Goal: Task Accomplishment & Management: Manage account settings

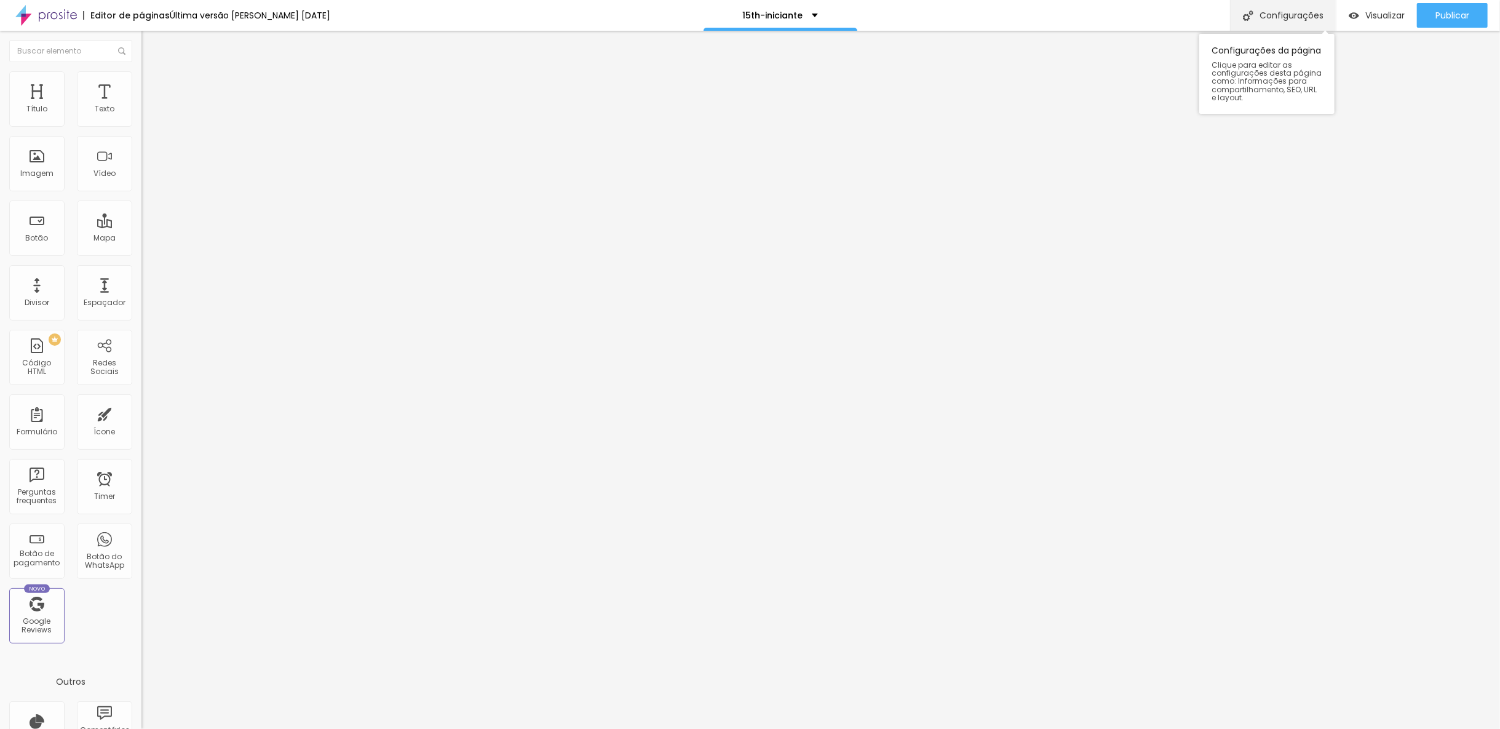
click at [1313, 15] on div "Configurações" at bounding box center [1283, 15] width 106 height 31
drag, startPoint x: 663, startPoint y: 282, endPoint x: 886, endPoint y: 291, distance: 223.5
type input "/15th-staf"
drag, startPoint x: 659, startPoint y: 225, endPoint x: 826, endPoint y: 234, distance: 167.0
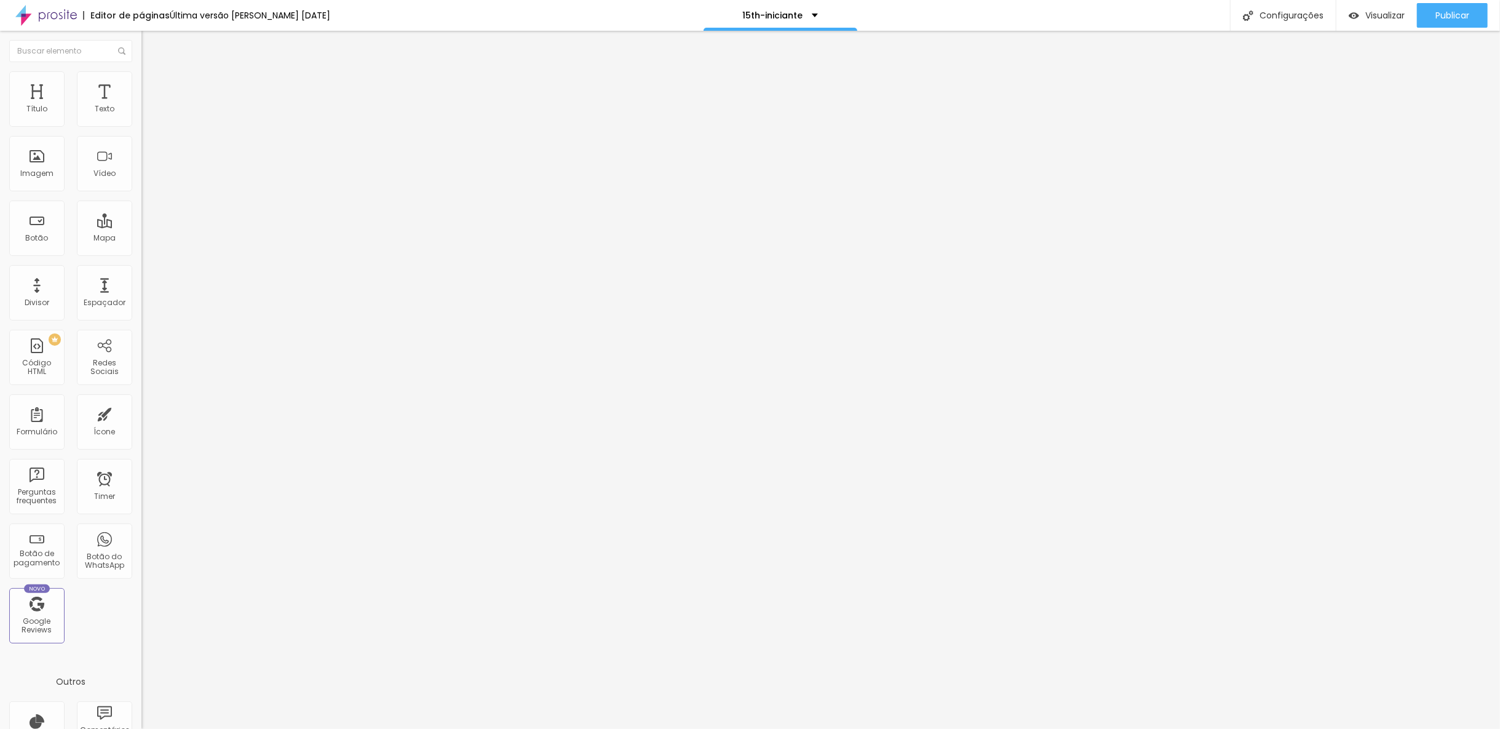
type input "15th-equipe"
drag, startPoint x: 664, startPoint y: 290, endPoint x: 730, endPoint y: 290, distance: 65.2
type input "/15th-equipe"
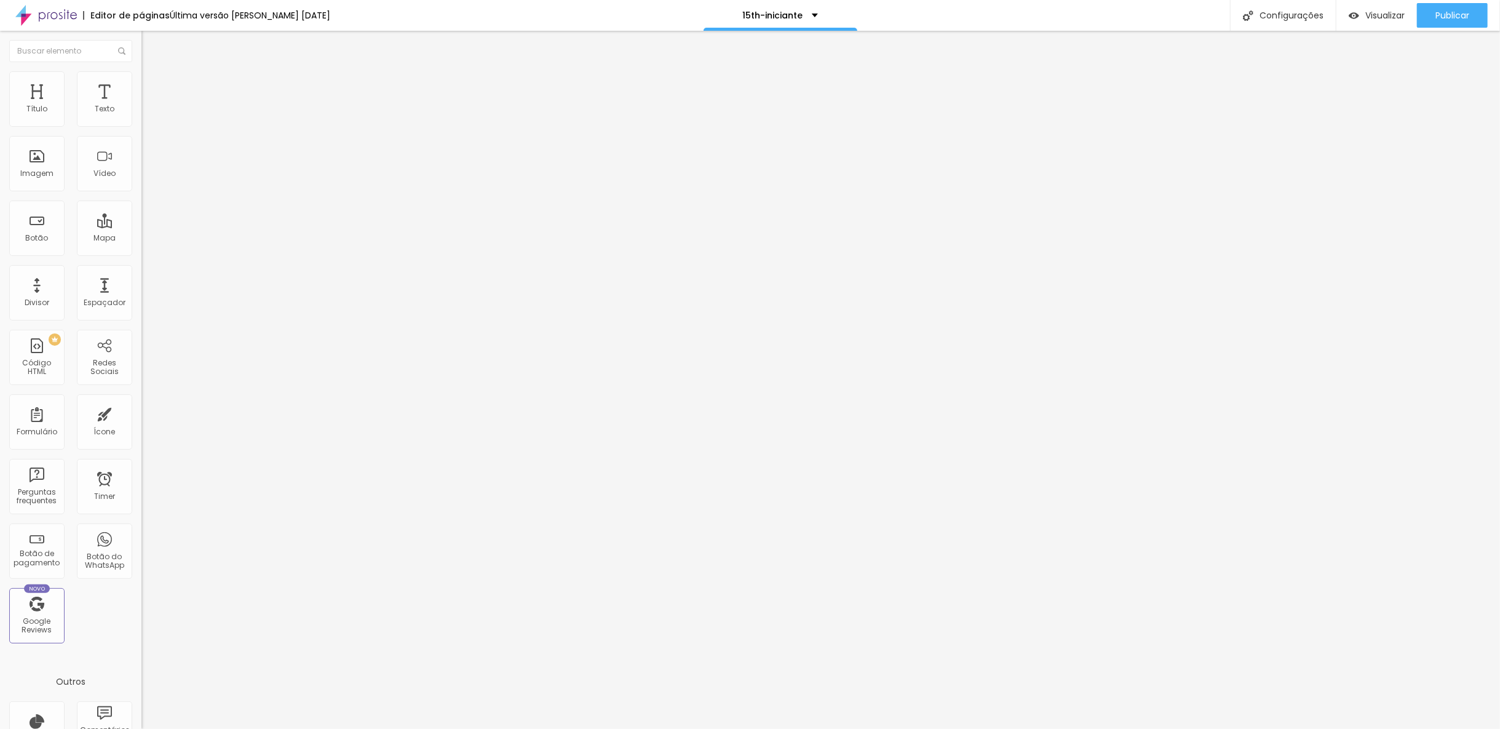
type input "1.2"
type input "1.1"
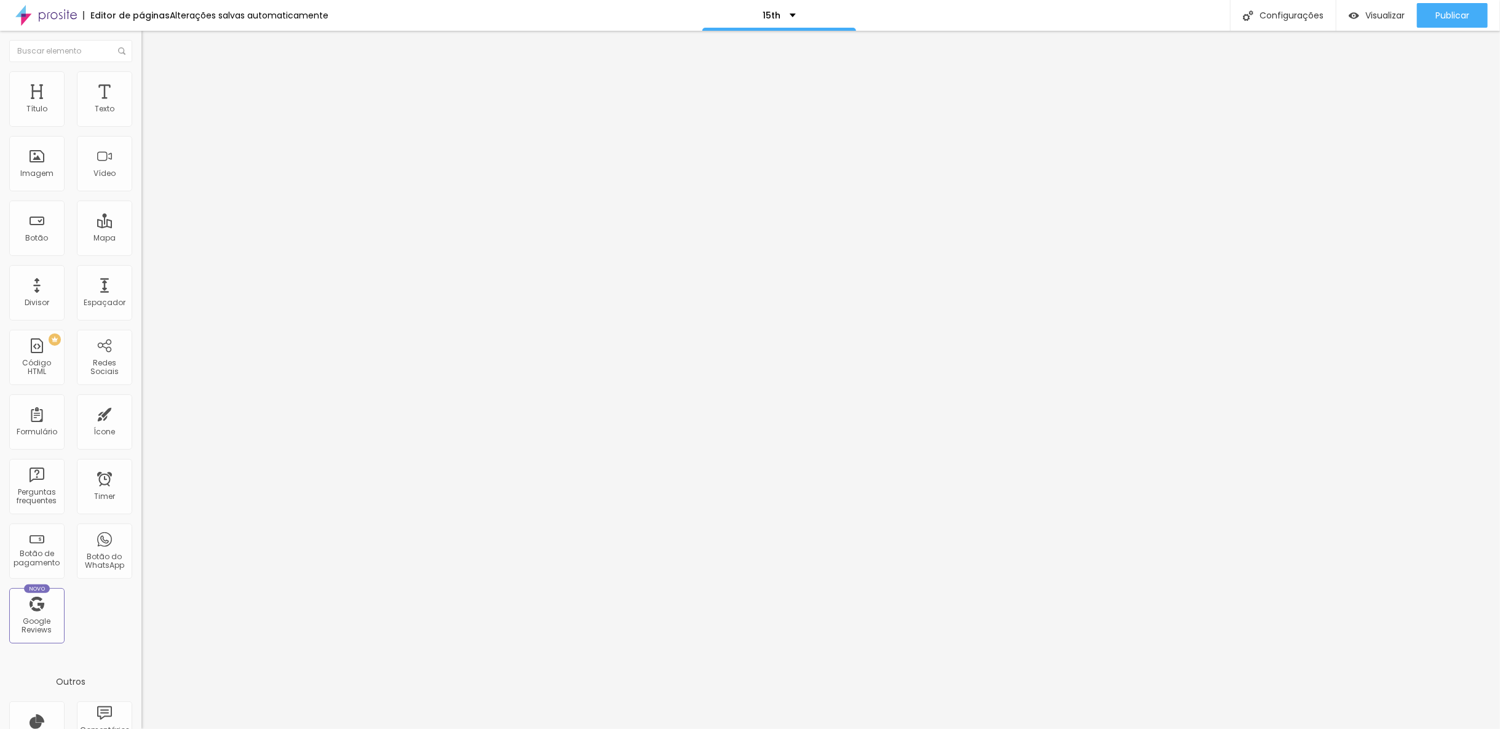
type input "1.1"
type input "1"
type input "0.9"
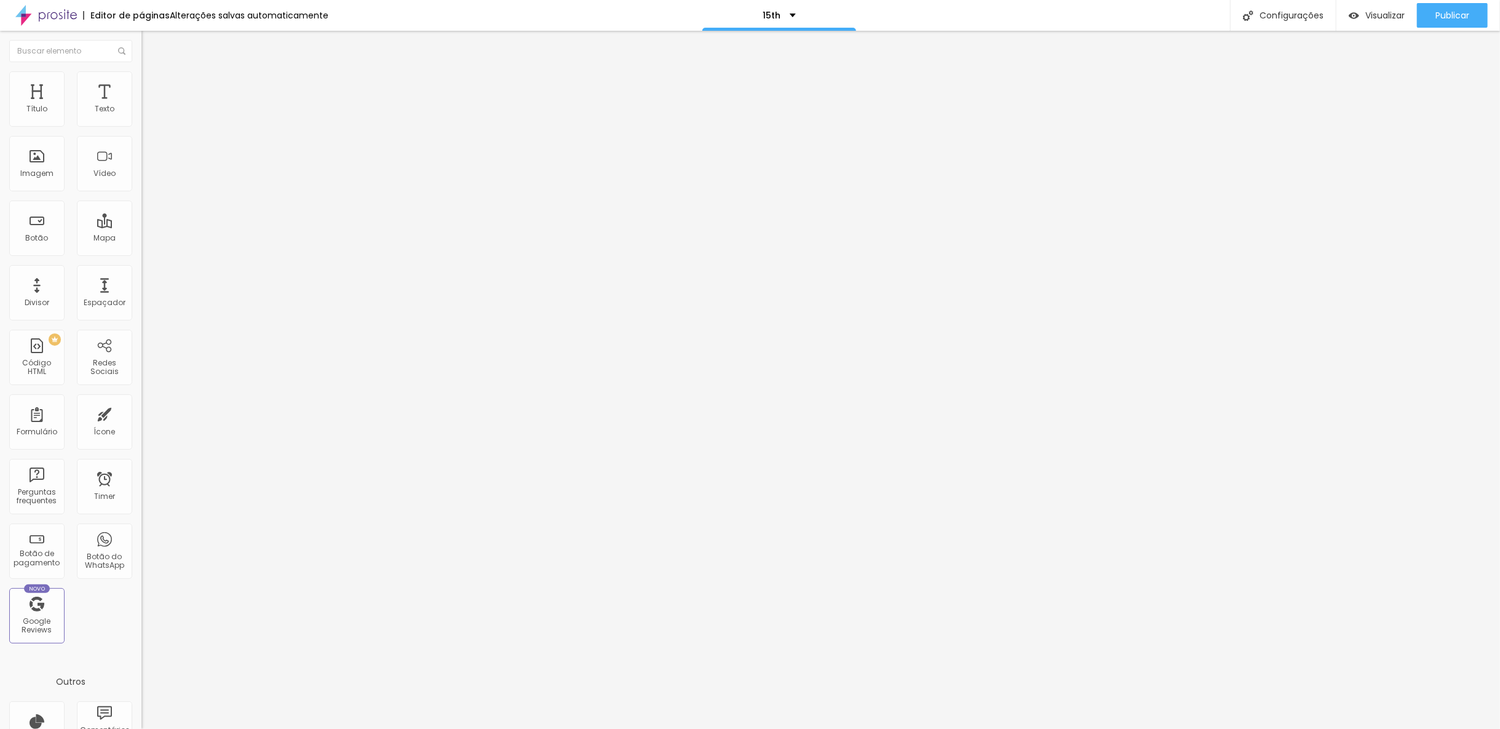
type input "0.8"
drag, startPoint x: 68, startPoint y: 304, endPoint x: 42, endPoint y: 303, distance: 26.5
type input "0.8"
click at [141, 639] on input "range" at bounding box center [180, 644] width 79 height 10
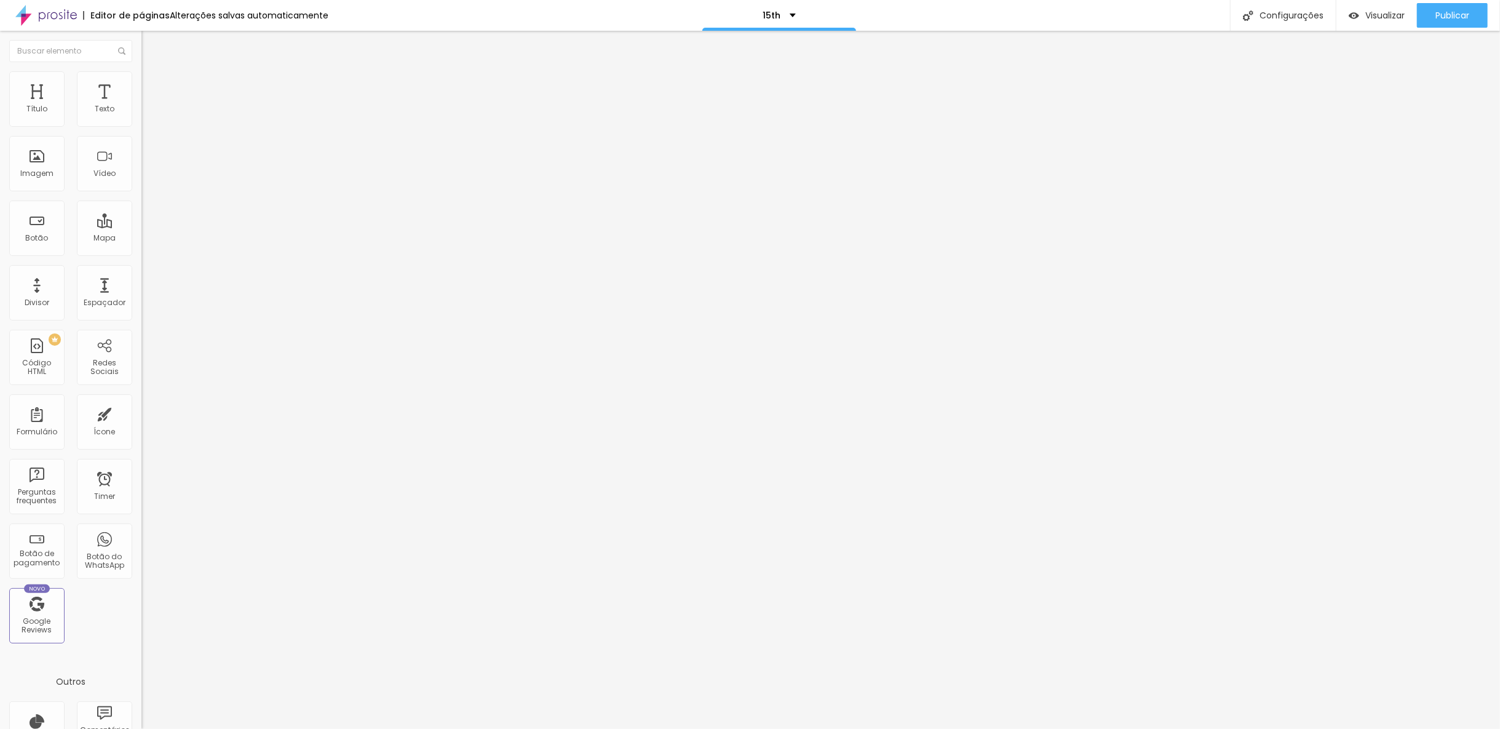
type input "50"
type input "49"
type input "47"
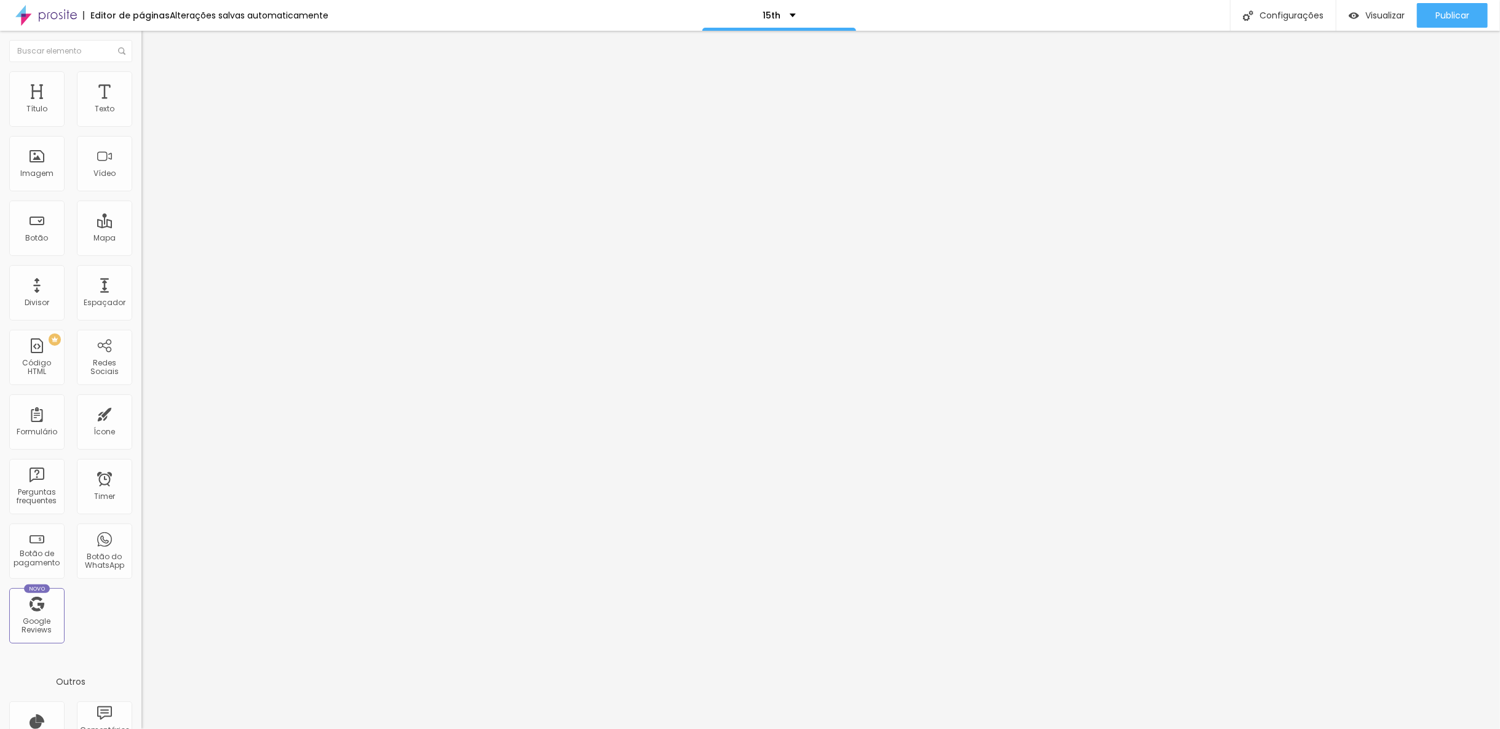
type input "47"
type input "45"
type input "44"
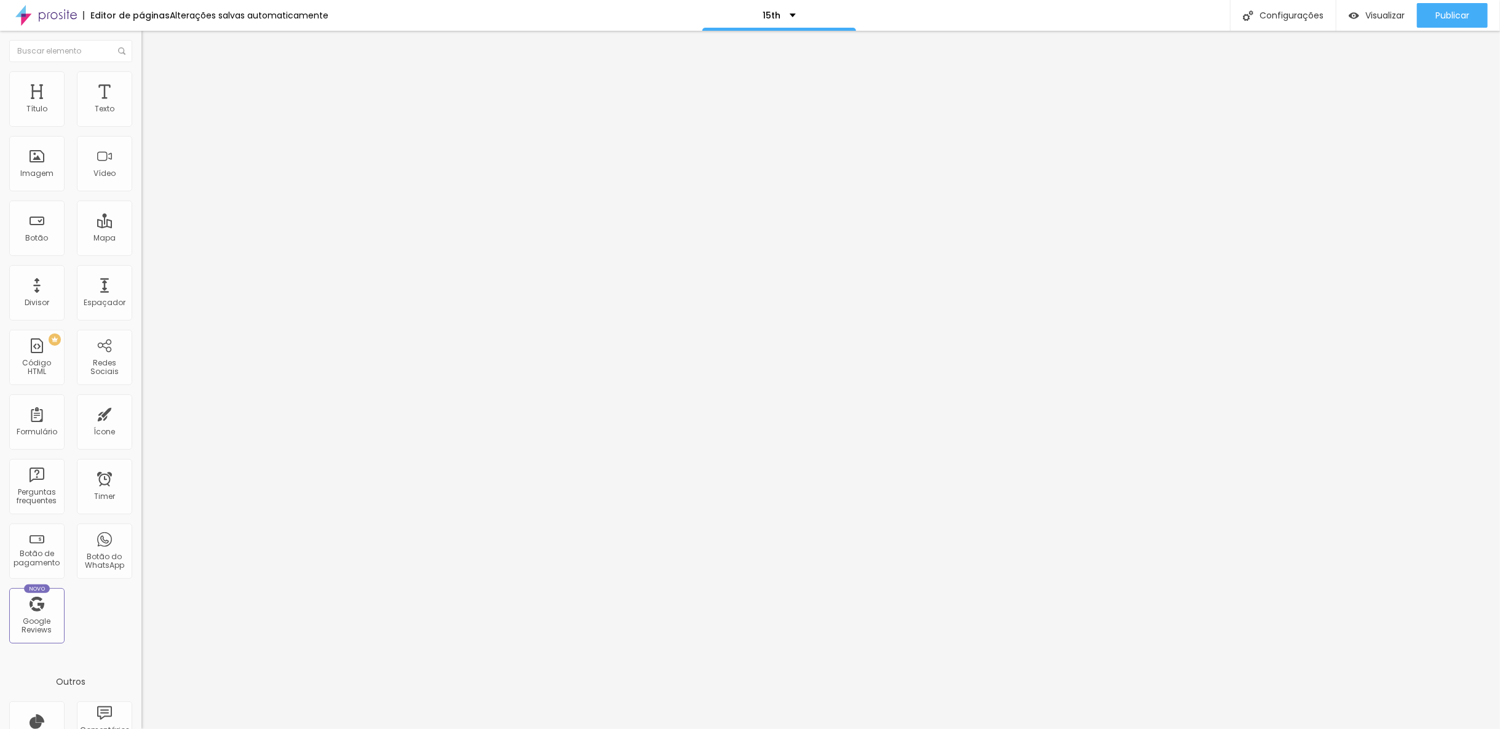
type input "42"
type input "41"
type input "39"
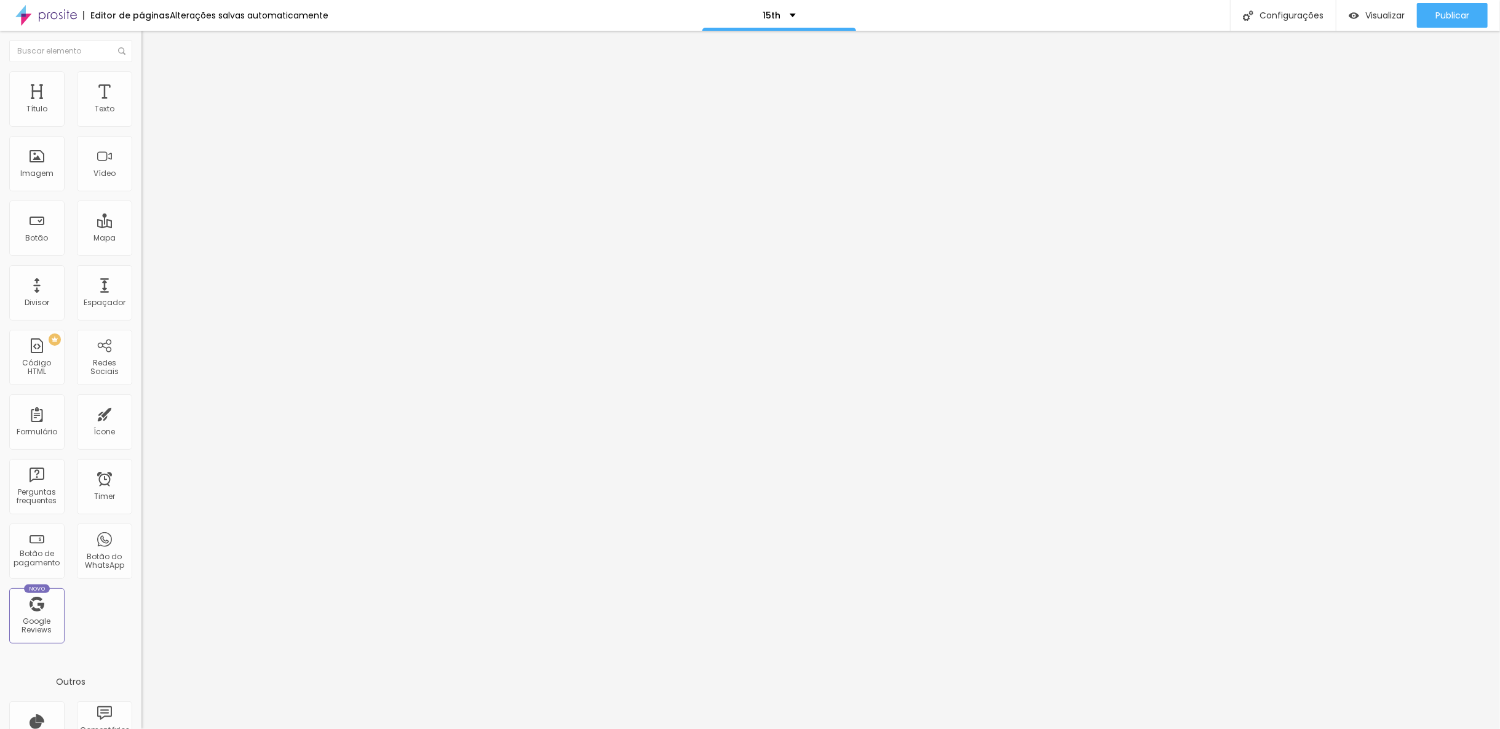
type input "39"
type input "38"
type input "37"
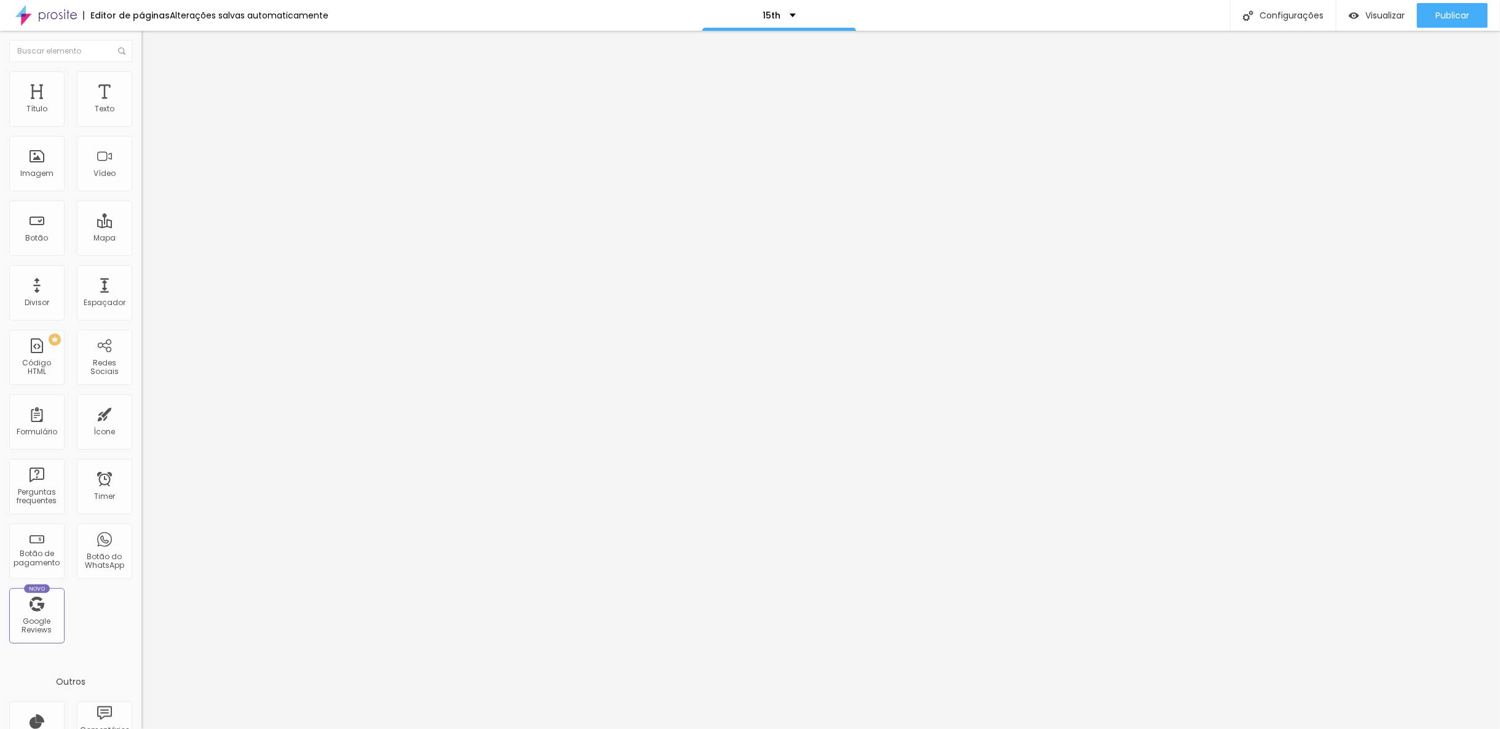
type input "36"
type input "35"
type input "34"
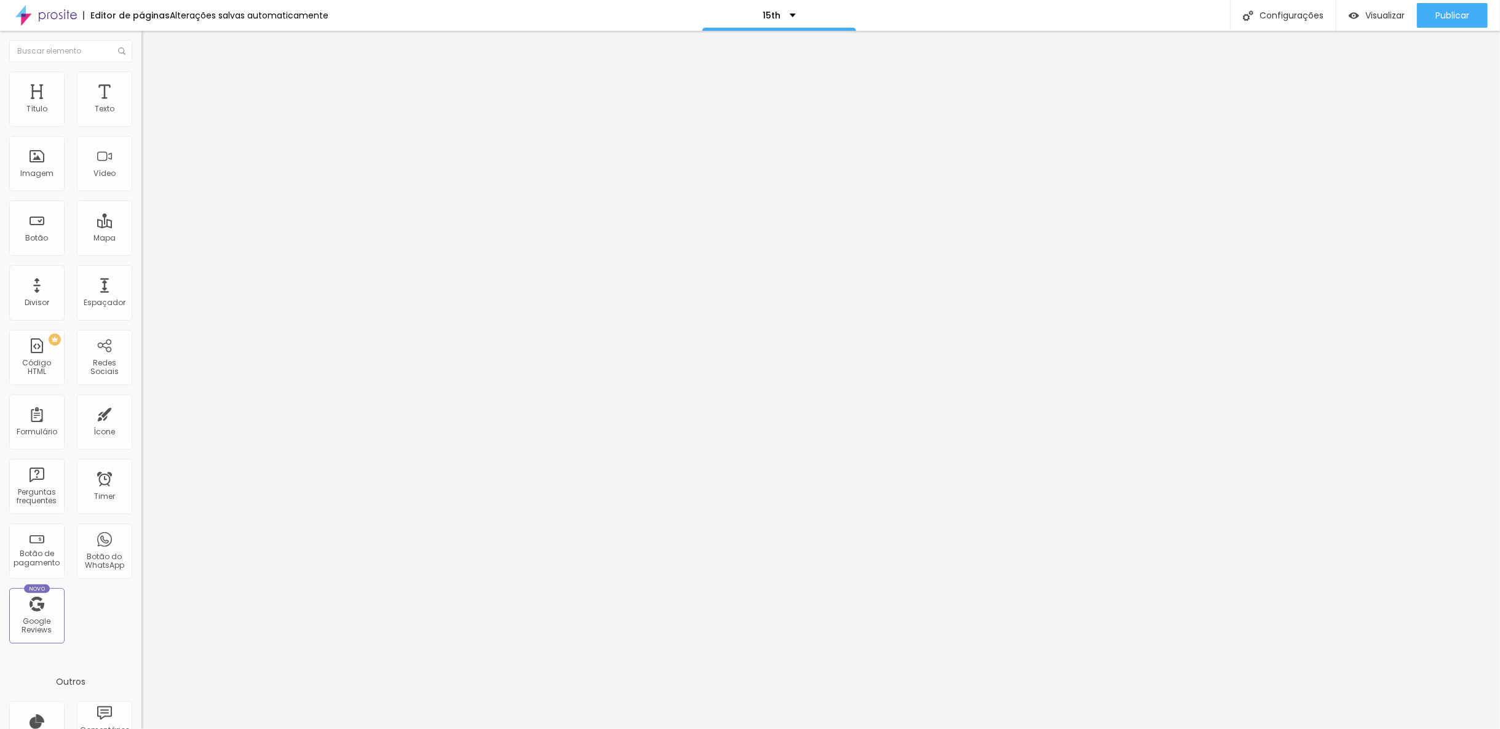
type input "34"
type input "33"
type input "32"
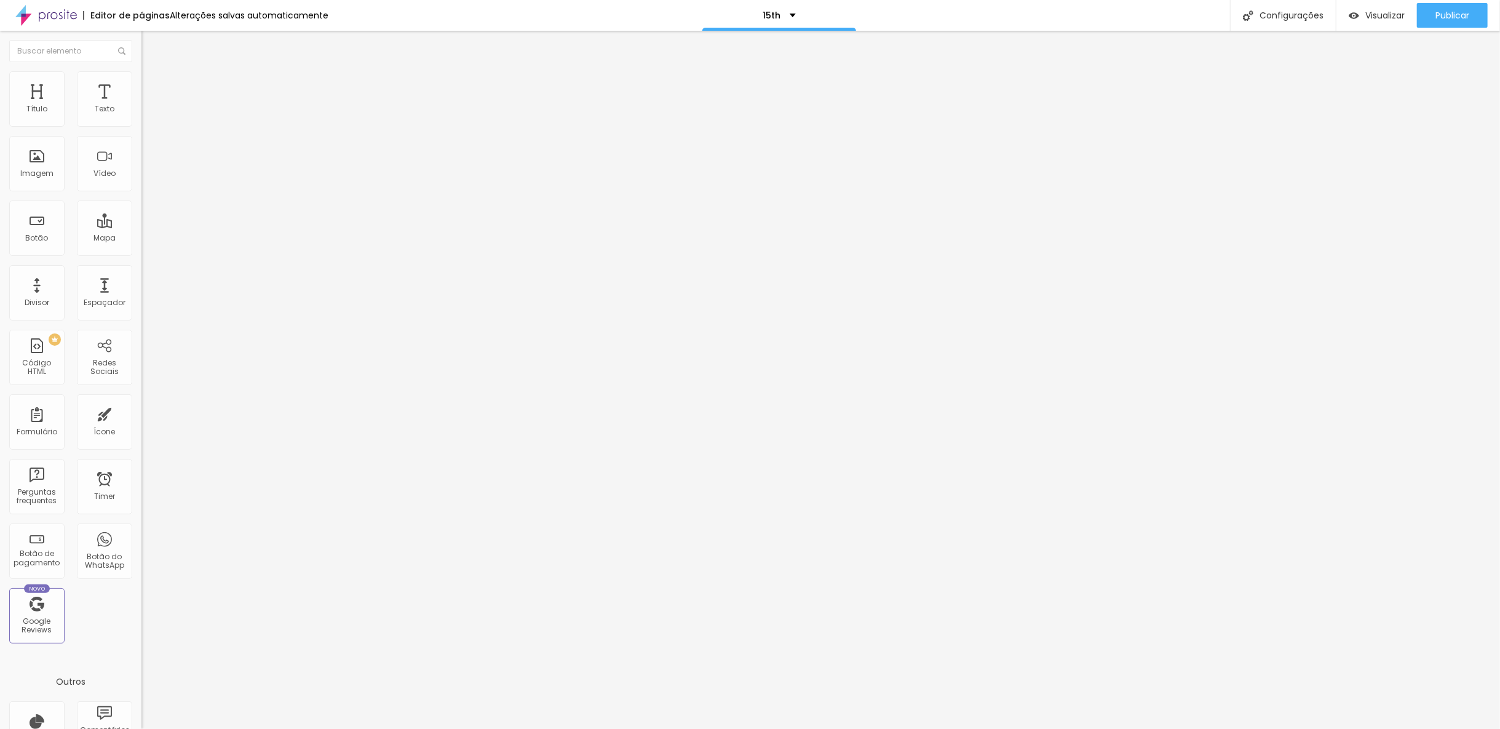
type input "31"
type input "30"
type input "28"
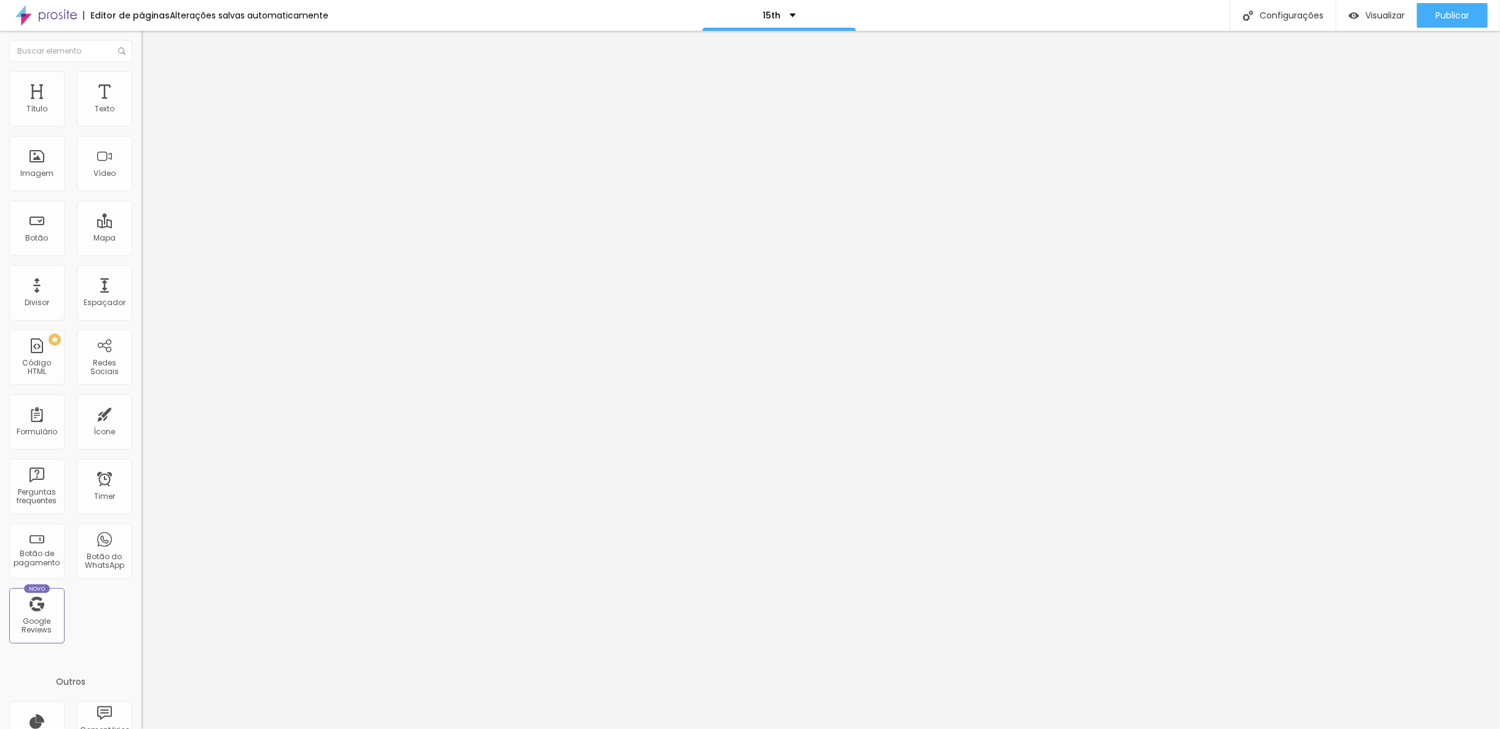
type input "28"
type input "27"
type input "26"
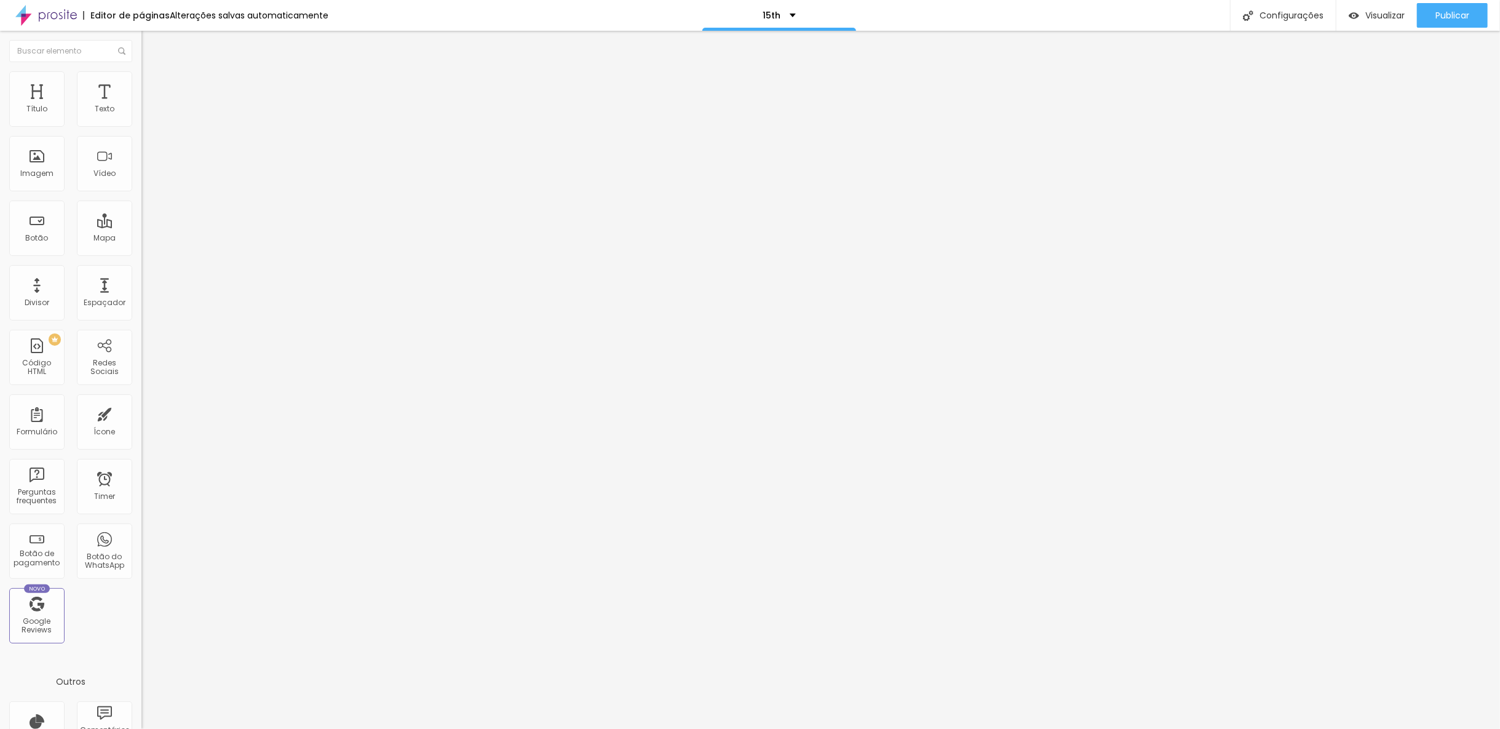
type input "24"
type input "23"
type input "22"
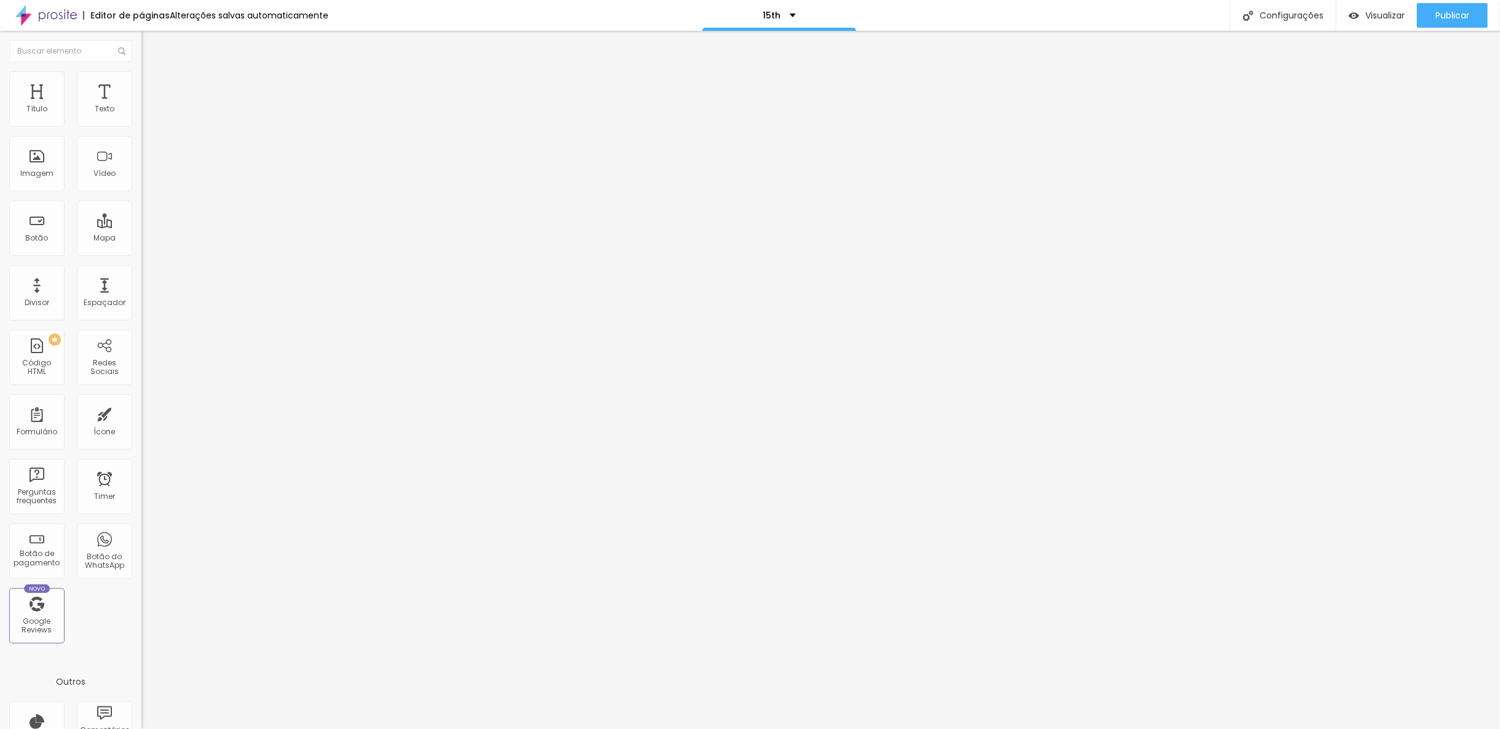
type input "22"
type input "21"
type input "20"
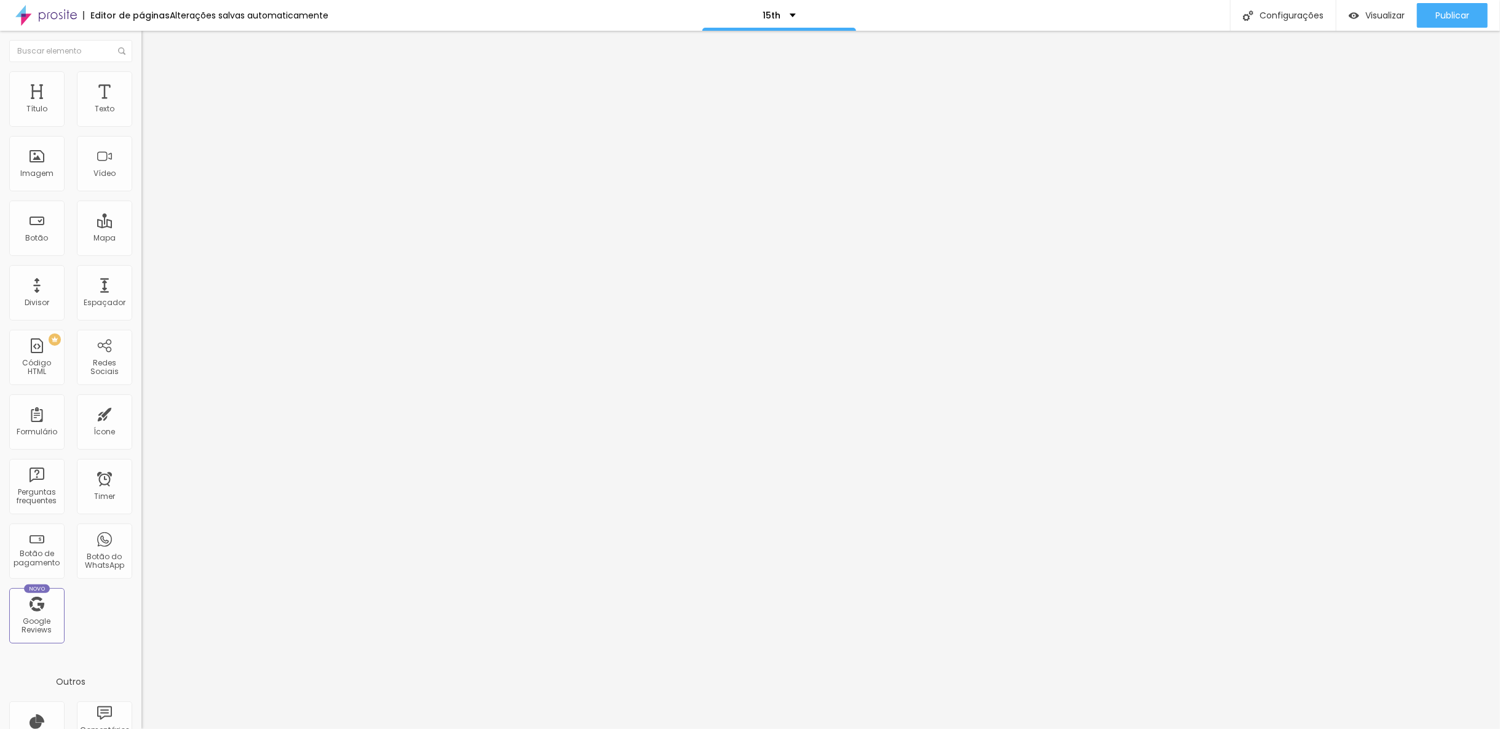
type input "22"
type input "23"
type input "24"
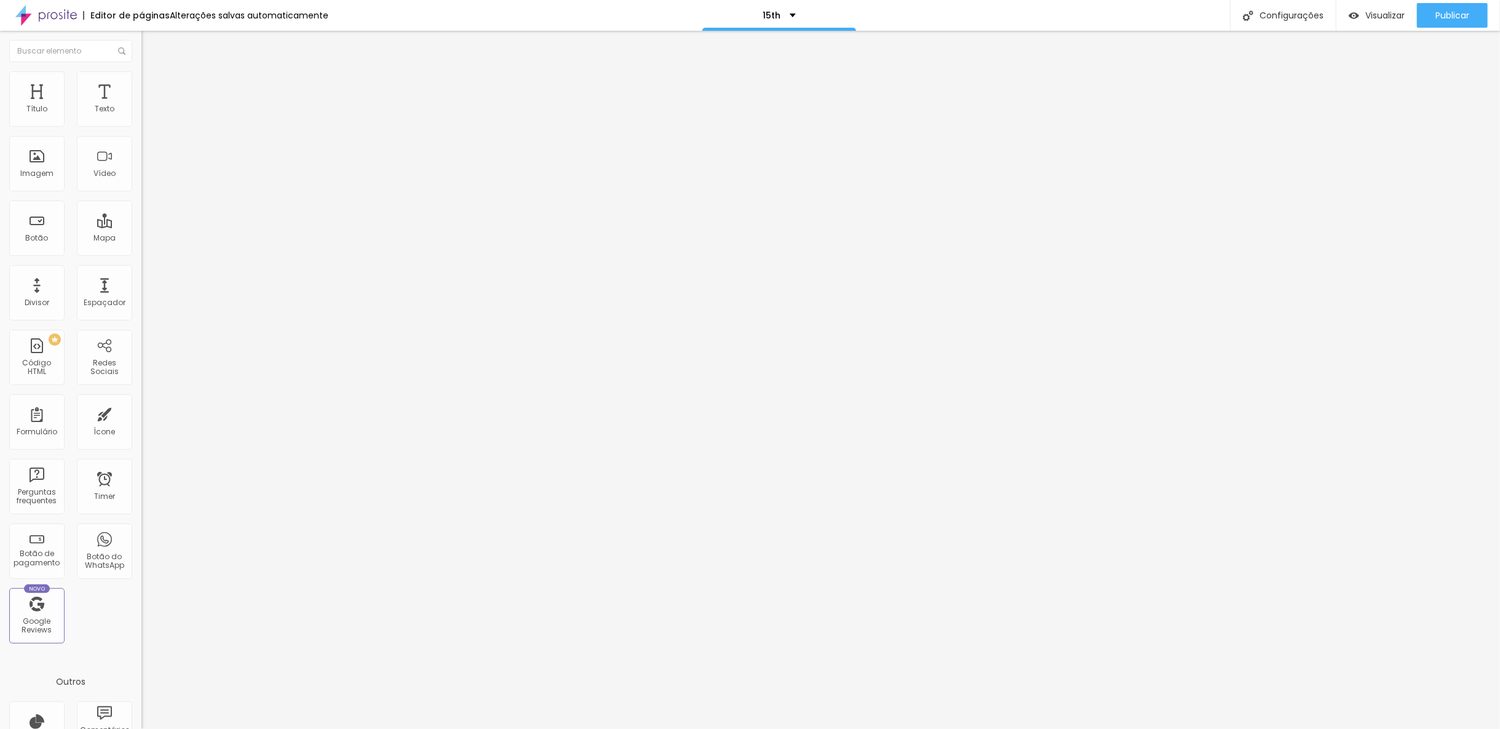
type input "24"
type input "25"
type input "26"
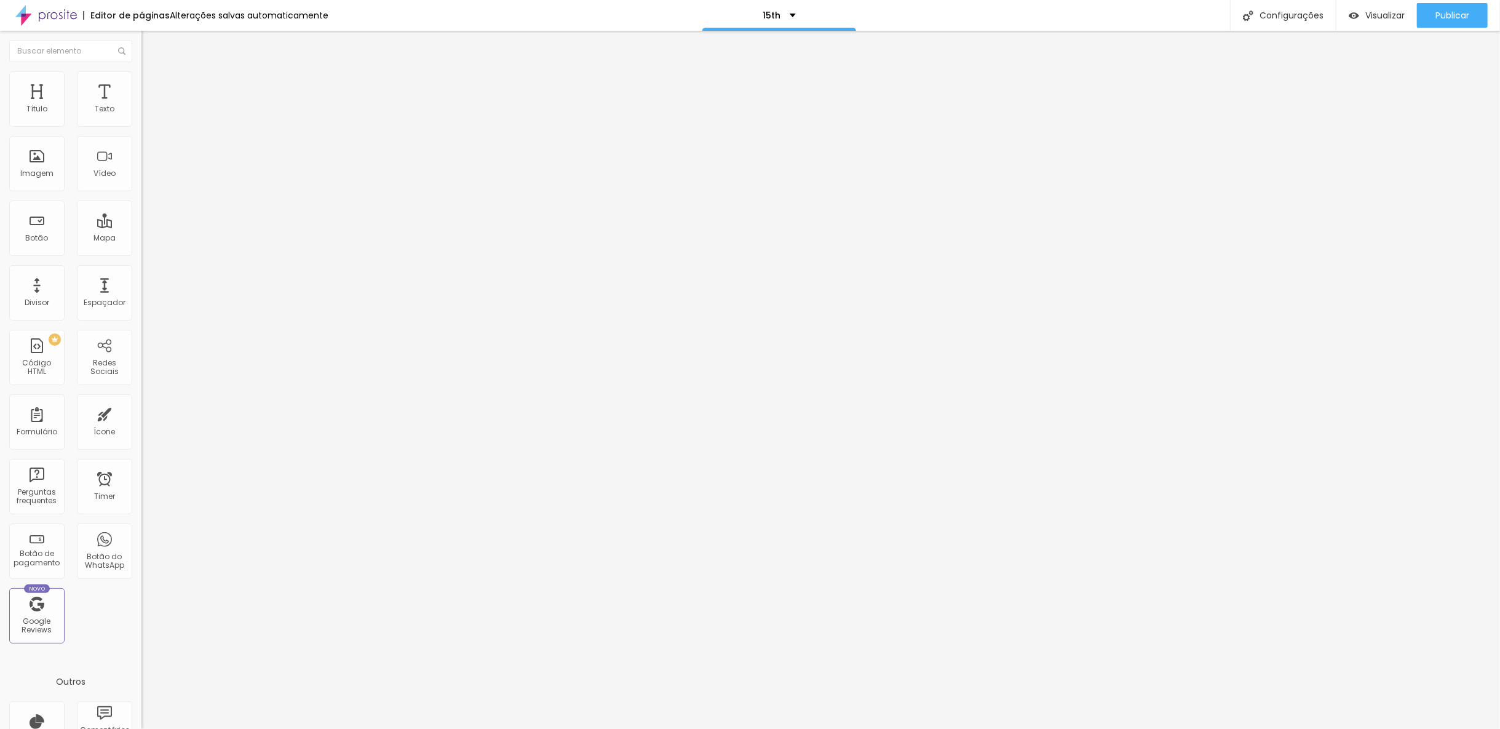
type input "27"
type input "26"
type input "24"
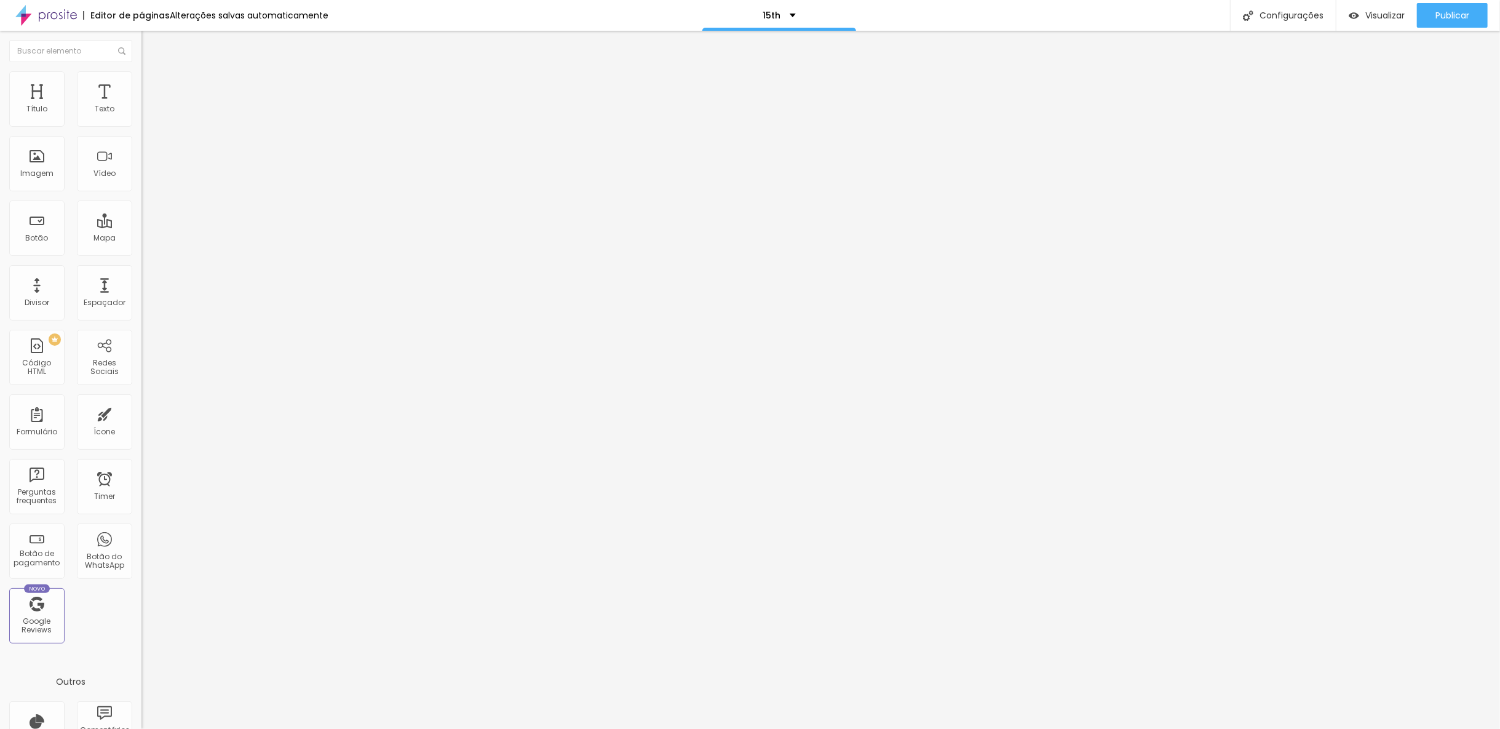
type input "24"
type input "23"
type input "22"
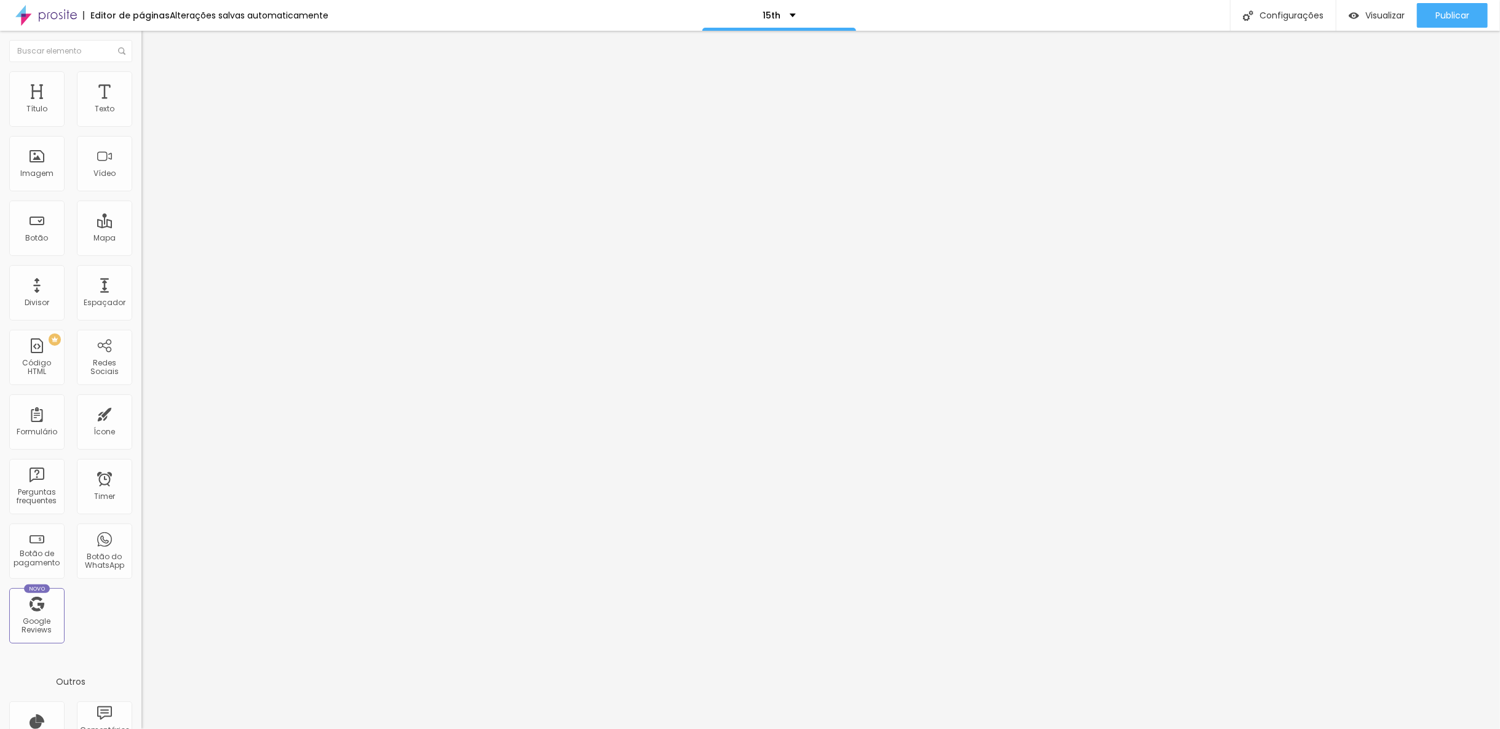
type input "23"
type input "24"
type input "25"
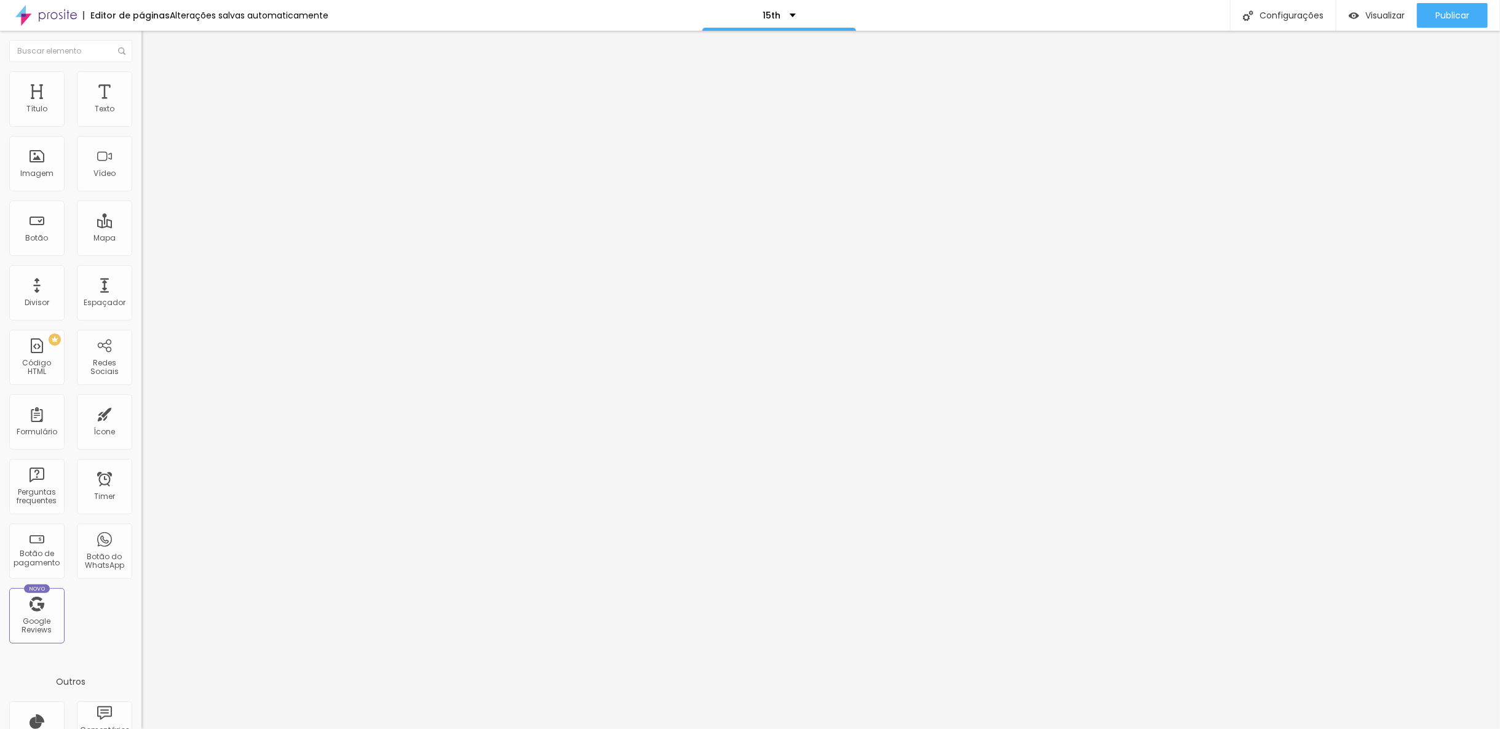
type input "25"
drag, startPoint x: 60, startPoint y: 260, endPoint x: 38, endPoint y: 256, distance: 22.0
type input "25"
click at [141, 290] on input "range" at bounding box center [180, 295] width 79 height 10
type input "0.7"
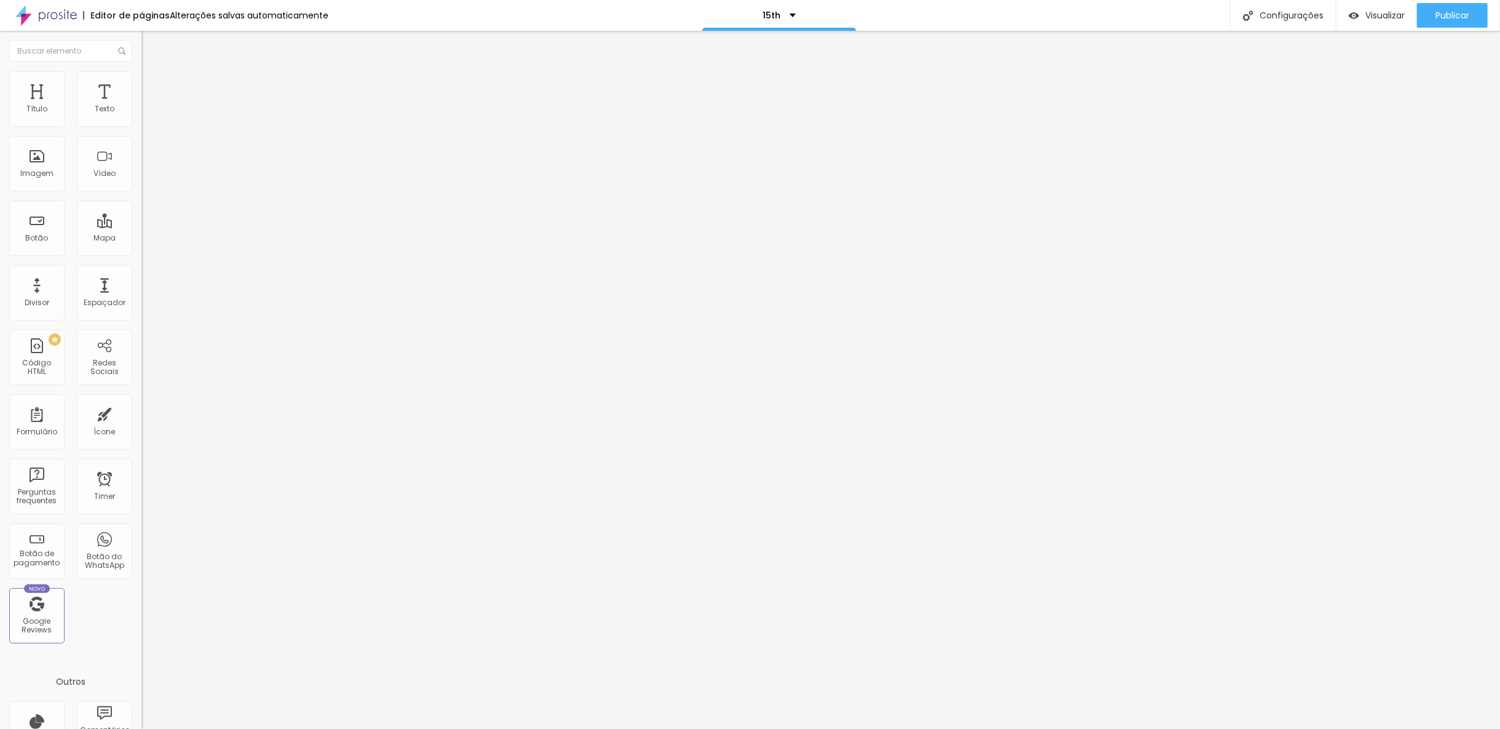
type input "0.7"
type input "0.6"
type input "0.5"
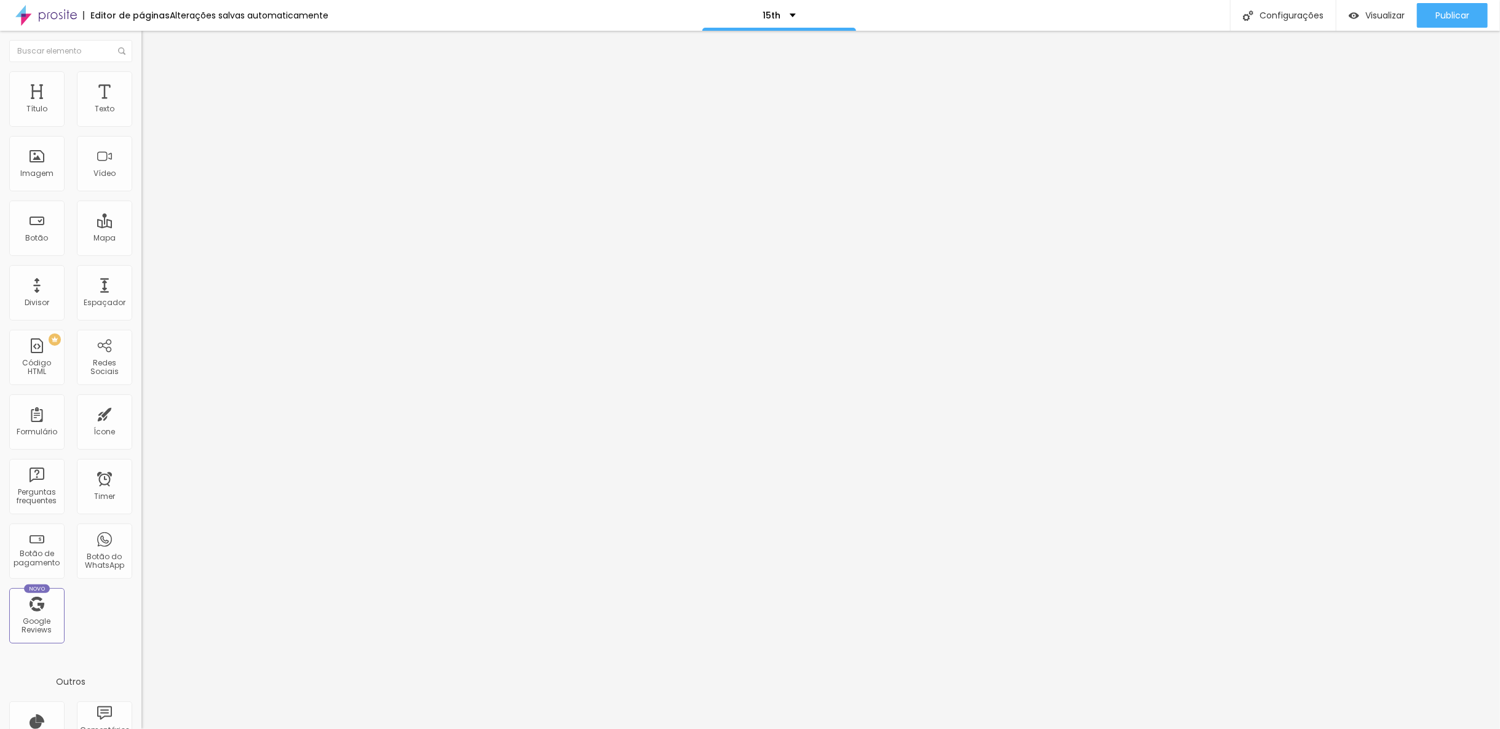
drag, startPoint x: 43, startPoint y: 305, endPoint x: 14, endPoint y: 303, distance: 29.6
type input "0.5"
click at [141, 639] on input "range" at bounding box center [180, 644] width 79 height 10
type input "1.9"
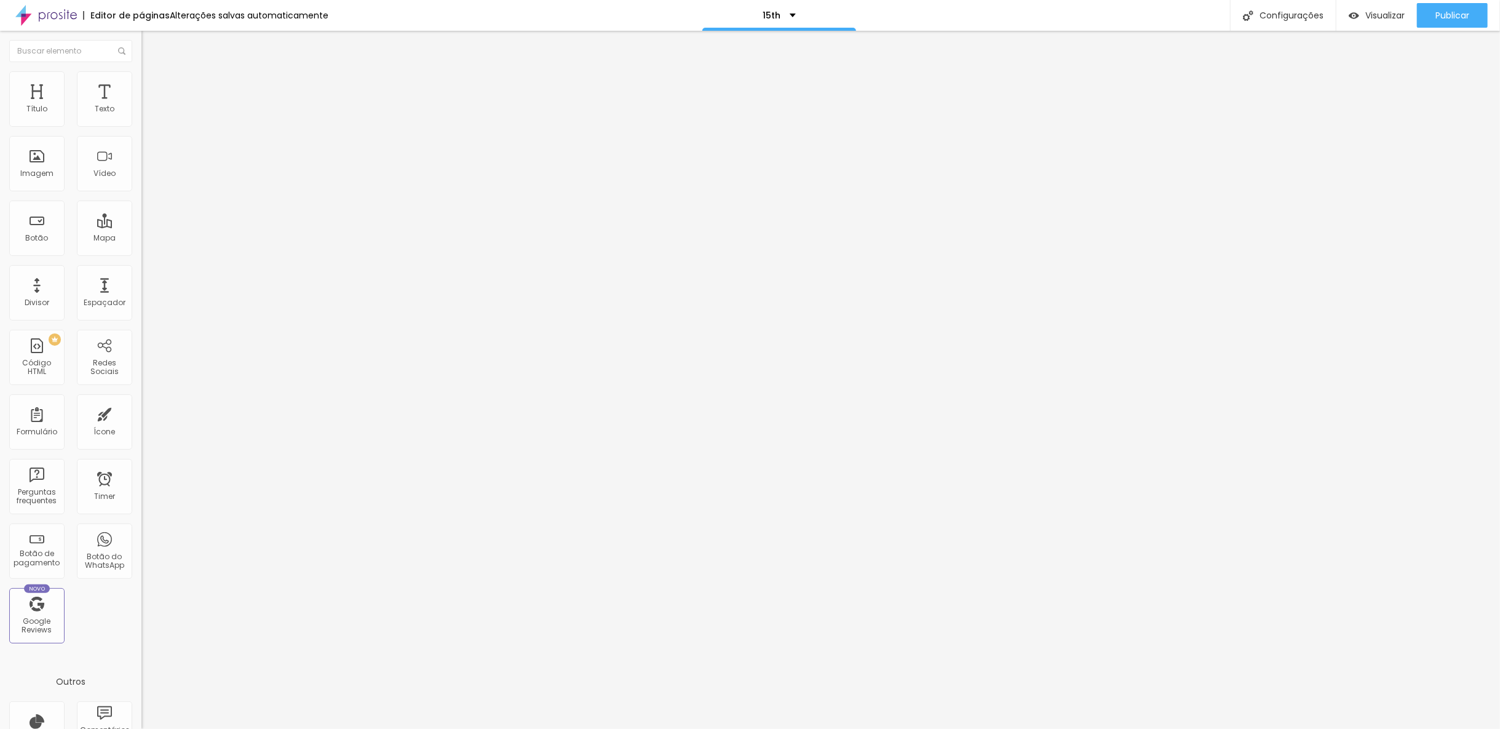
type input "1.8"
type input "1.7"
type input "1.6"
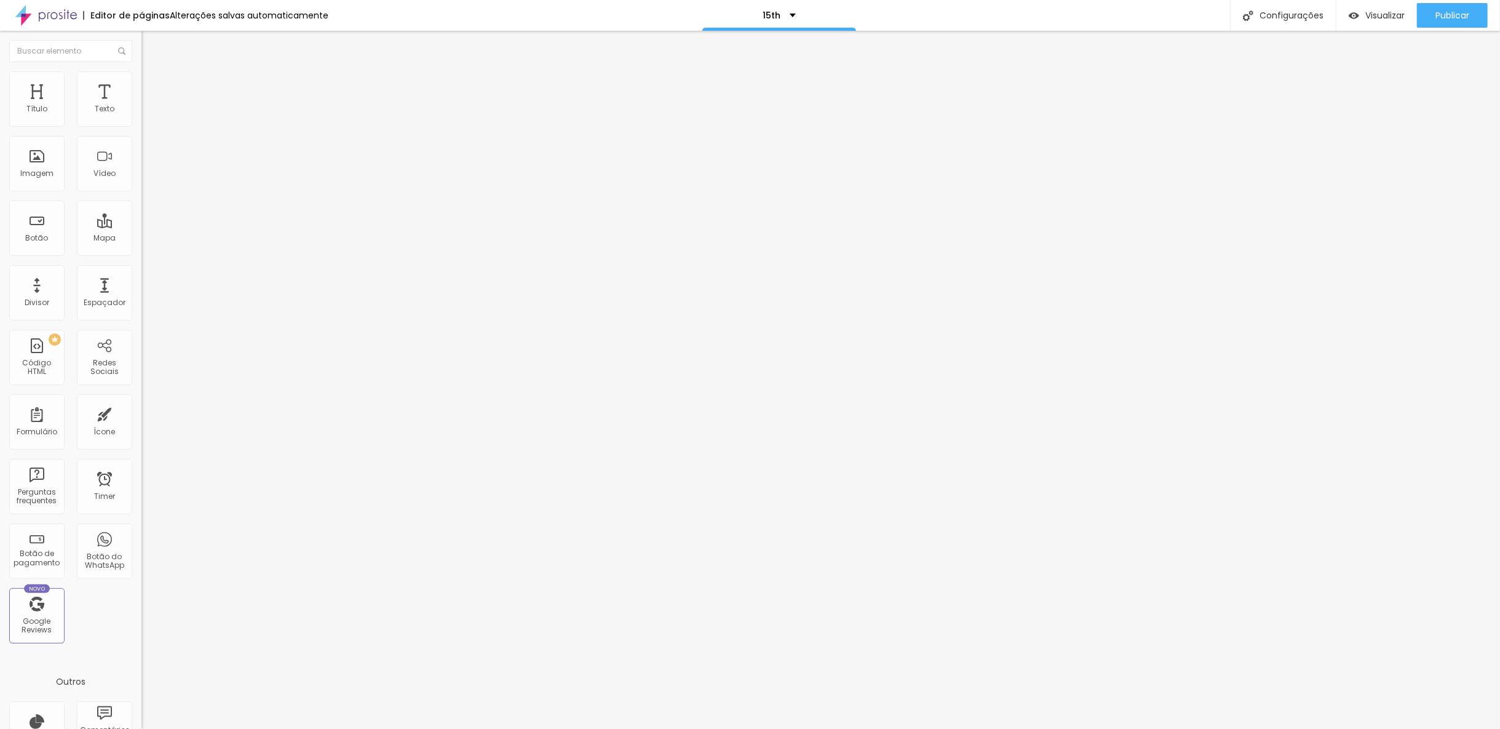
type input "1.6"
type input "1.5"
type input "1.4"
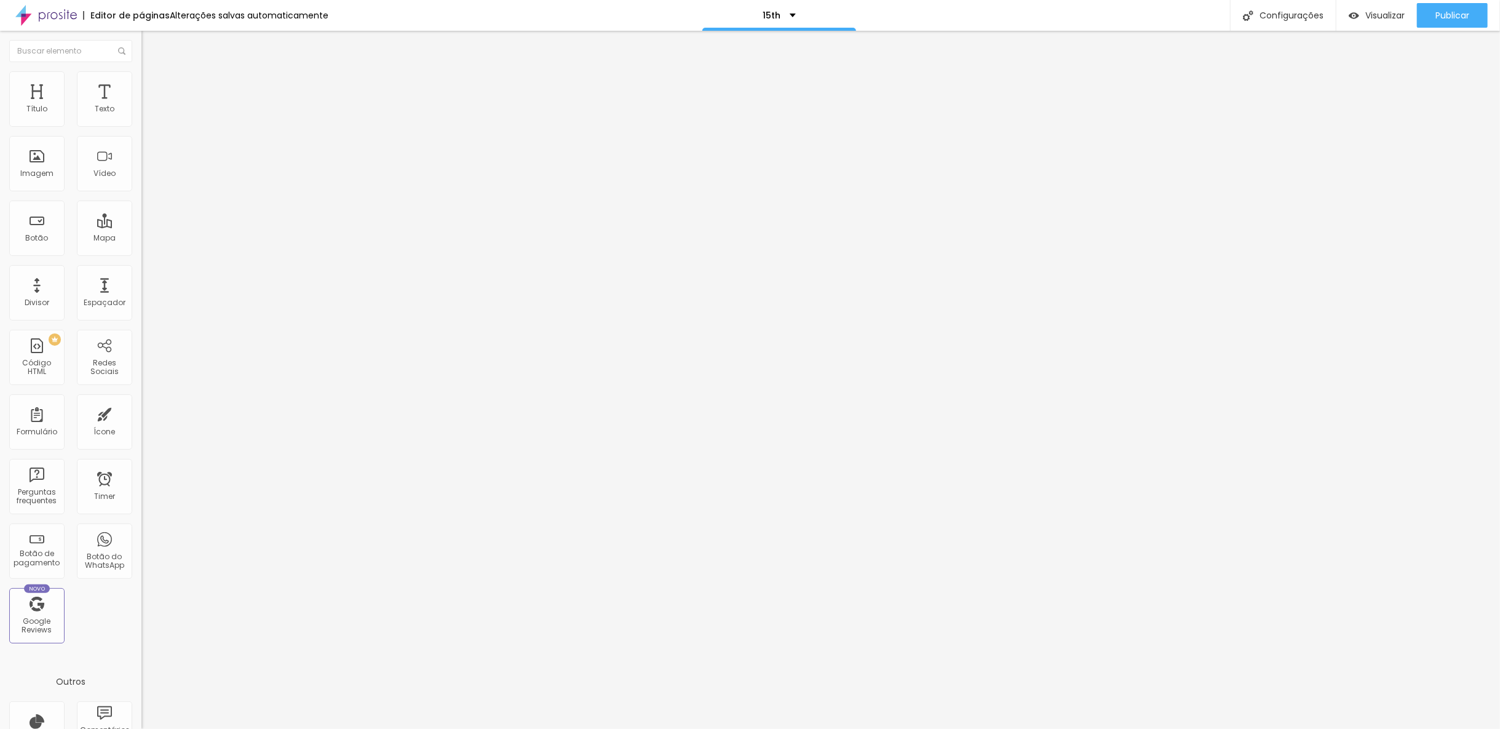
type input "1.3"
type input "1.2"
type input "1.1"
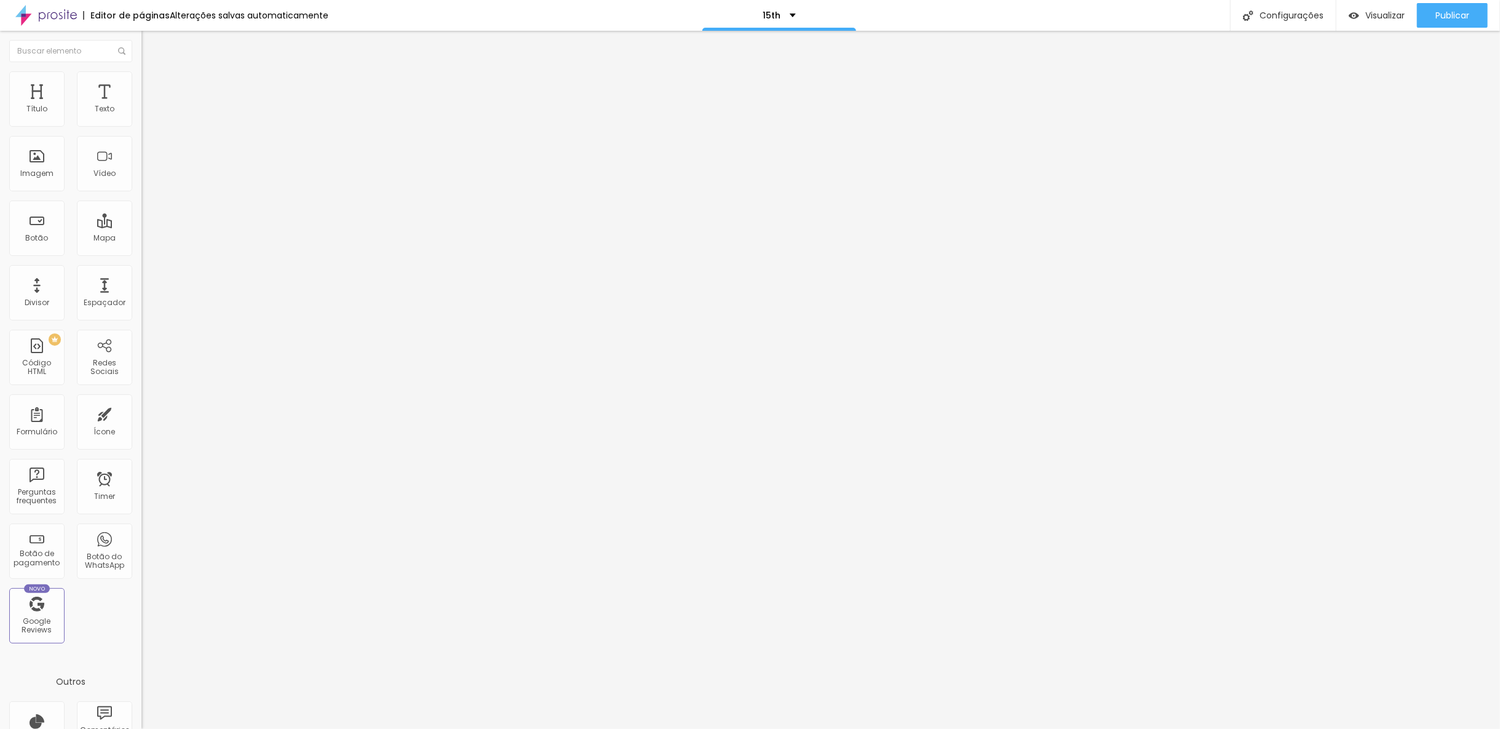
type input "1.1"
type input "1"
type input "0.9"
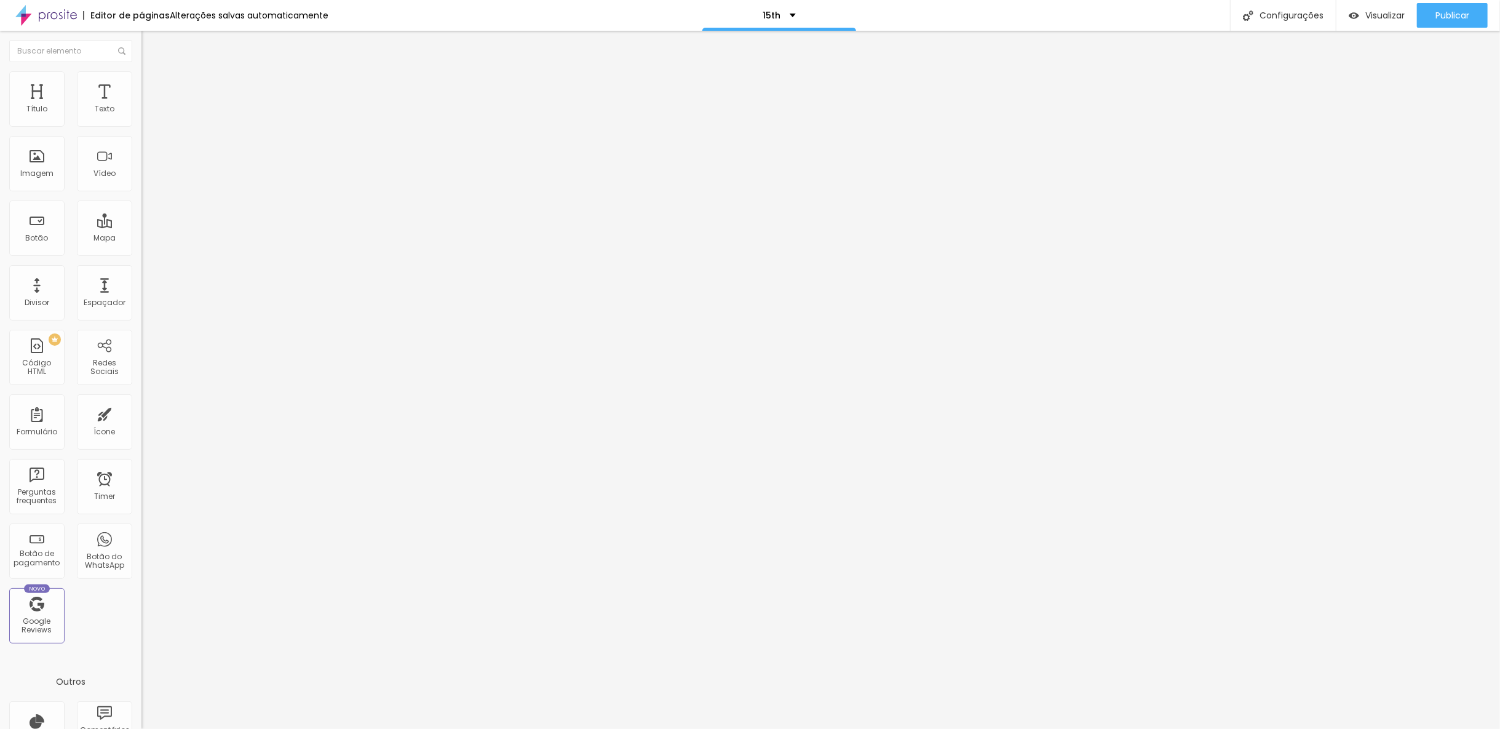
type input "0.8"
type input "0.7"
type input "0.8"
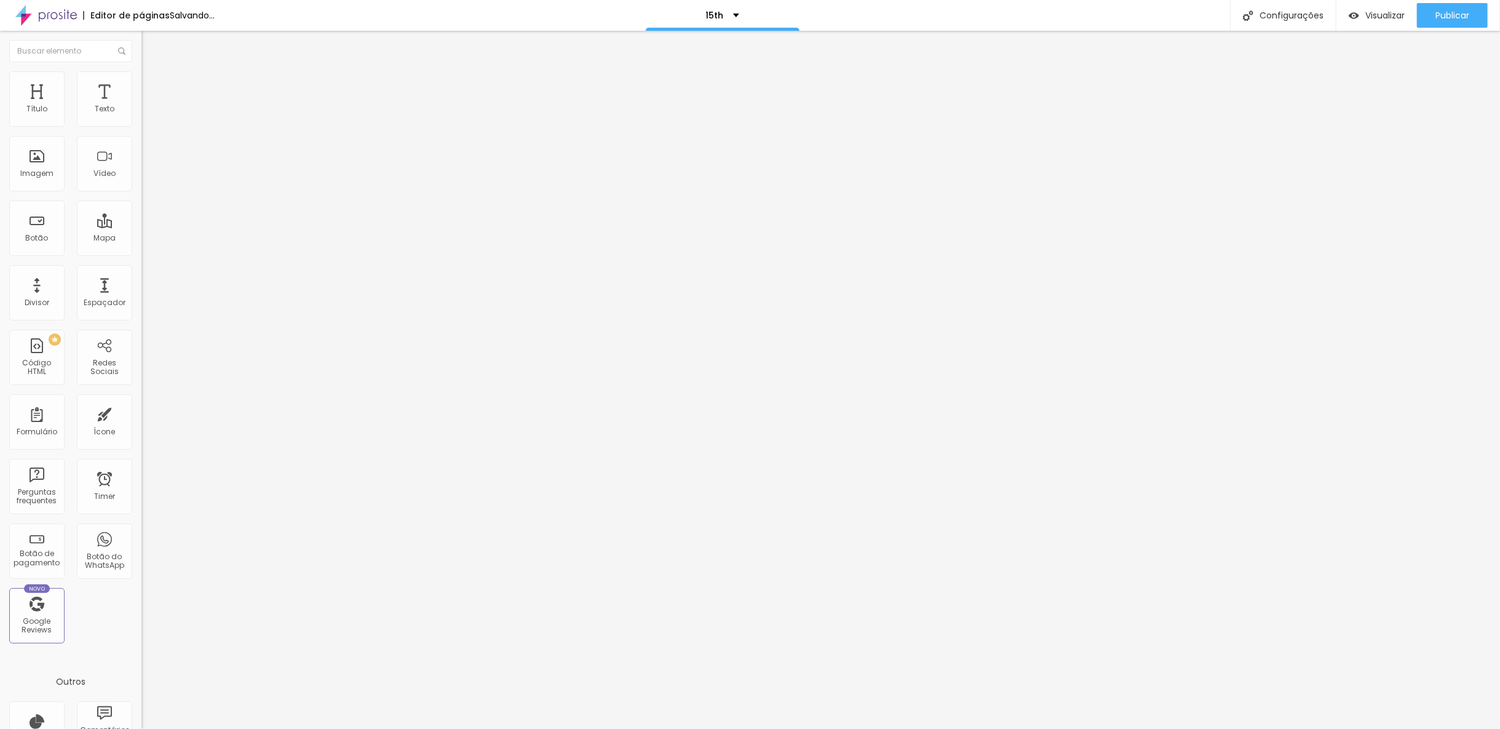
type input "0.8"
type input "0.9"
type input "1"
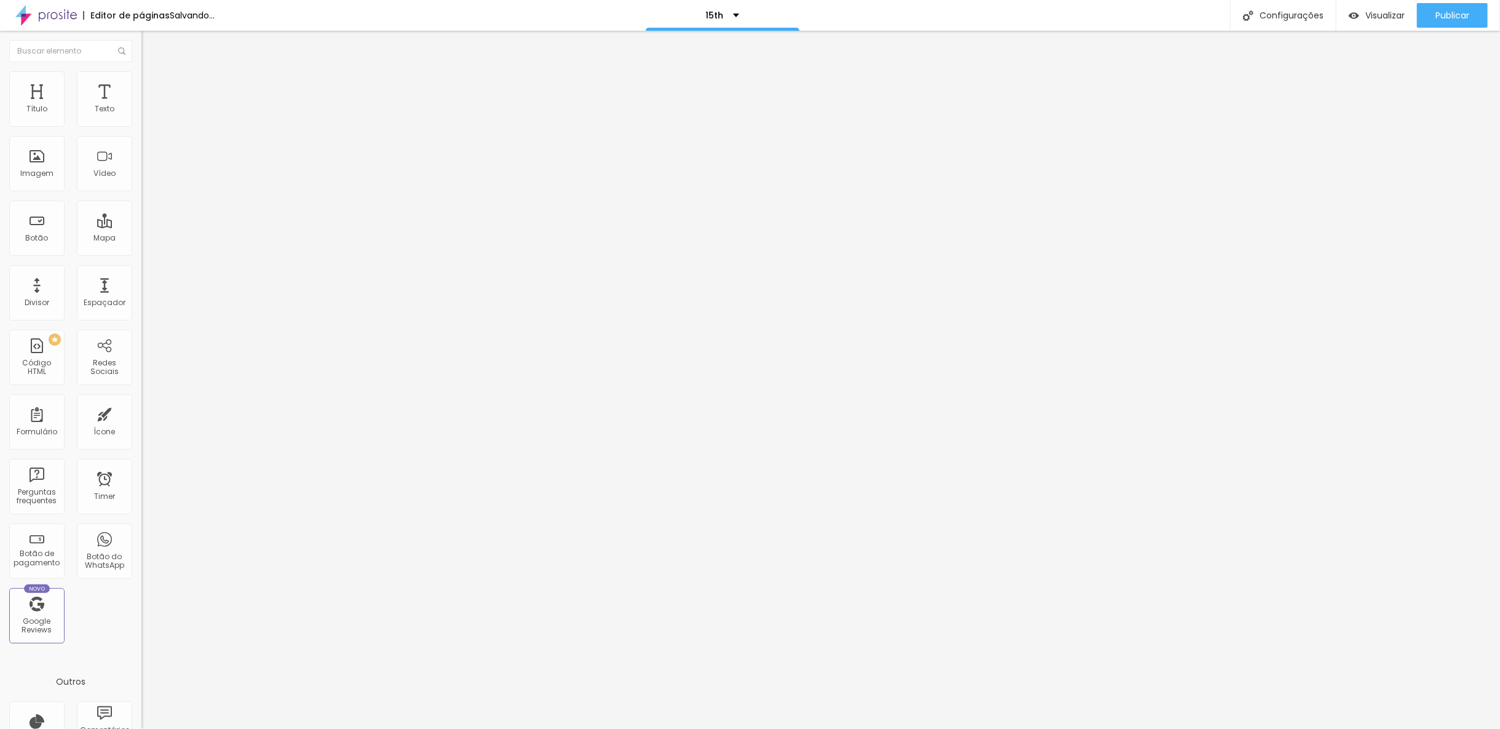
type input "1.1"
type input "1.2"
drag, startPoint x: 103, startPoint y: 165, endPoint x: 65, endPoint y: 170, distance: 38.4
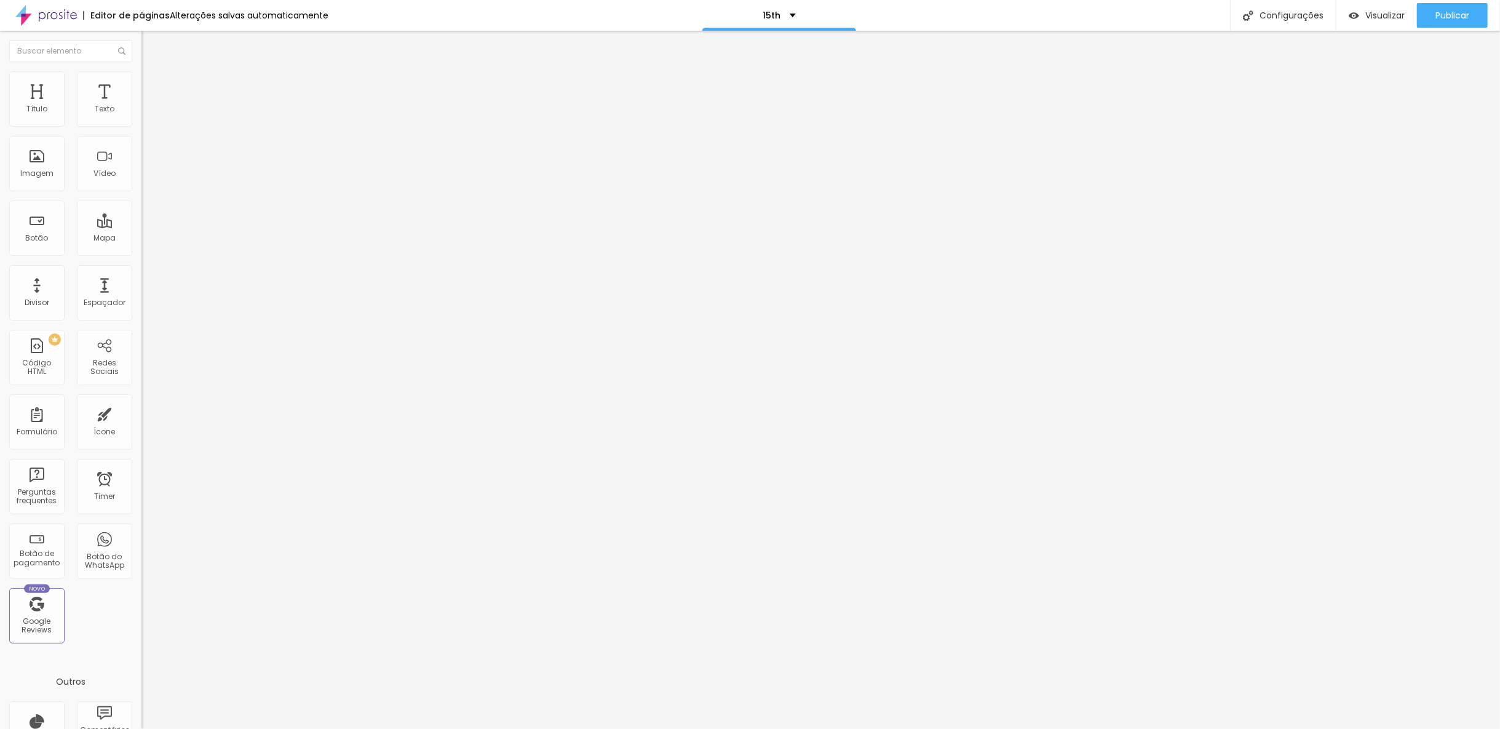
click at [141, 575] on input "range" at bounding box center [180, 580] width 79 height 10
drag, startPoint x: 124, startPoint y: 173, endPoint x: 140, endPoint y: 172, distance: 16.0
click at [141, 172] on div "16 Tamanho do texto 0 Espaço entre letras 1.2 Altura da linha 0 Espaço entre pa…" at bounding box center [211, 432] width 141 height 696
type input "1.3"
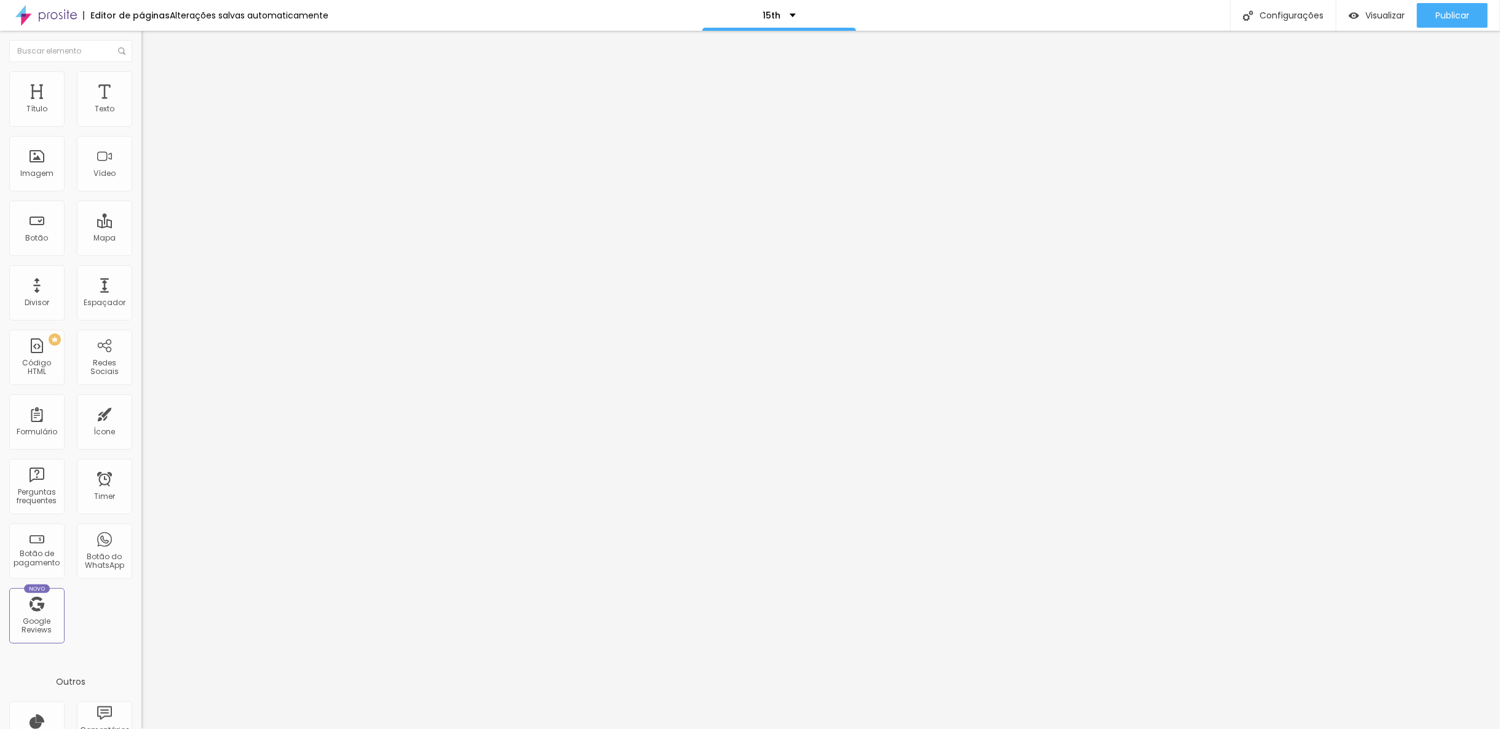
click at [141, 79] on li "Estilo" at bounding box center [211, 77] width 141 height 12
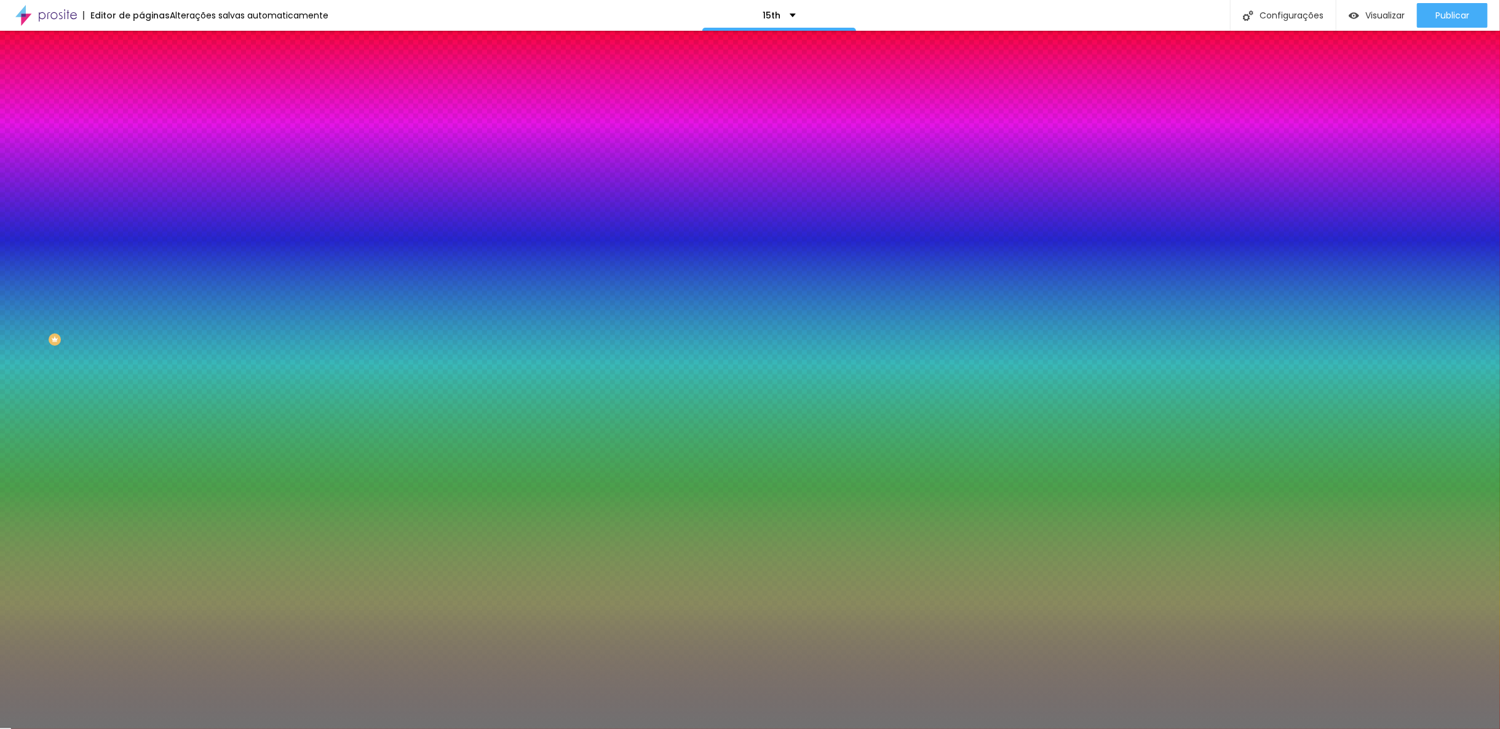
type input "49"
type input "48"
type input "40"
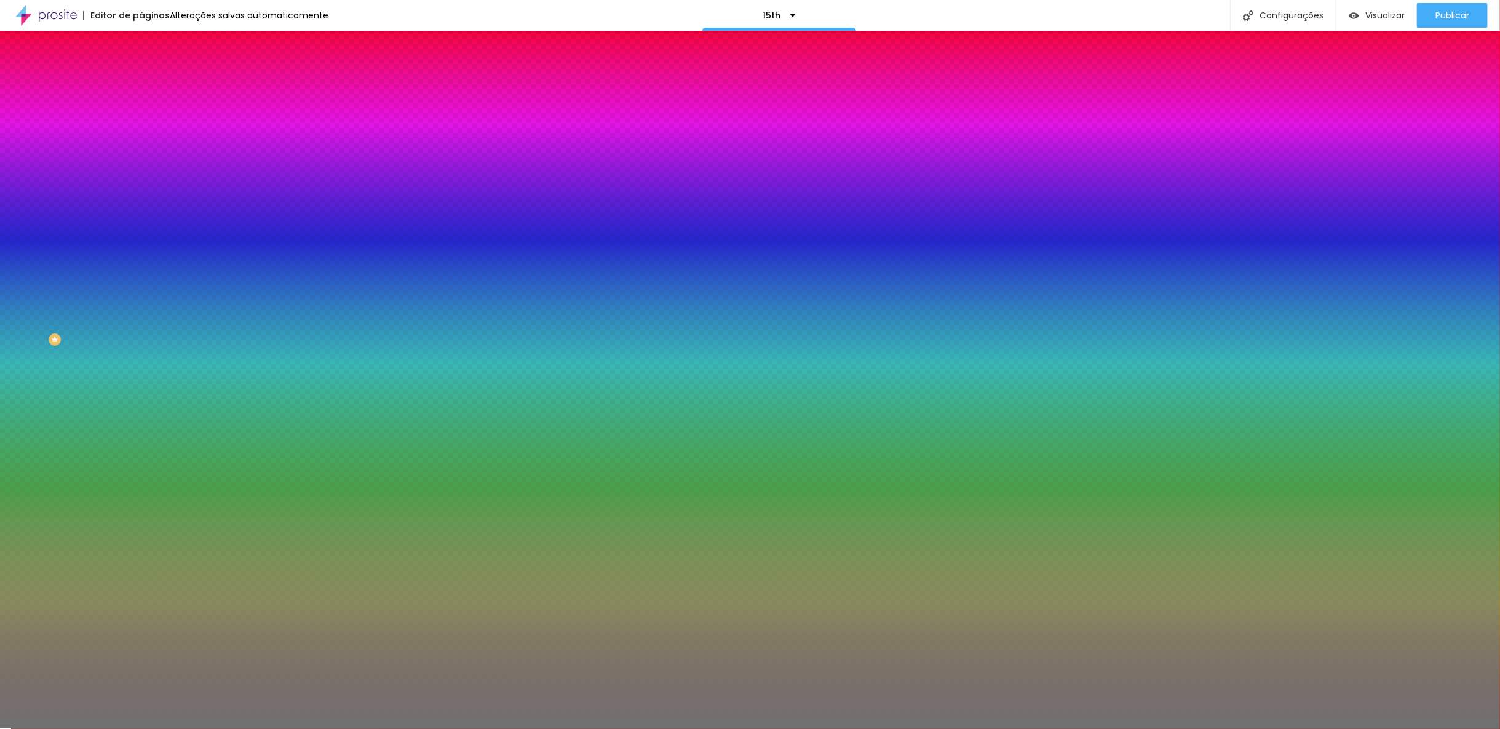
type input "40"
type input "32"
type input "28"
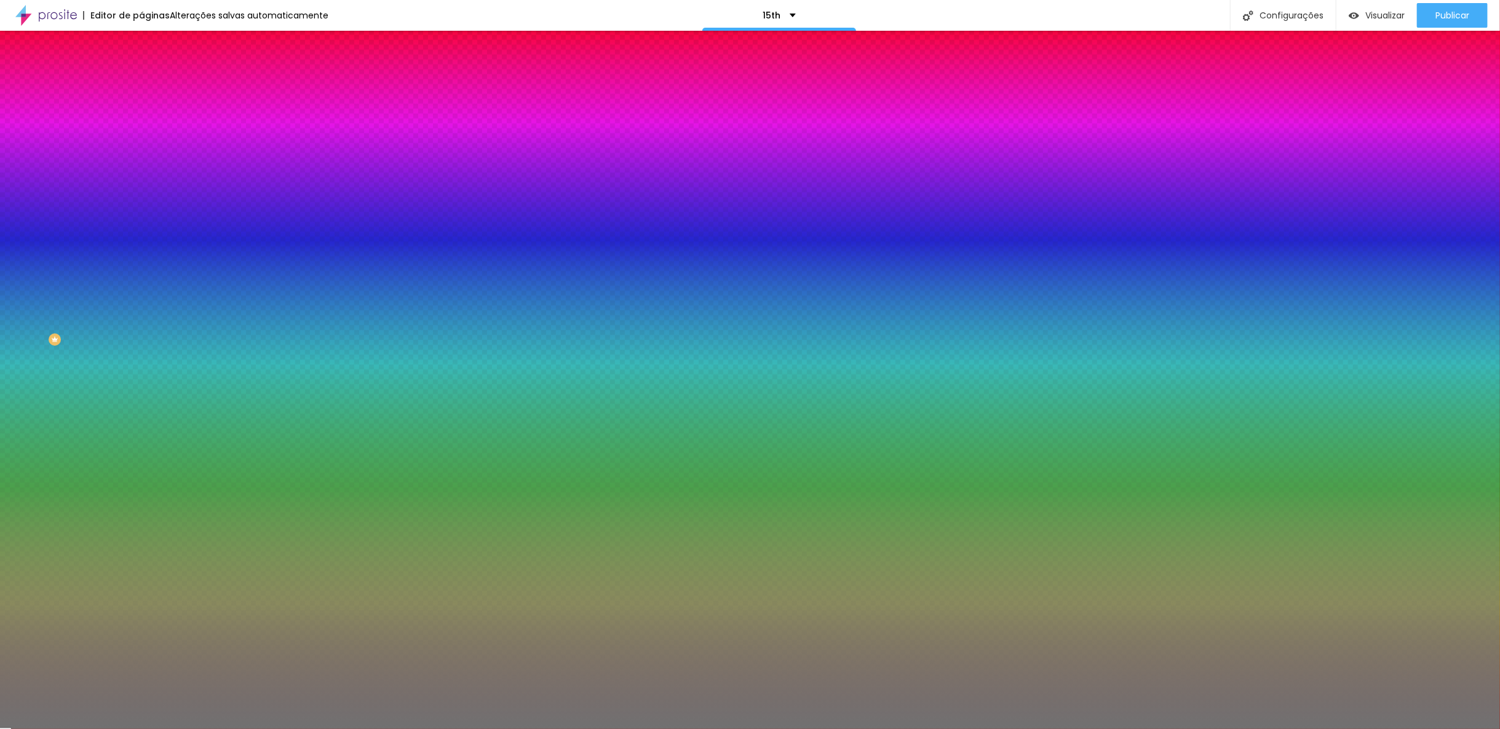
type input "10"
type input "11"
type input "14"
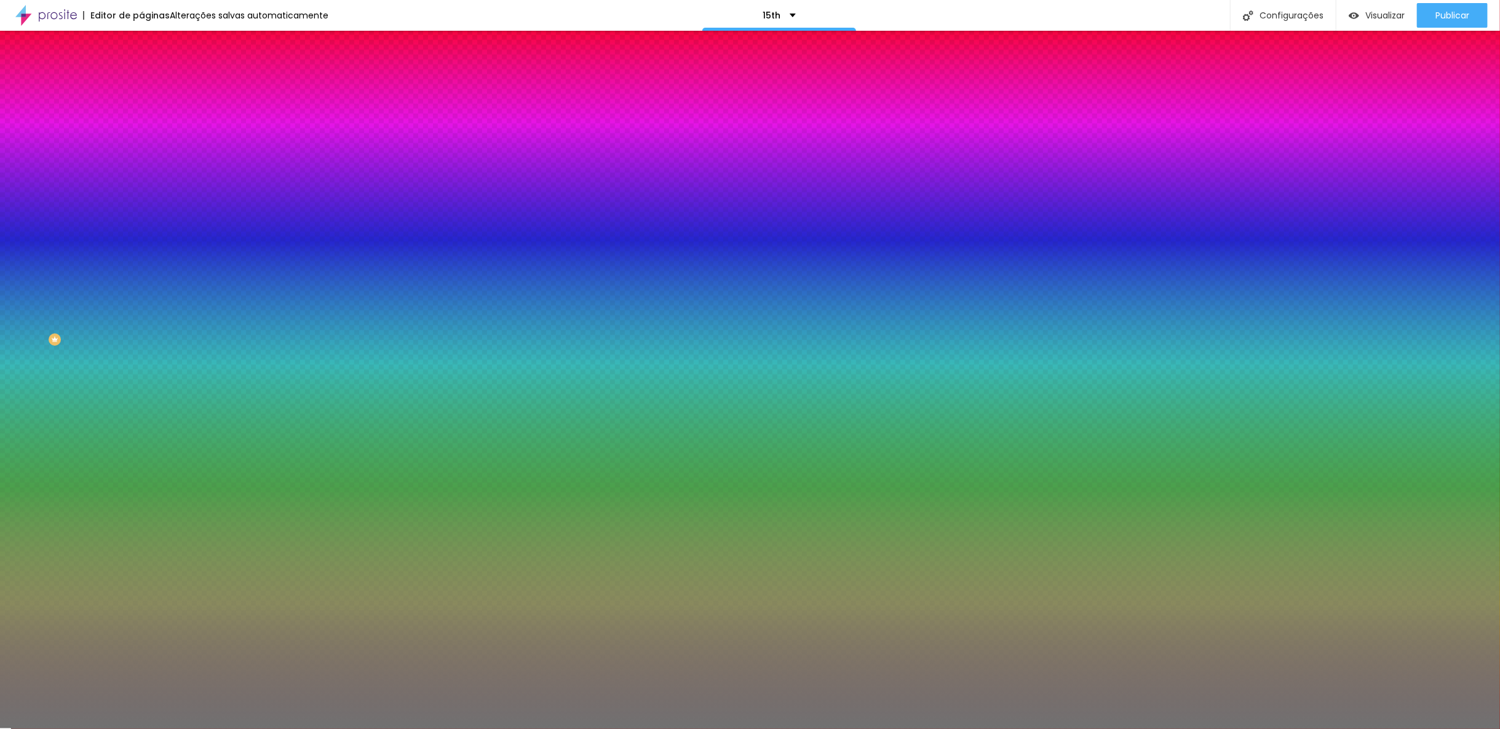
type input "14"
type input "18"
type input "21"
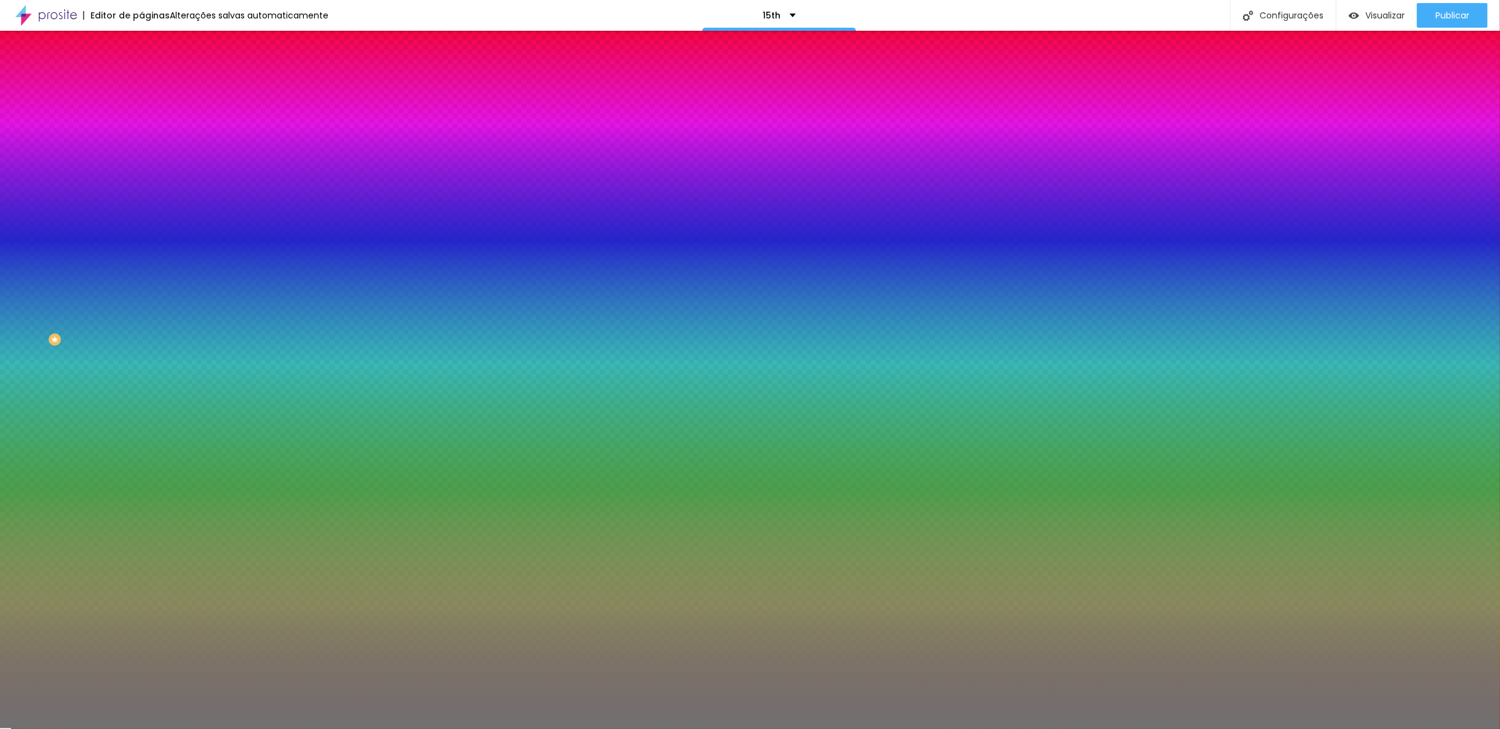
type input "24"
type input "25"
type input "26"
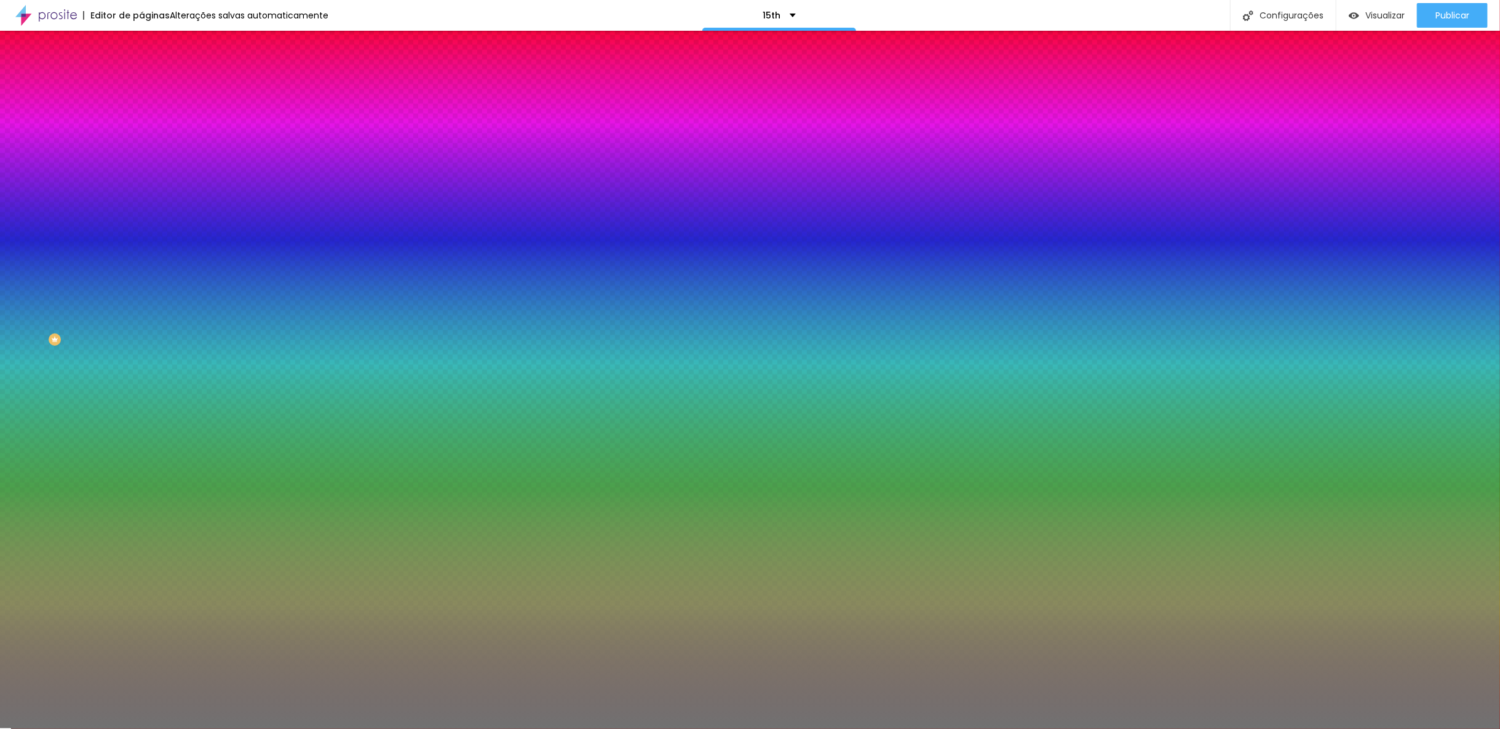
type input "26"
type input "28"
type input "29"
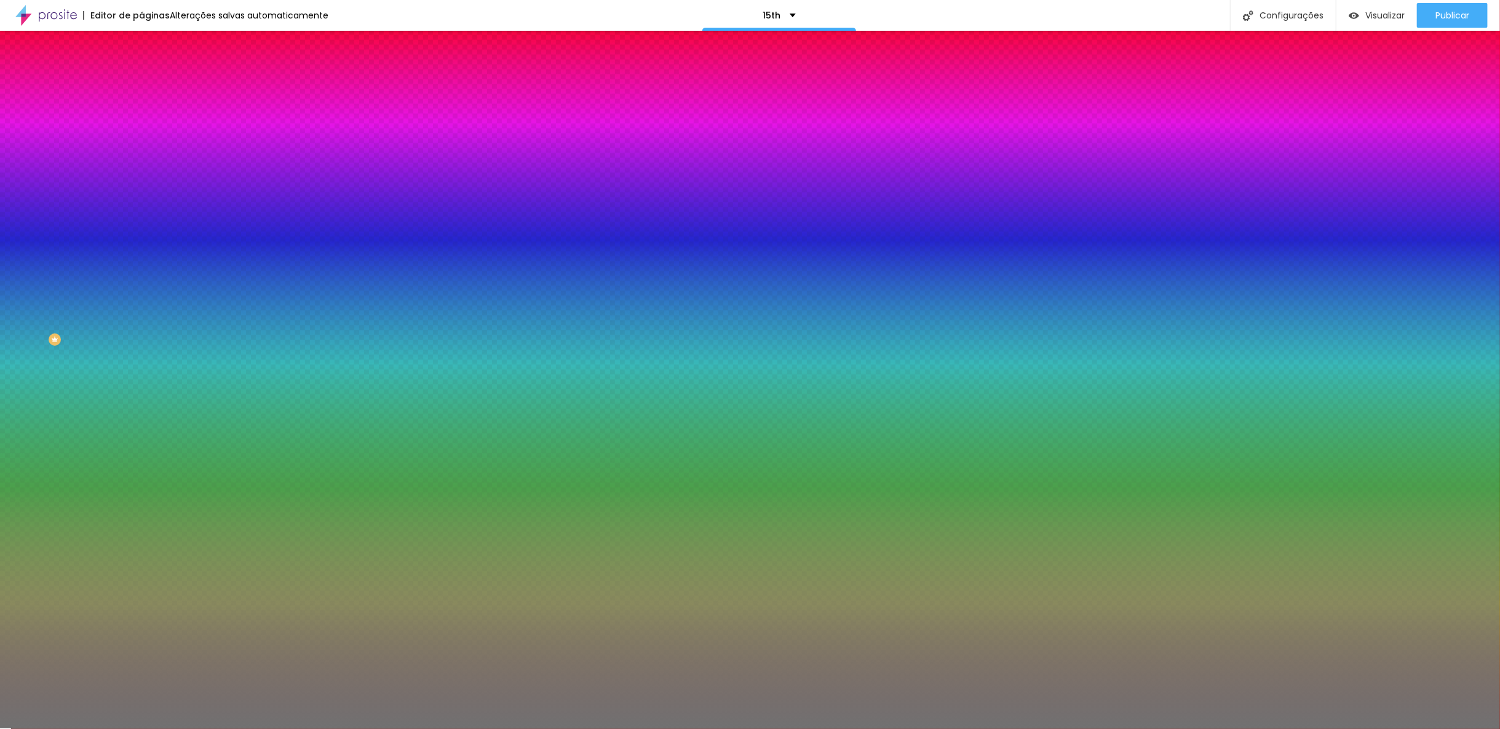
type input "40"
type input "41"
type input "49"
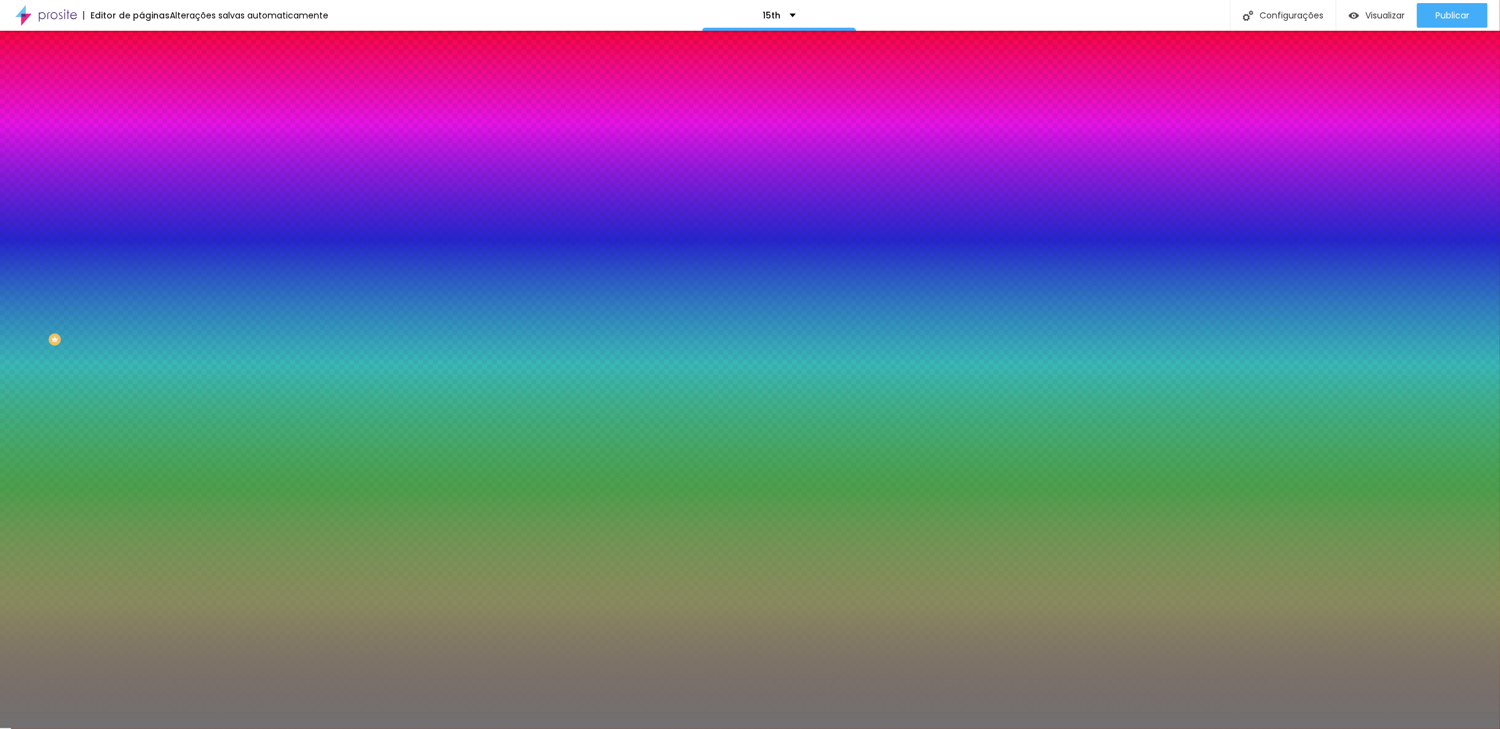
type input "49"
type input "50"
type input "51"
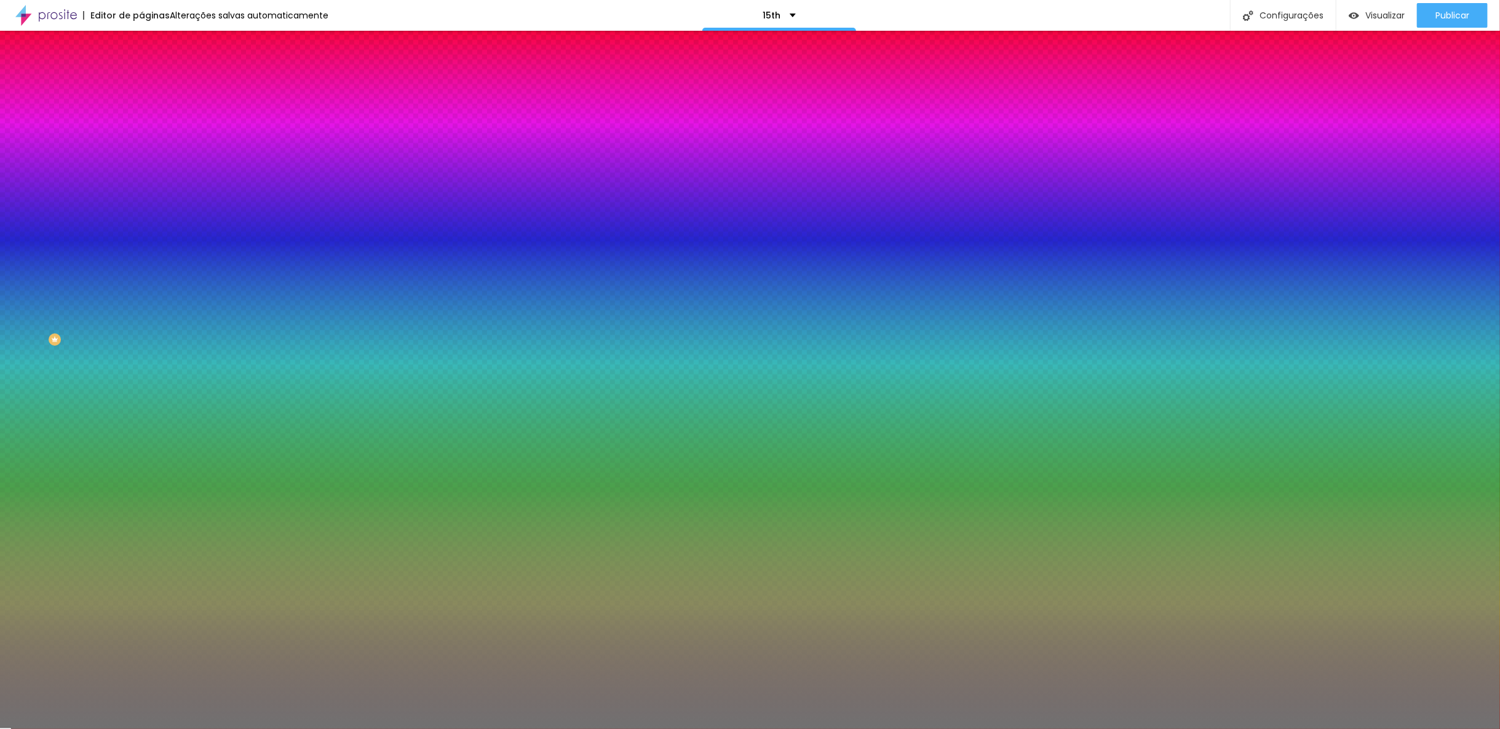
type input "54"
type input "56"
type input "59"
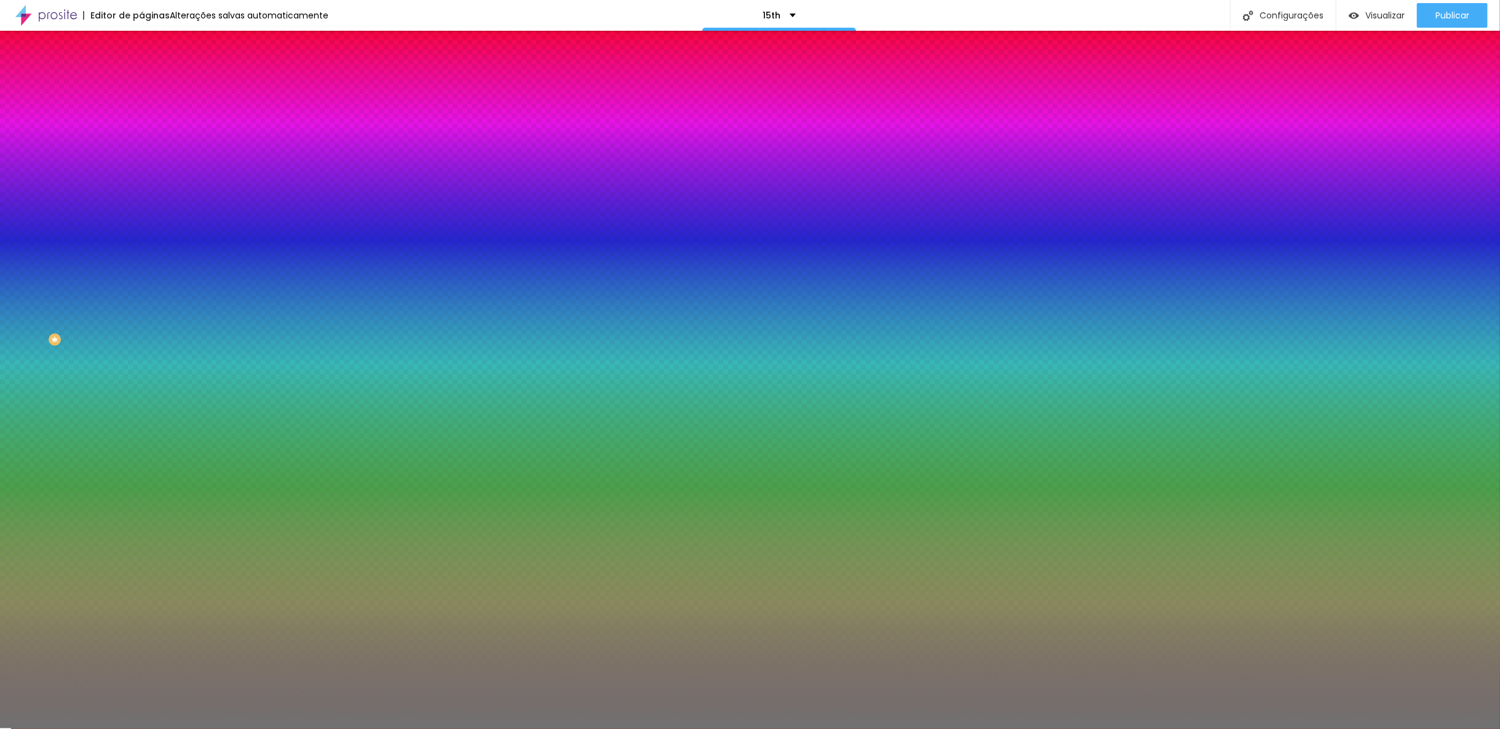
type input "59"
type input "62"
type input "64"
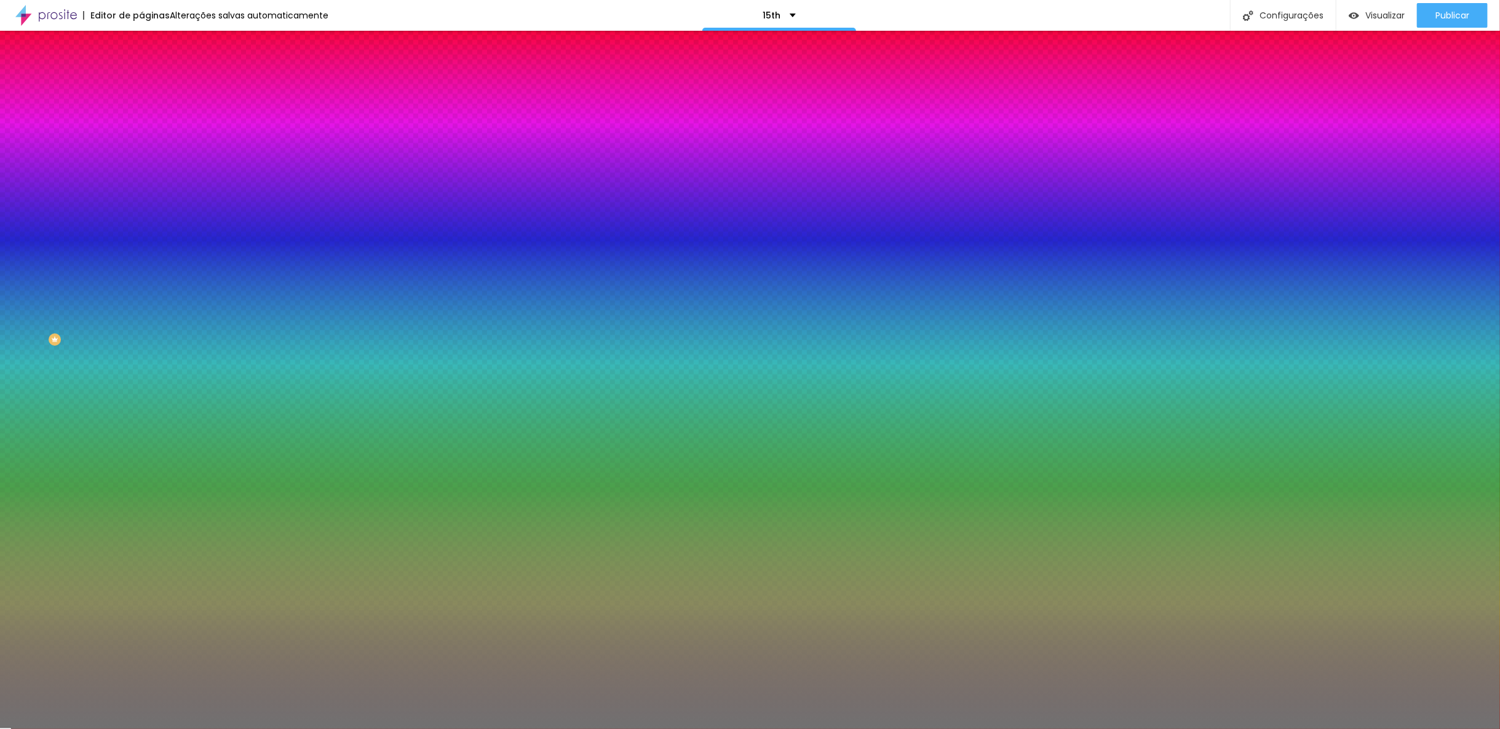
type input "65"
type input "67"
type input "69"
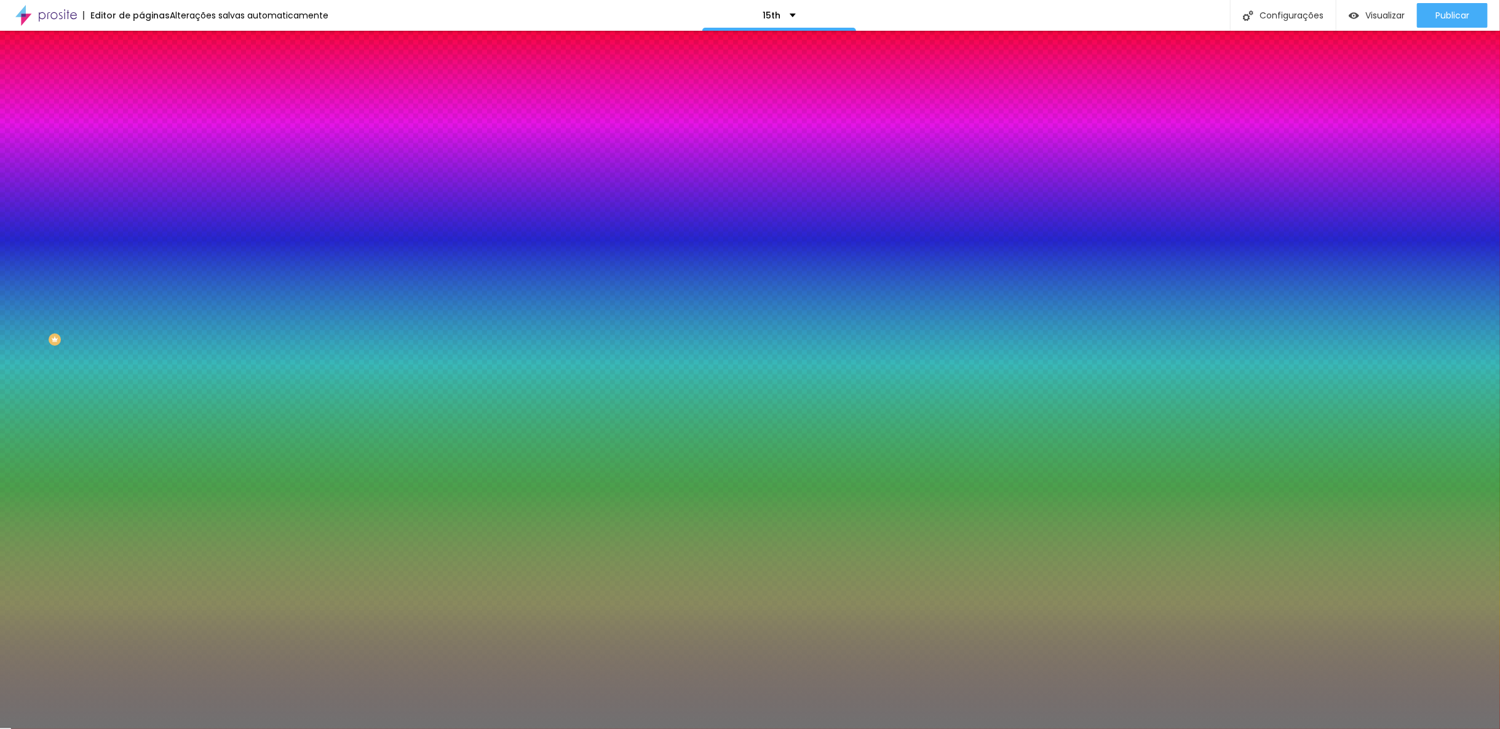
type input "69"
type input "71"
type input "72"
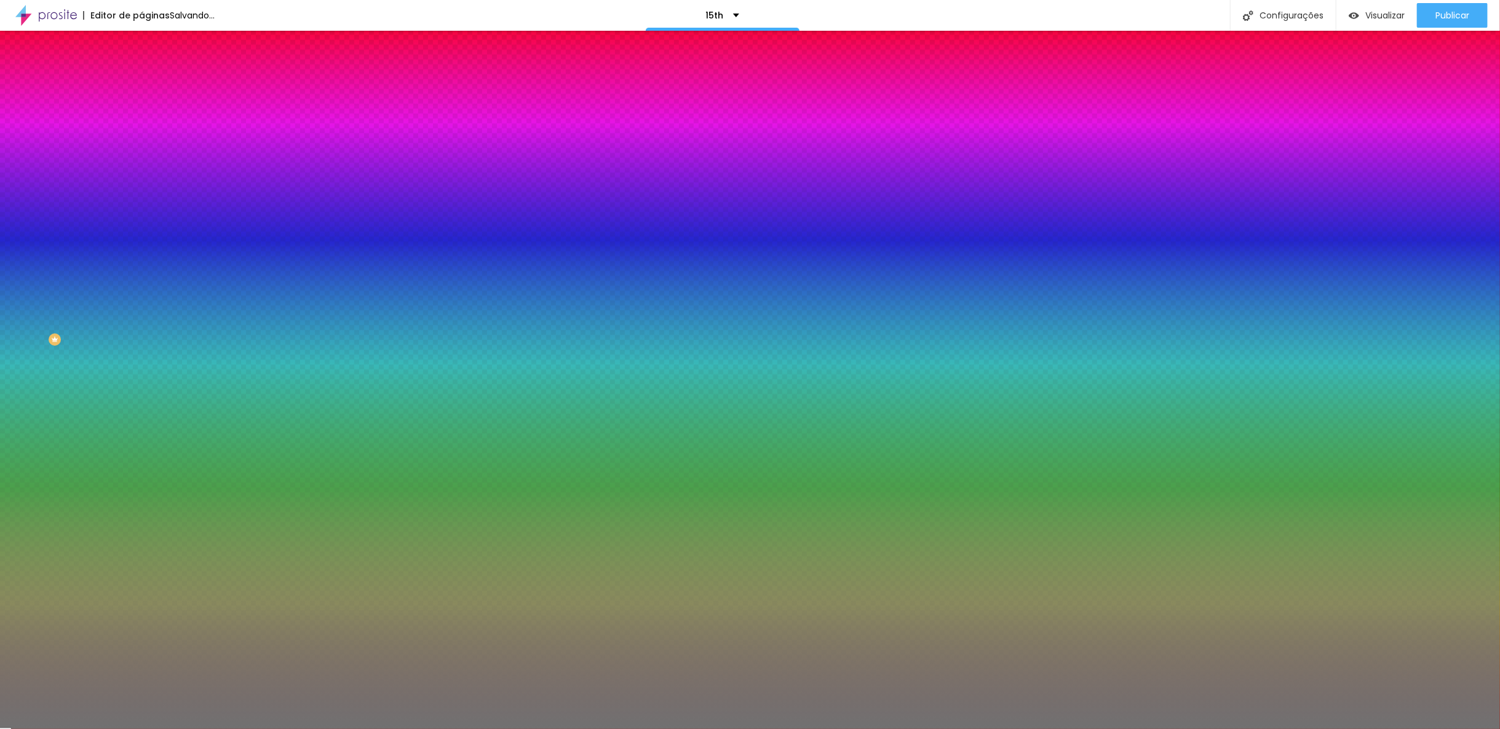
type input "73"
type input "74"
type input "75"
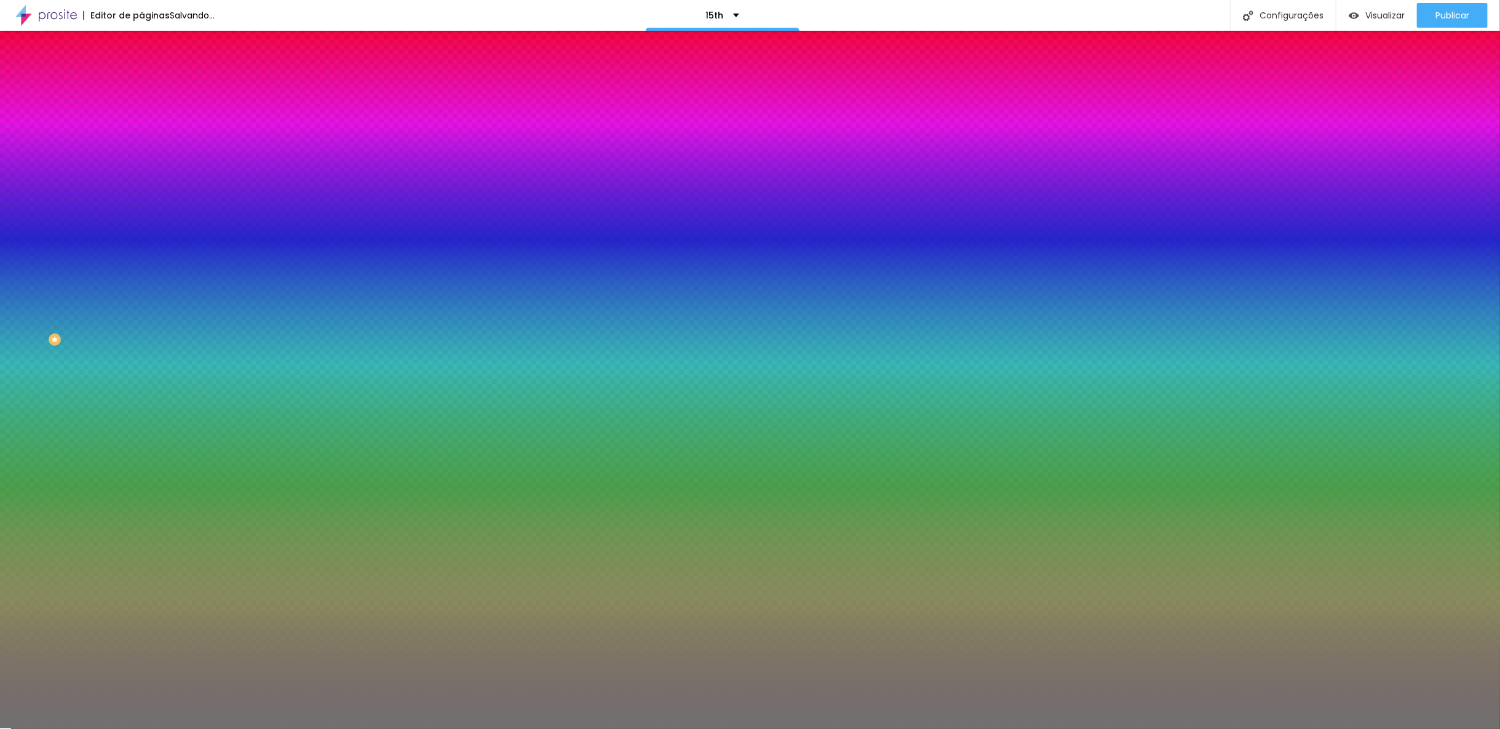
type input "75"
type input "76"
drag, startPoint x: 63, startPoint y: 161, endPoint x: 122, endPoint y: 168, distance: 59.5
click at [141, 160] on input "range" at bounding box center [180, 155] width 79 height 10
drag, startPoint x: 57, startPoint y: 191, endPoint x: 20, endPoint y: 199, distance: 37.6
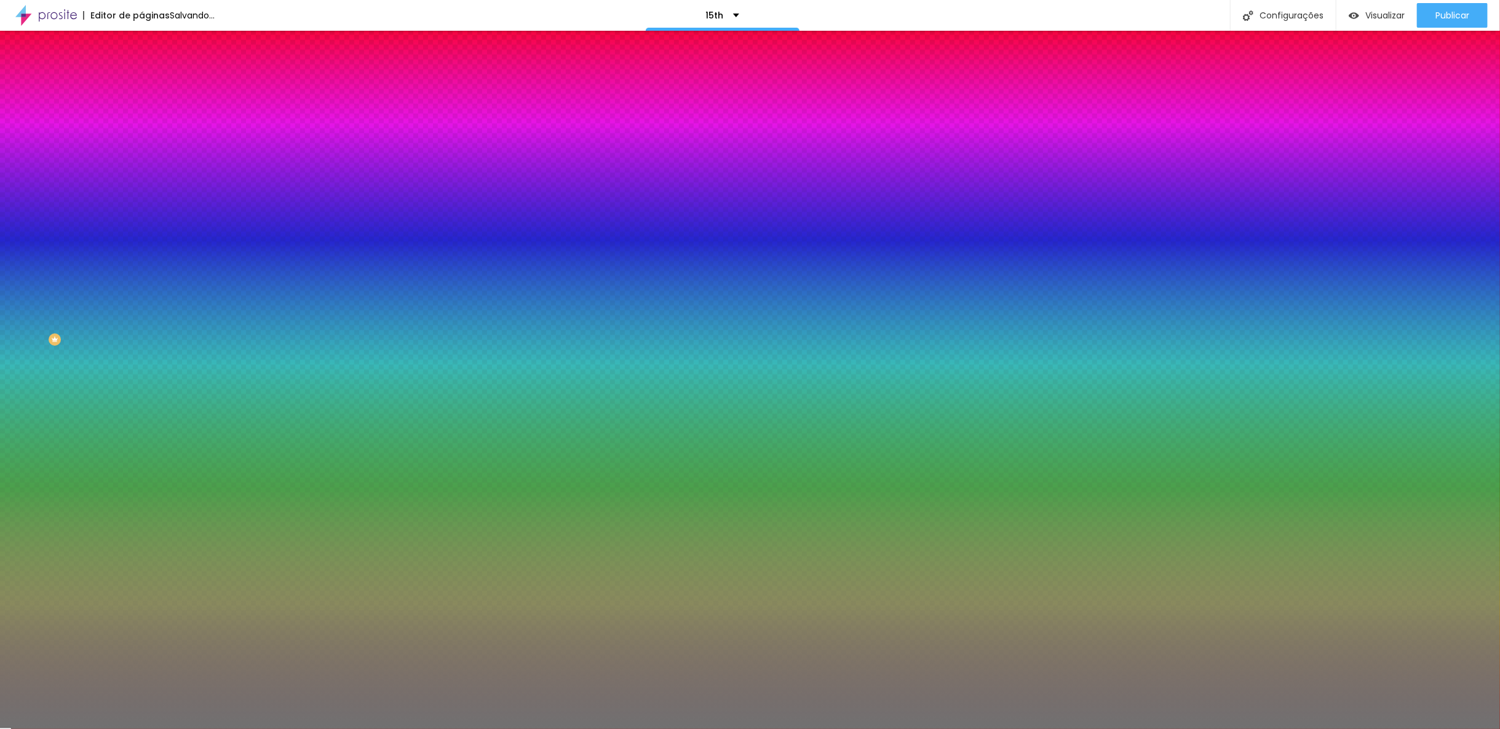
click at [141, 191] on input "range" at bounding box center [180, 186] width 79 height 10
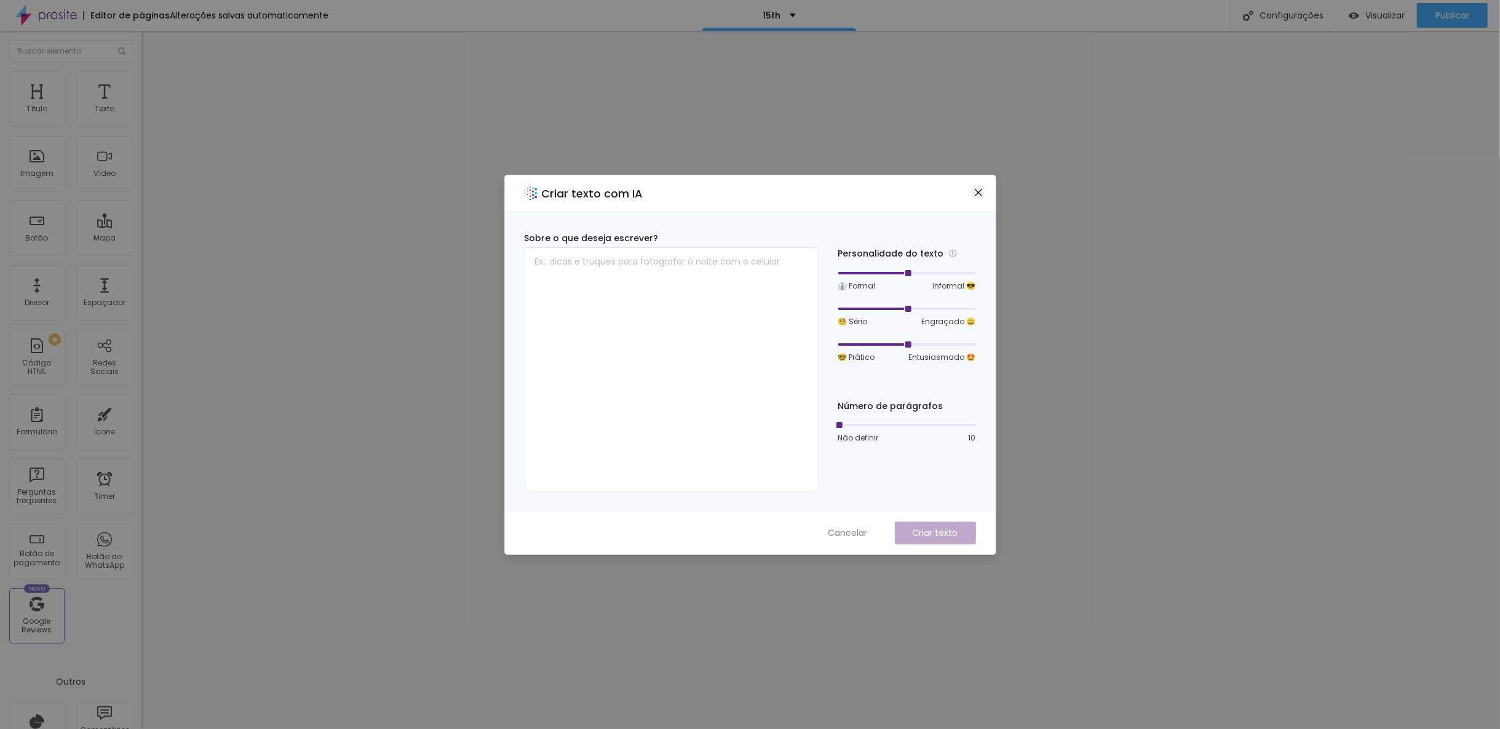
click at [979, 186] on button "Close" at bounding box center [978, 192] width 13 height 13
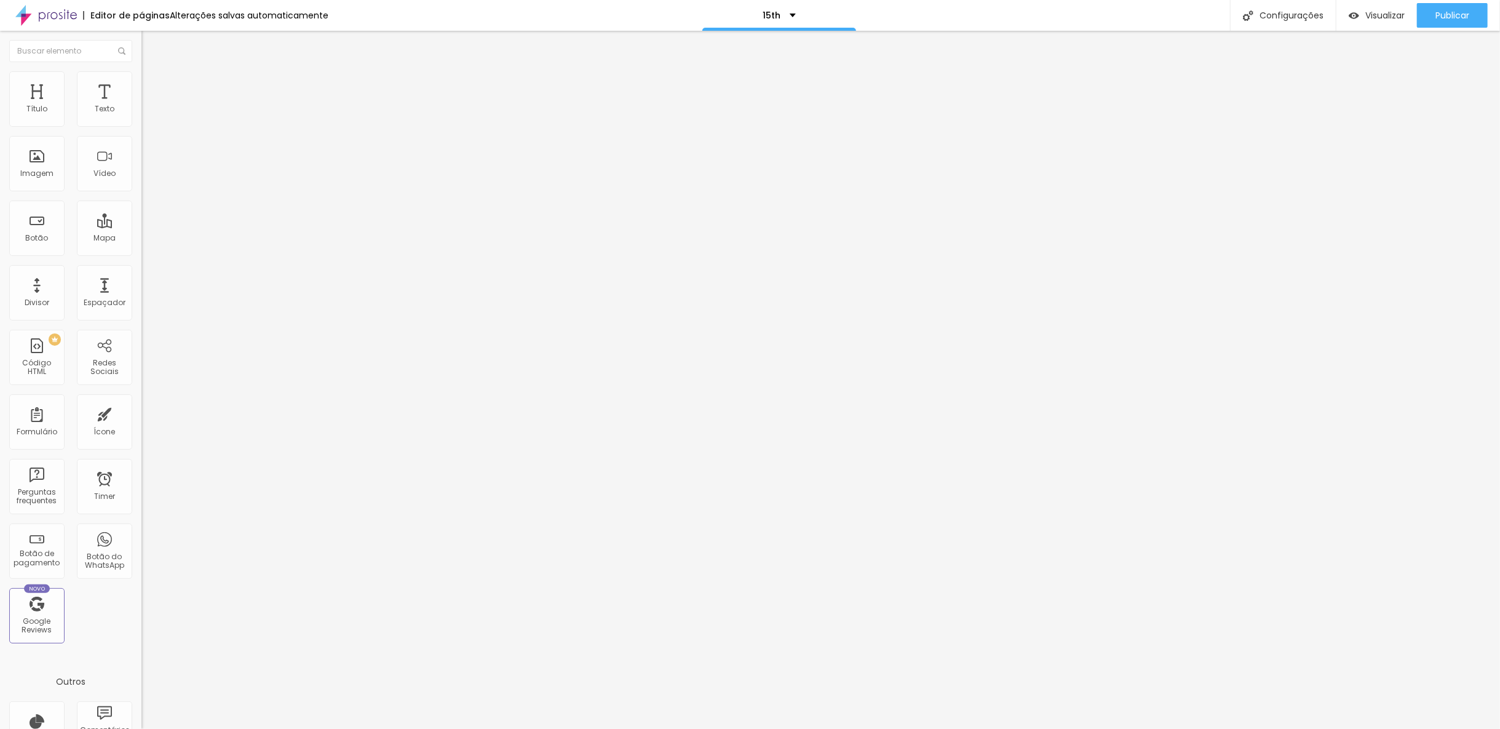
click at [153, 83] on span "Estilo" at bounding box center [162, 79] width 19 height 10
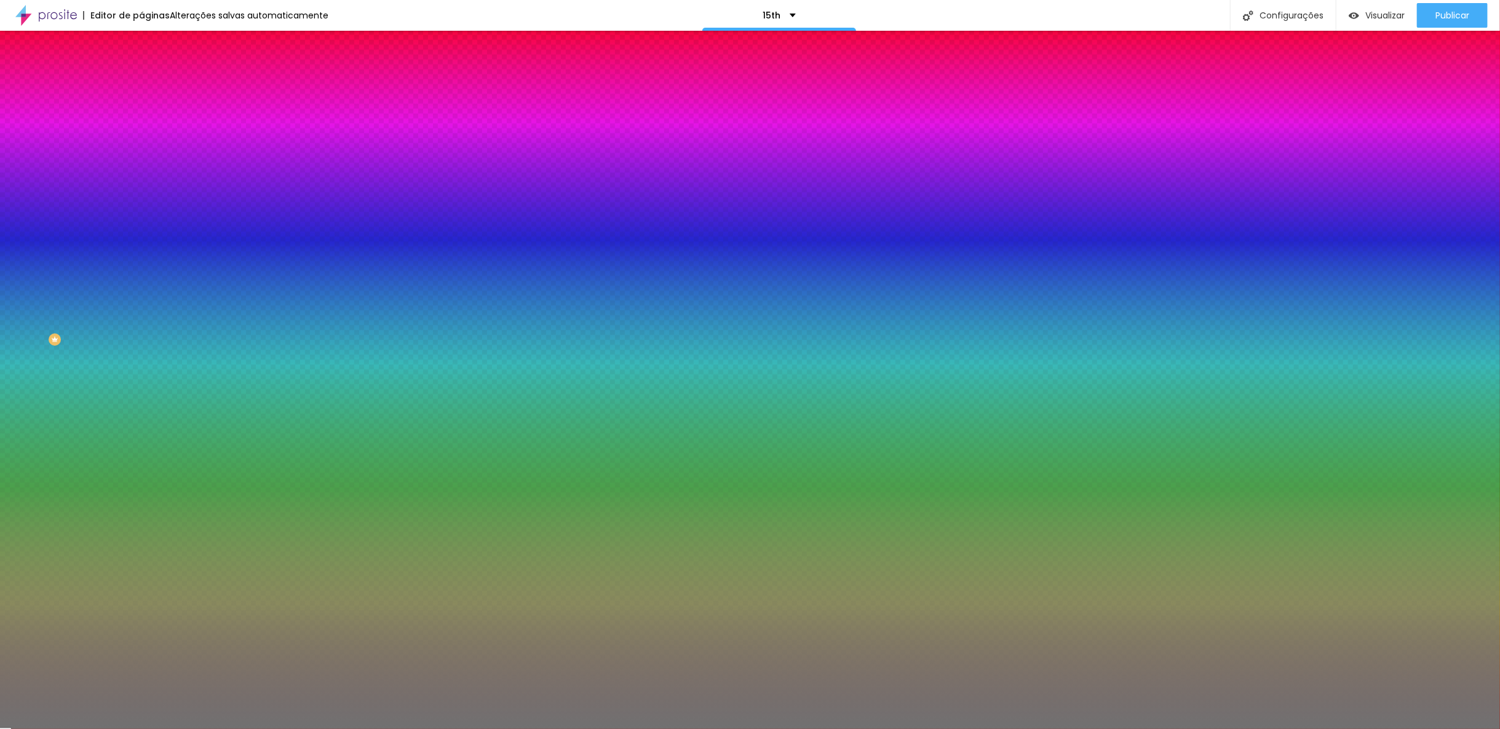
click at [141, 84] on li "Avançado" at bounding box center [211, 90] width 141 height 12
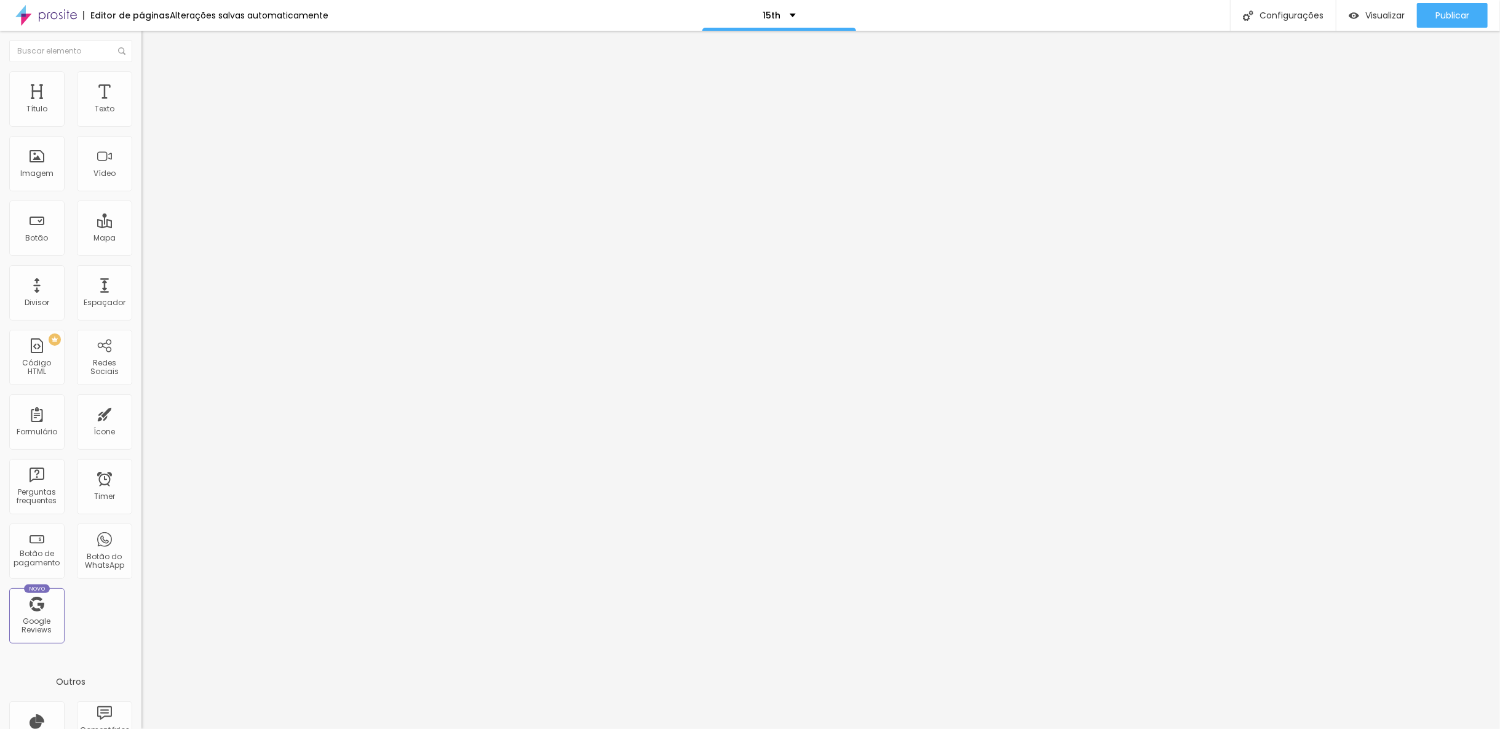
drag, startPoint x: 41, startPoint y: 121, endPoint x: 10, endPoint y: 125, distance: 31.1
click at [141, 239] on input "range" at bounding box center [180, 244] width 79 height 10
drag, startPoint x: 46, startPoint y: 146, endPoint x: -7, endPoint y: 142, distance: 53.1
click at [141, 413] on input "range" at bounding box center [180, 418] width 79 height 10
click at [153, 87] on span "Avançado" at bounding box center [173, 92] width 41 height 10
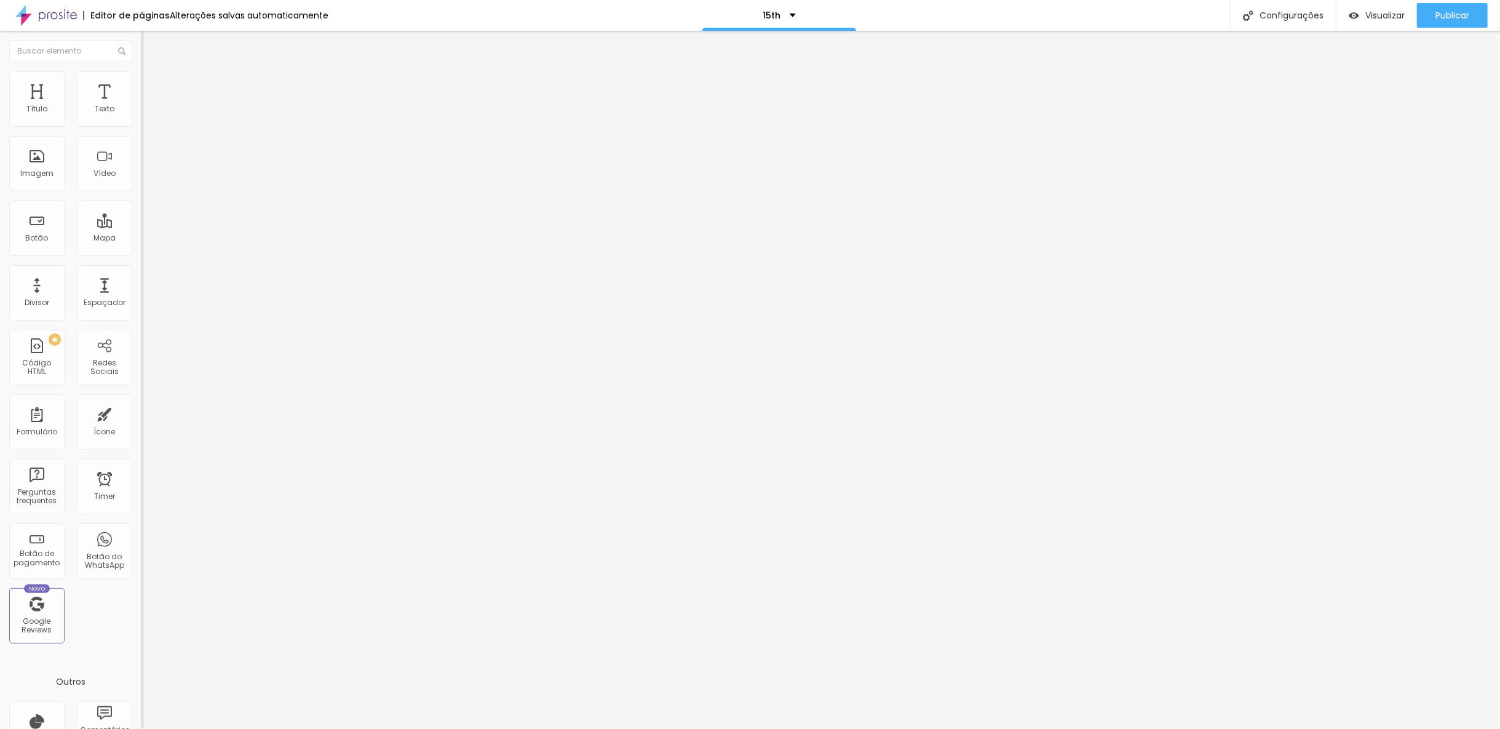
drag, startPoint x: 45, startPoint y: 146, endPoint x: 2, endPoint y: 137, distance: 43.9
click at [141, 413] on input "range" at bounding box center [180, 418] width 79 height 10
drag, startPoint x: 41, startPoint y: 124, endPoint x: -8, endPoint y: 119, distance: 49.5
click at [0, 119] on html "Editor de páginas Alterações salvas automaticamente 15th Configurações Configur…" at bounding box center [750, 364] width 1500 height 729
drag, startPoint x: 34, startPoint y: 121, endPoint x: -1, endPoint y: 124, distance: 35.2
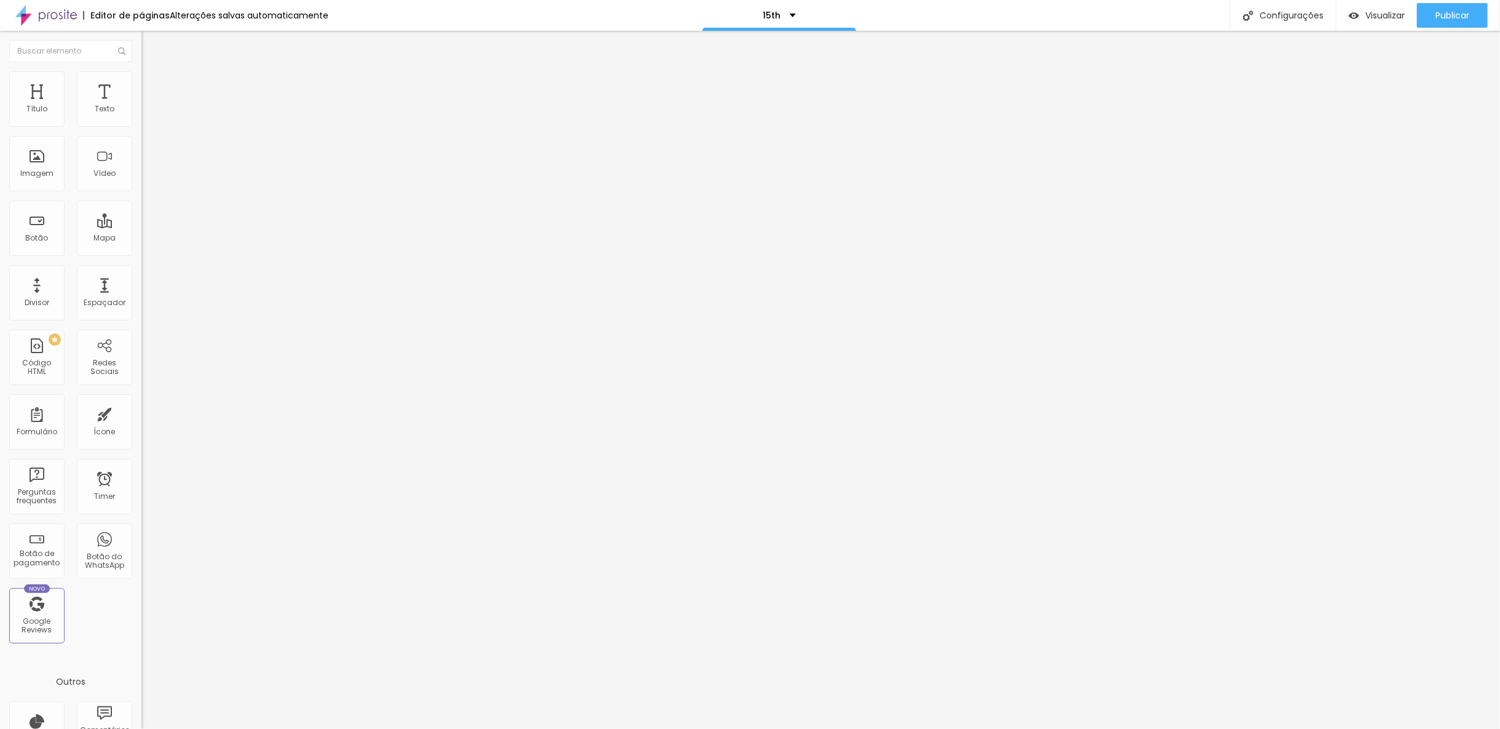
click at [141, 239] on input "range" at bounding box center [180, 244] width 79 height 10
click at [141, 84] on li "Avançado" at bounding box center [211, 90] width 141 height 12
drag, startPoint x: 36, startPoint y: 122, endPoint x: -2, endPoint y: 121, distance: 38.2
click at [141, 239] on input "range" at bounding box center [180, 244] width 79 height 10
drag, startPoint x: 41, startPoint y: 139, endPoint x: 6, endPoint y: 142, distance: 35.2
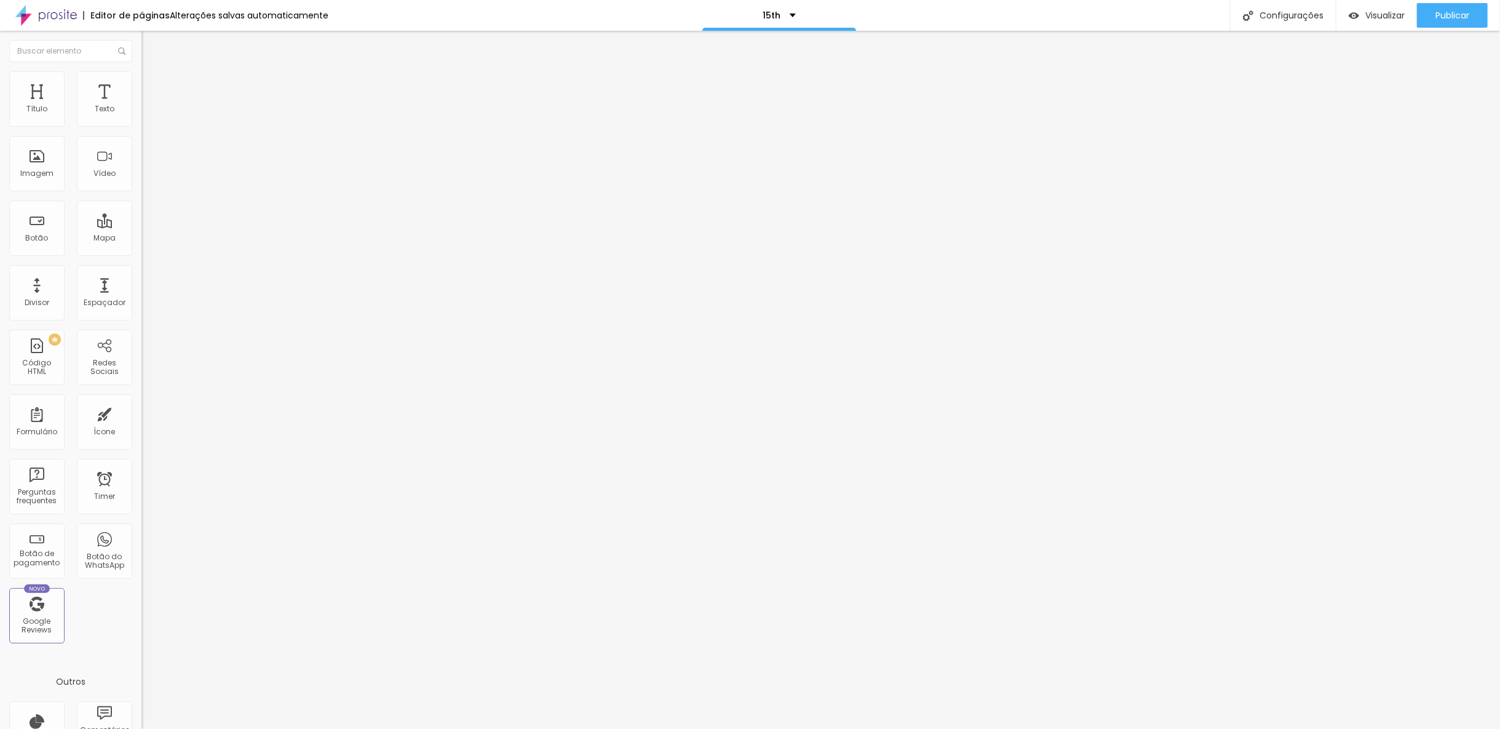
click at [141, 270] on div "20 Espaço de baixo" at bounding box center [211, 357] width 141 height 174
drag, startPoint x: 44, startPoint y: 148, endPoint x: 2, endPoint y: 141, distance: 42.5
click at [141, 141] on div "0 Espaço de cima 20 Espaço de baixo ID Html Classes Html Visível nos dispositiv…" at bounding box center [211, 354] width 141 height 517
drag, startPoint x: 44, startPoint y: 146, endPoint x: 5, endPoint y: 145, distance: 38.8
click at [141, 413] on input "range" at bounding box center [180, 418] width 79 height 10
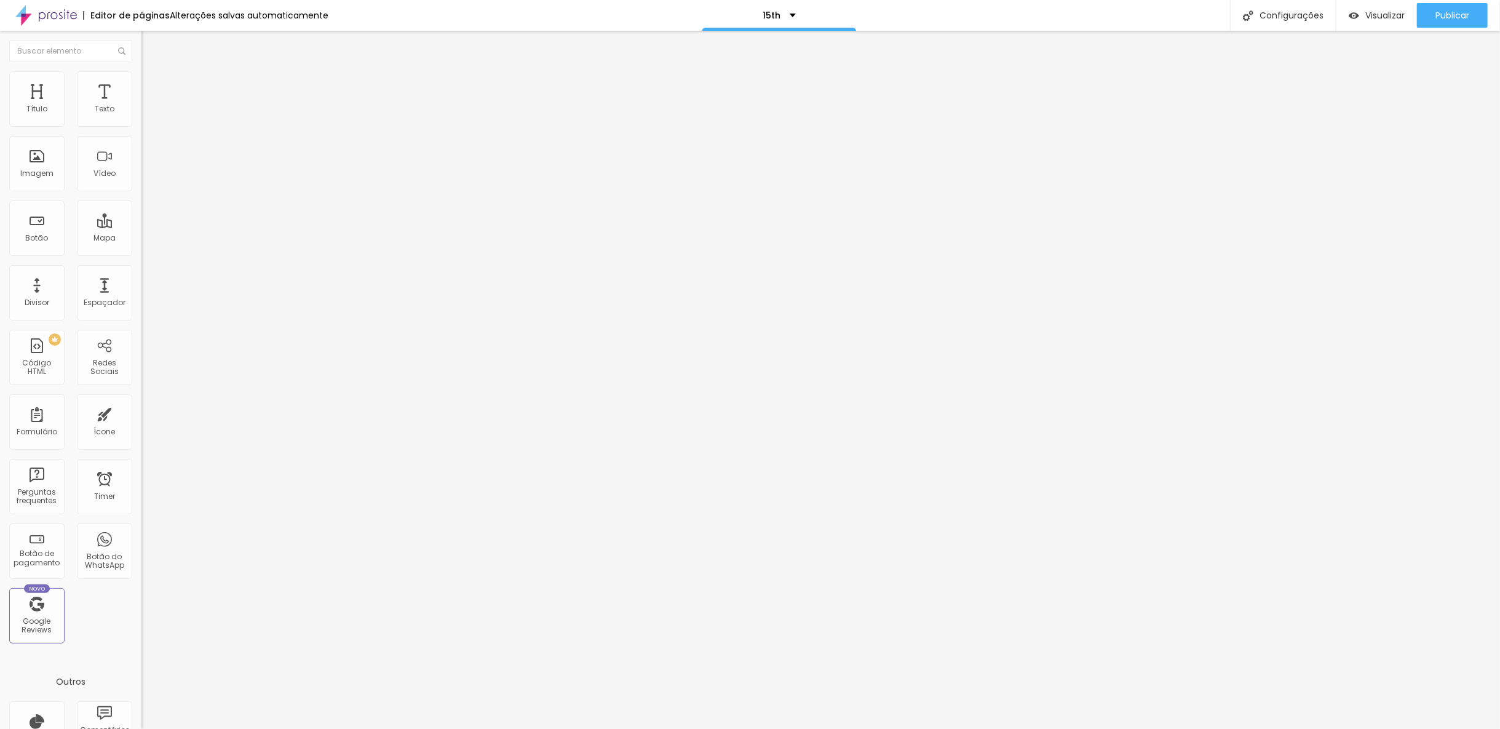
click at [141, 115] on span "Titulo 2" at bounding box center [161, 110] width 40 height 10
click at [141, 641] on input "range" at bounding box center [180, 646] width 79 height 10
click at [141, 144] on span "Titulo 5" at bounding box center [154, 138] width 27 height 10
click at [141, 135] on span "Titulo 4" at bounding box center [157, 128] width 33 height 12
click at [141, 126] on span "Titulo 3" at bounding box center [158, 119] width 34 height 14
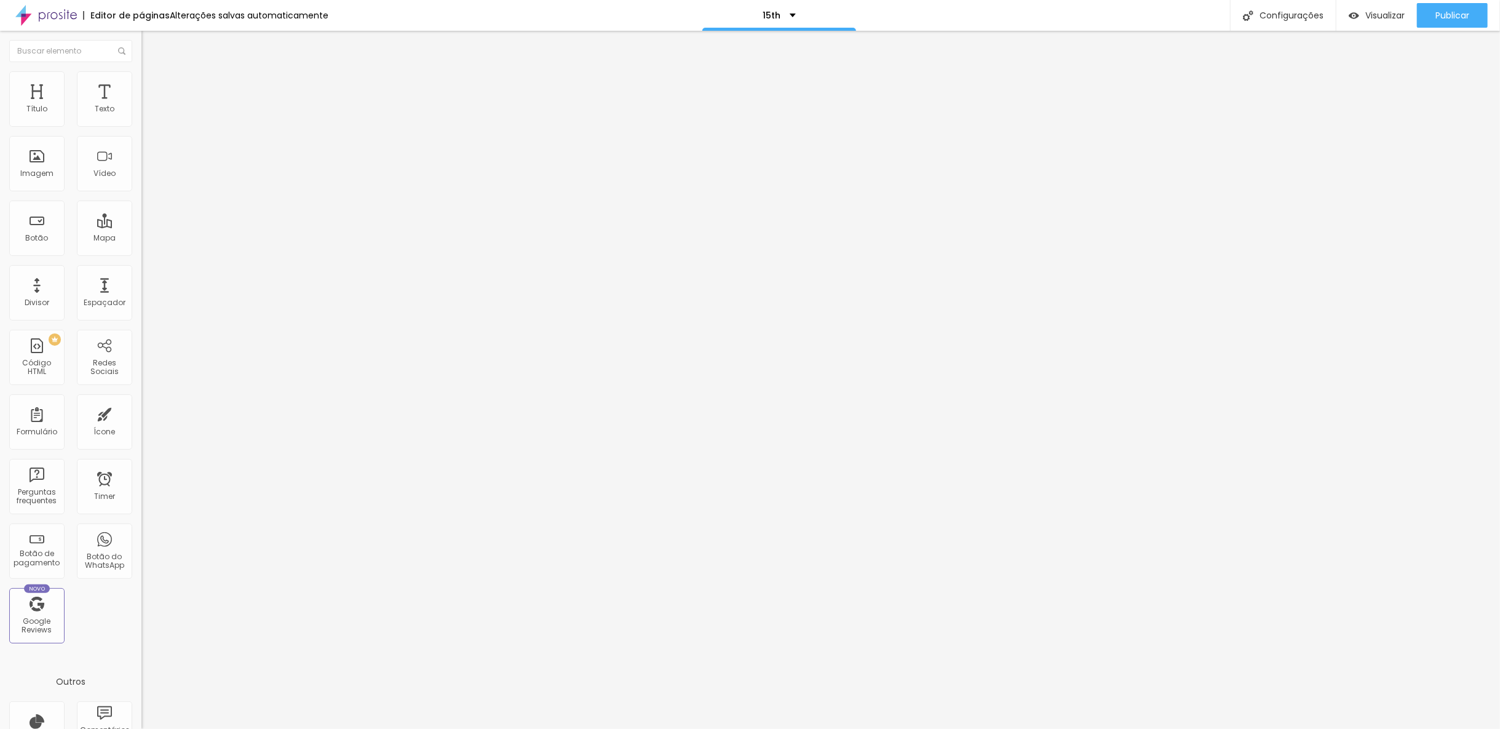
click at [141, 71] on img at bounding box center [146, 76] width 11 height 11
click at [141, 226] on input "range" at bounding box center [180, 231] width 79 height 10
click at [153, 73] on span "Estilo" at bounding box center [162, 67] width 19 height 10
drag, startPoint x: 27, startPoint y: 258, endPoint x: 10, endPoint y: 249, distance: 19.3
click at [141, 293] on input "range" at bounding box center [180, 298] width 79 height 10
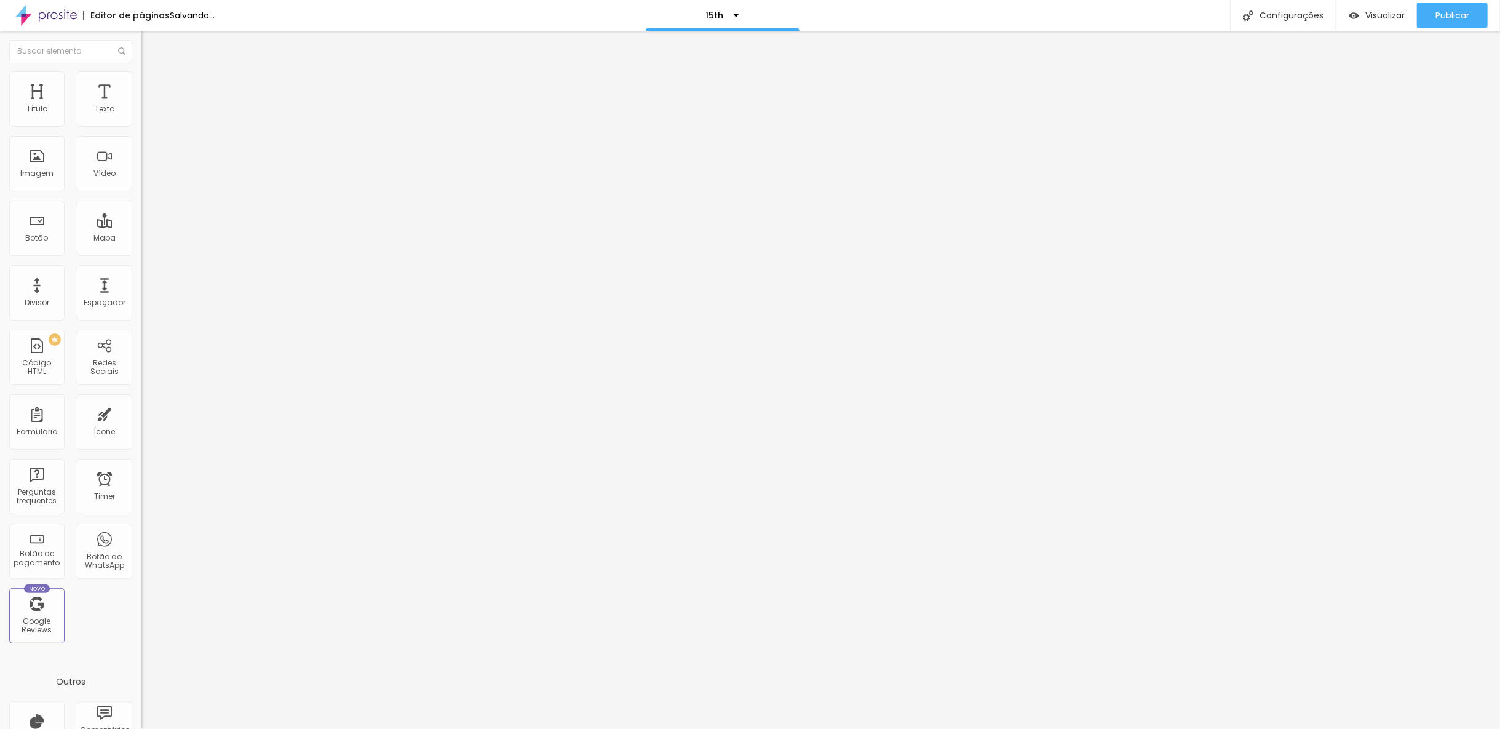
click at [141, 293] on input "range" at bounding box center [180, 298] width 79 height 10
click at [141, 106] on span "Titulo 1" at bounding box center [161, 97] width 40 height 17
click at [141, 290] on input "range" at bounding box center [180, 295] width 79 height 10
click at [141, 135] on div "Descrição da imagem (Alt)" at bounding box center [211, 120] width 141 height 30
click at [141, 106] on span "Adicionar imagem" at bounding box center [180, 100] width 79 height 10
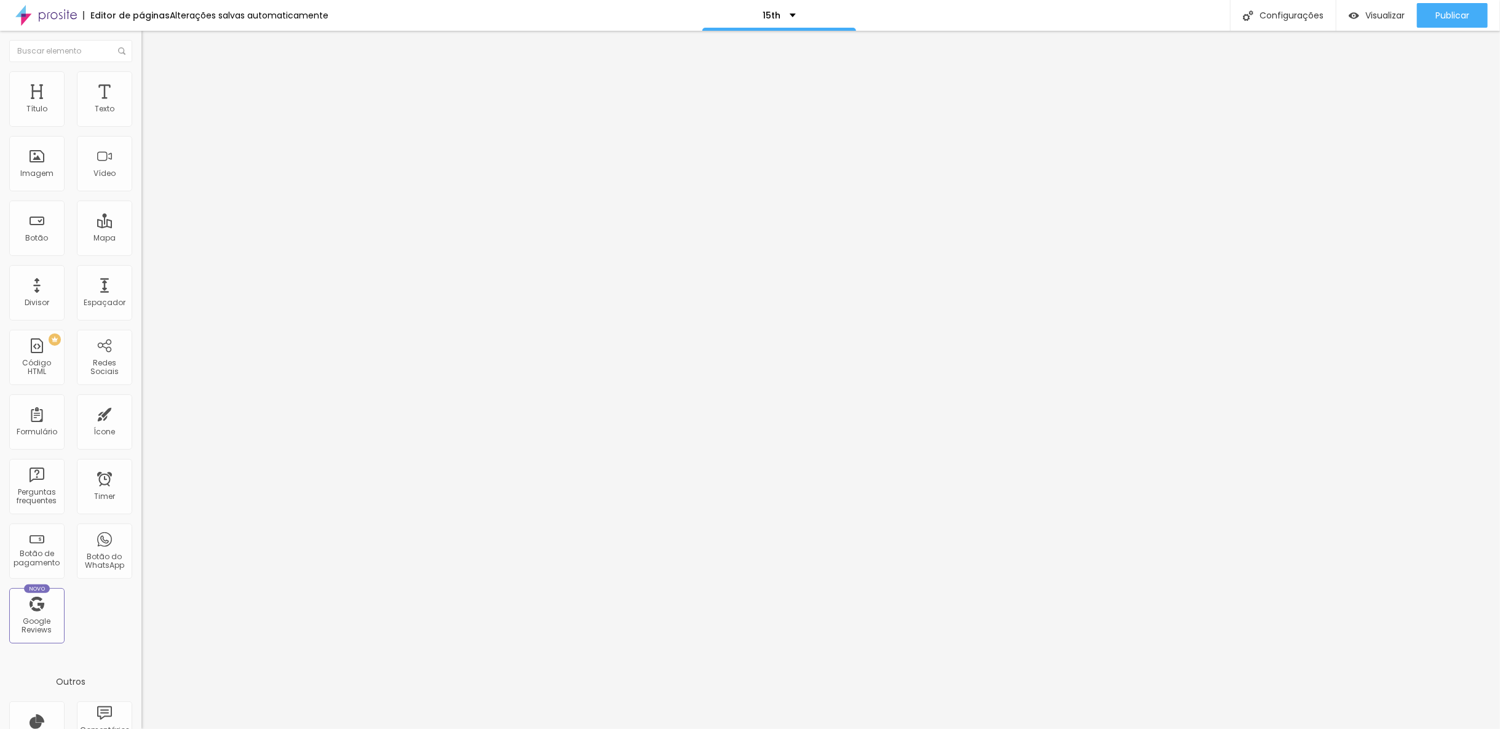
scroll to position [1427, 0]
drag, startPoint x: 504, startPoint y: 284, endPoint x: 1219, endPoint y: 478, distance: 741.4
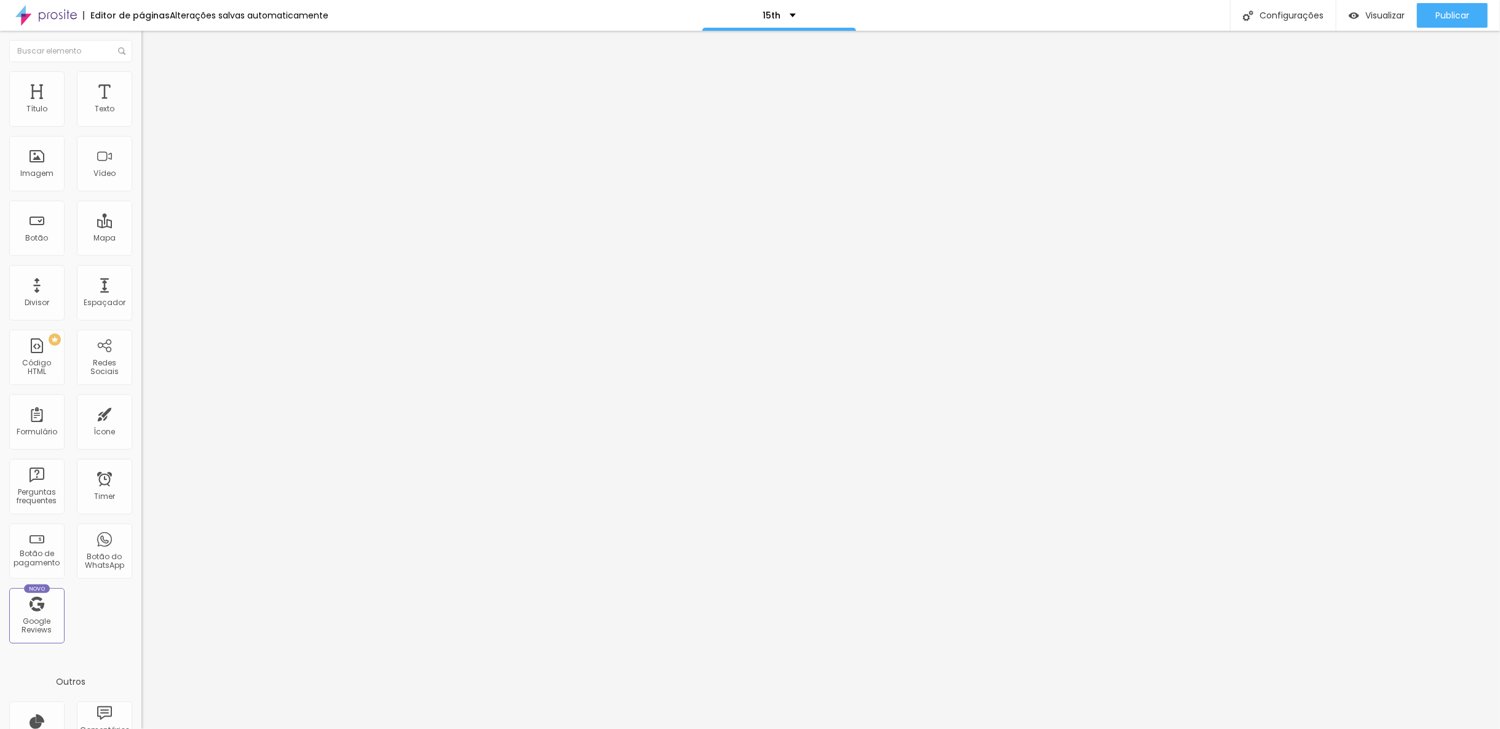
click at [141, 79] on li "Estilo" at bounding box center [211, 77] width 141 height 12
click at [153, 88] on span "Avançado" at bounding box center [173, 92] width 41 height 10
drag, startPoint x: 38, startPoint y: 122, endPoint x: 15, endPoint y: 126, distance: 22.5
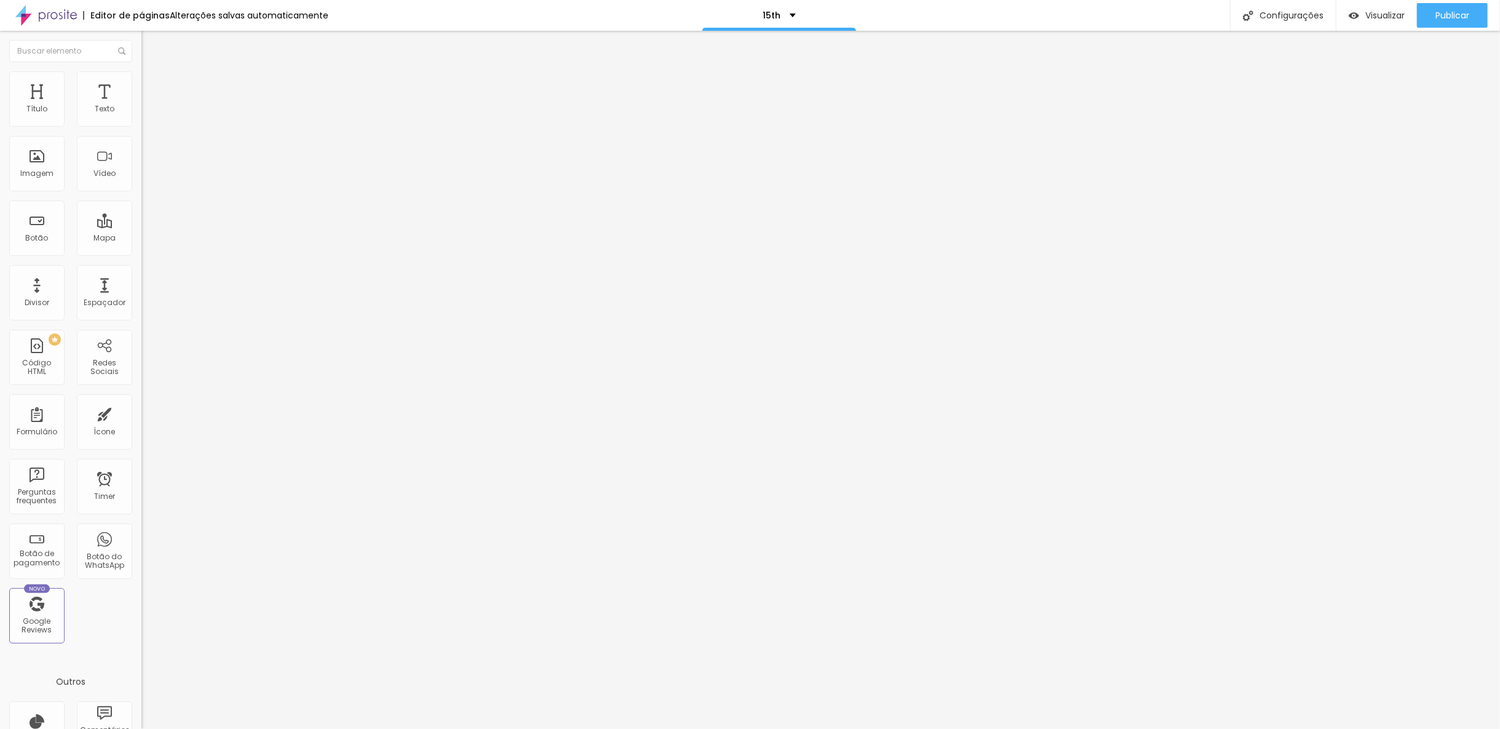
click at [141, 239] on input "range" at bounding box center [180, 244] width 79 height 10
drag, startPoint x: 41, startPoint y: 146, endPoint x: 10, endPoint y: 145, distance: 30.2
click at [141, 413] on input "range" at bounding box center [180, 418] width 79 height 10
click at [1431, 17] on button "Publicar" at bounding box center [1452, 15] width 71 height 25
click at [1370, 17] on span "Visualizar" at bounding box center [1385, 15] width 39 height 10
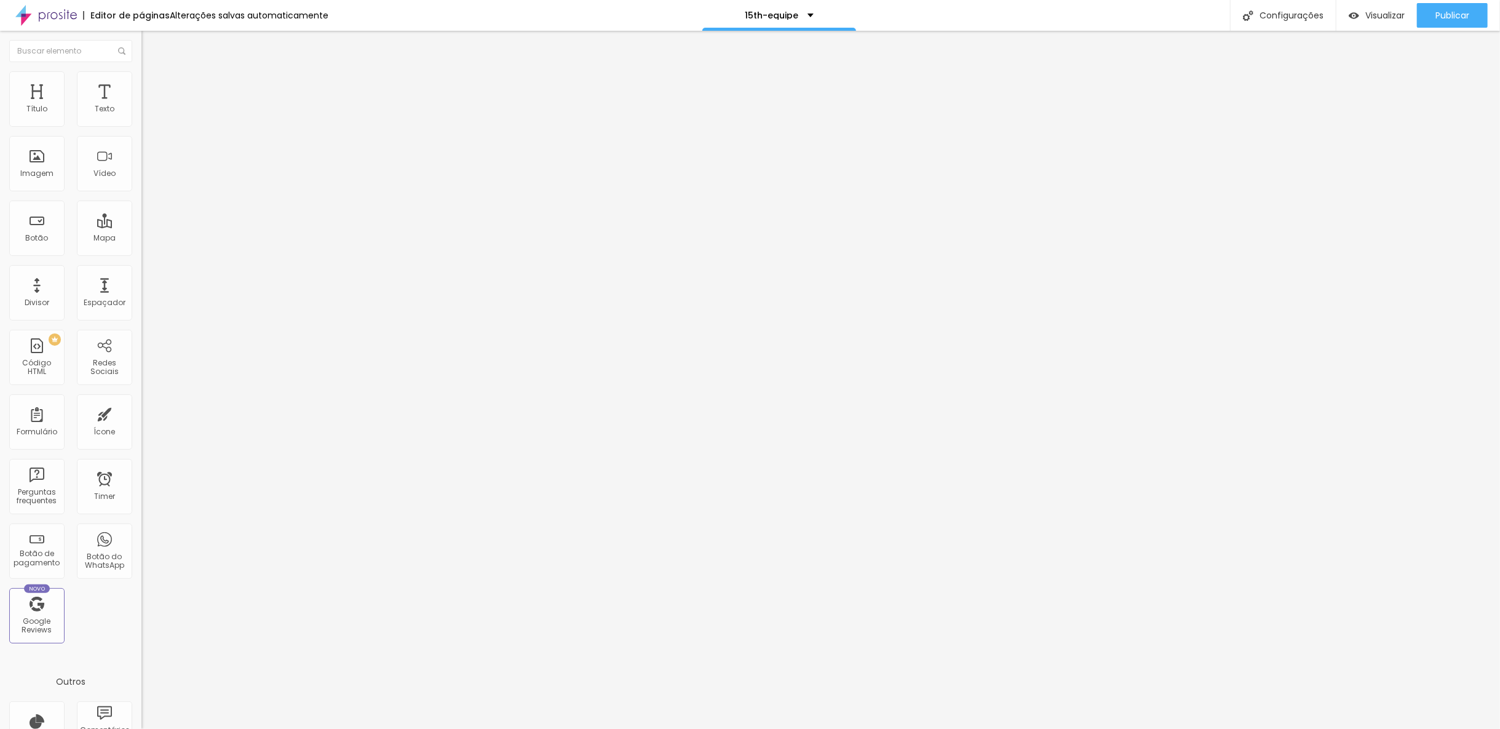
click at [141, 422] on div "Editar Texto Estilo Avançado 16 Tamanho do texto 0 Espaço entre letras 2 Altura…" at bounding box center [211, 380] width 141 height 698
click at [141, 122] on div "Totem" at bounding box center [211, 111] width 141 height 21
click at [141, 129] on img at bounding box center [144, 125] width 7 height 7
drag, startPoint x: 738, startPoint y: 229, endPoint x: 604, endPoint y: 215, distance: 134.8
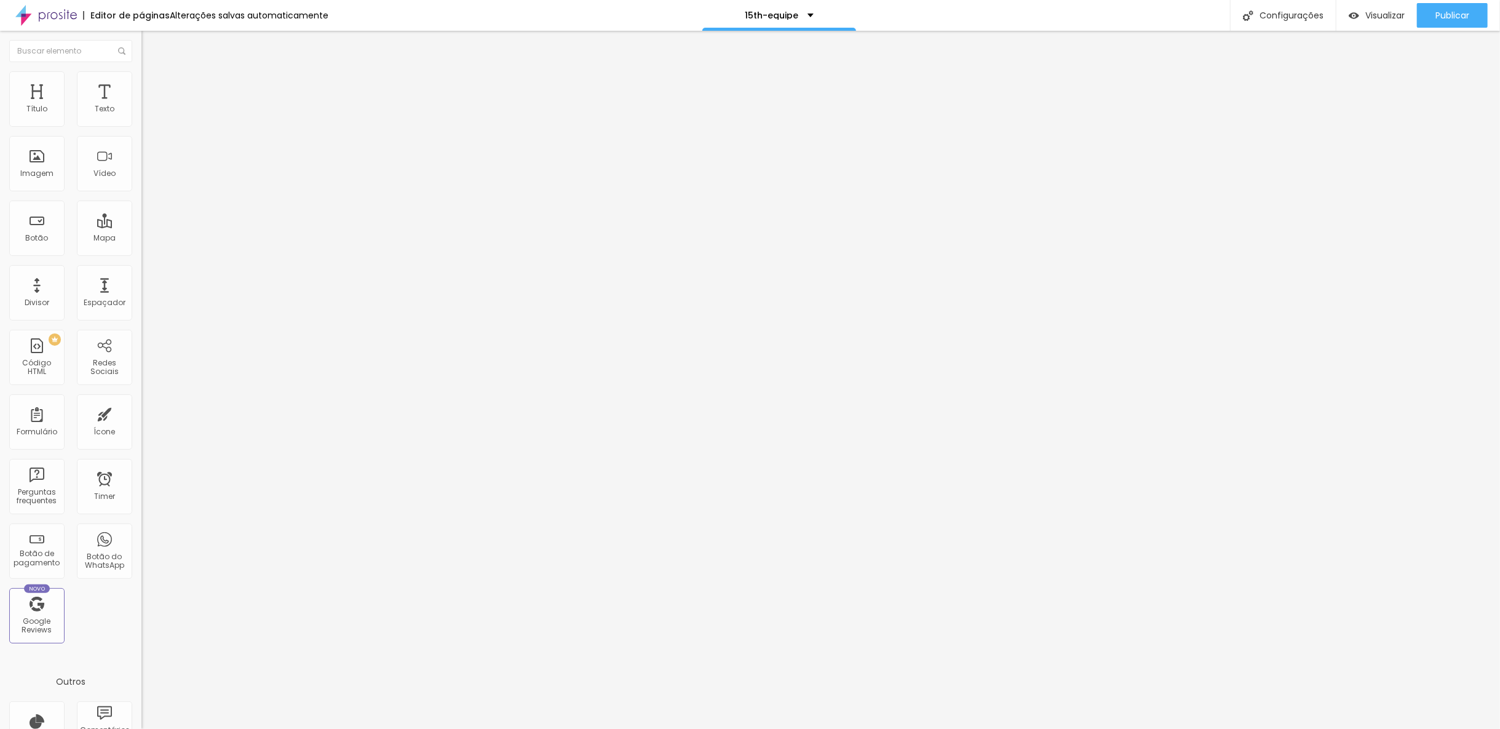
type input "R$ 50,00"
drag, startPoint x: 727, startPoint y: 178, endPoint x: 603, endPoint y: 171, distance: 124.5
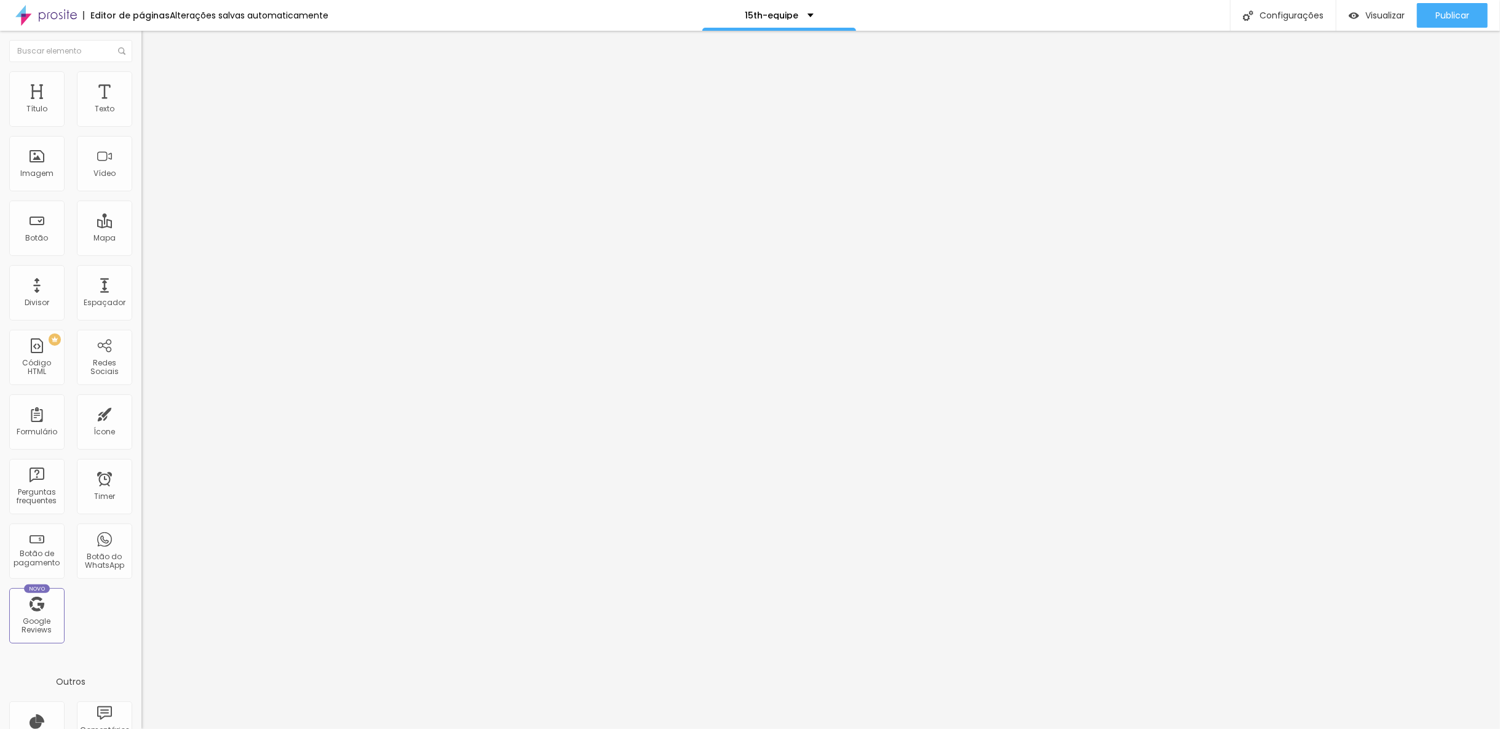
type input "SE"
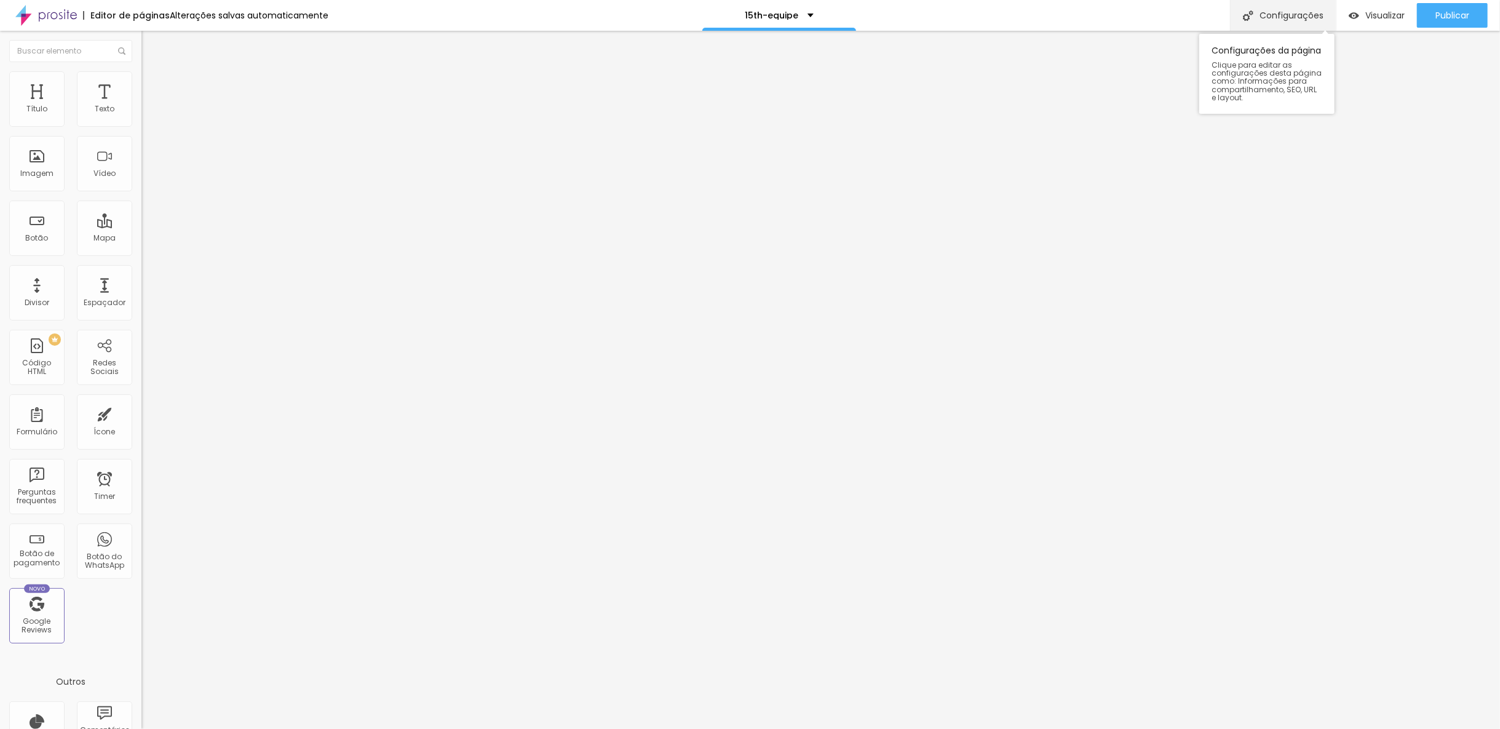
click at [1279, 16] on div "Configurações" at bounding box center [1283, 15] width 106 height 31
drag, startPoint x: 659, startPoint y: 226, endPoint x: 730, endPoint y: 223, distance: 70.8
type input "15th-promo"
drag, startPoint x: 698, startPoint y: 287, endPoint x: 664, endPoint y: 288, distance: 33.9
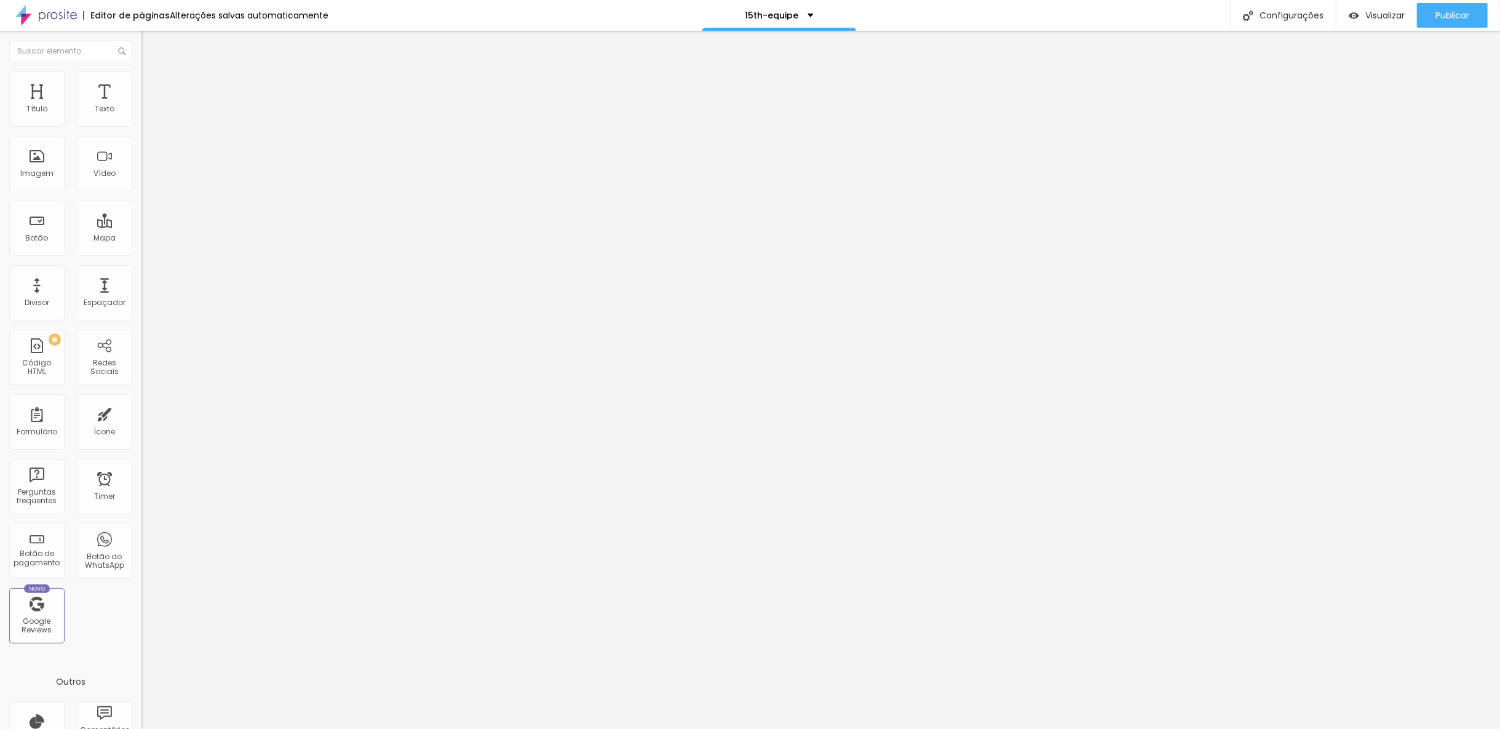
type input "/15th-pro"
click at [1366, 16] on span "Visualizar" at bounding box center [1385, 15] width 39 height 10
click at [1293, 16] on div "Configurações" at bounding box center [1283, 15] width 106 height 31
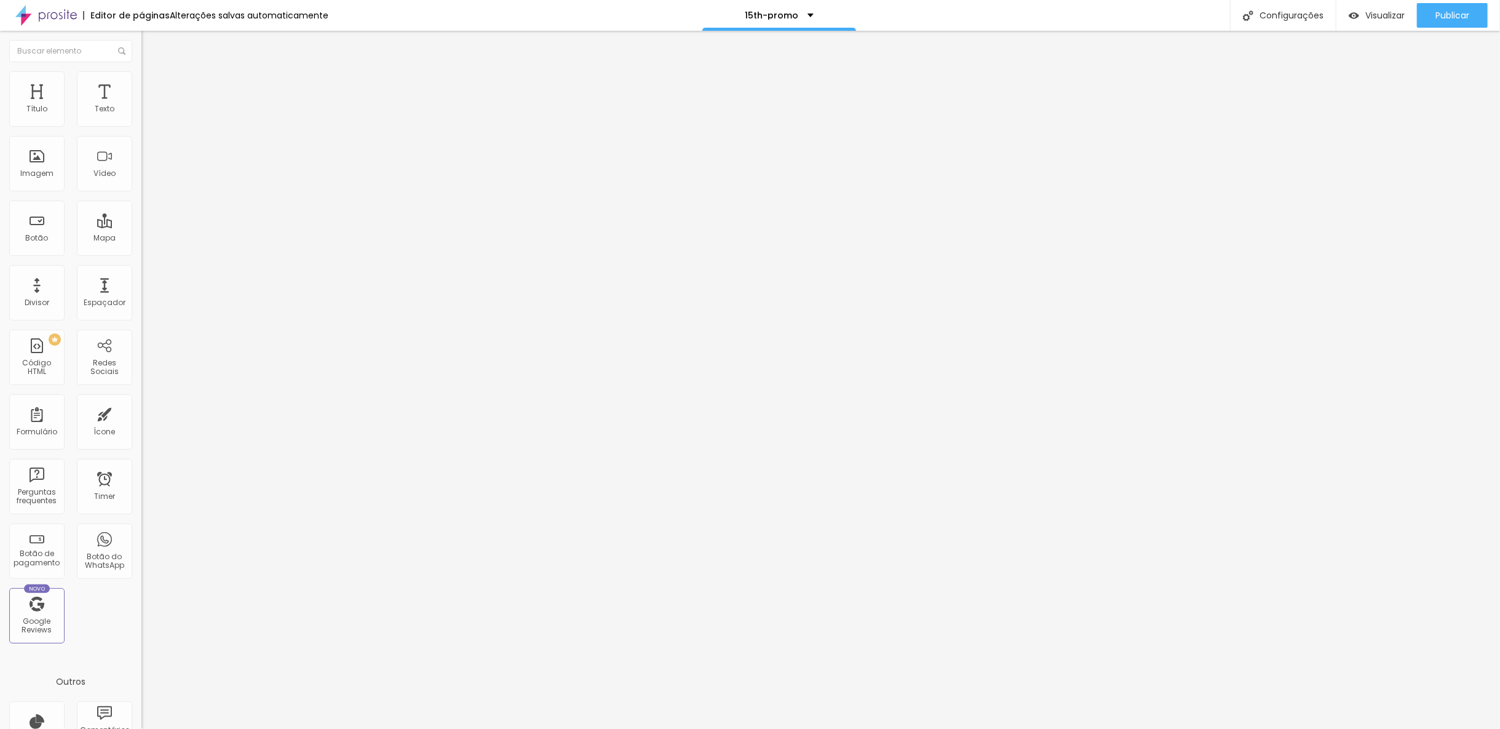
click at [970, 728] on div at bounding box center [750, 741] width 1500 height 11
click at [1368, 18] on span "Visualizar" at bounding box center [1385, 15] width 39 height 10
drag, startPoint x: 70, startPoint y: 257, endPoint x: -34, endPoint y: 258, distance: 104.6
click at [0, 258] on html "Editor de páginas Alterações salvas automaticamente 15th-promo Configurações Co…" at bounding box center [750, 364] width 1500 height 729
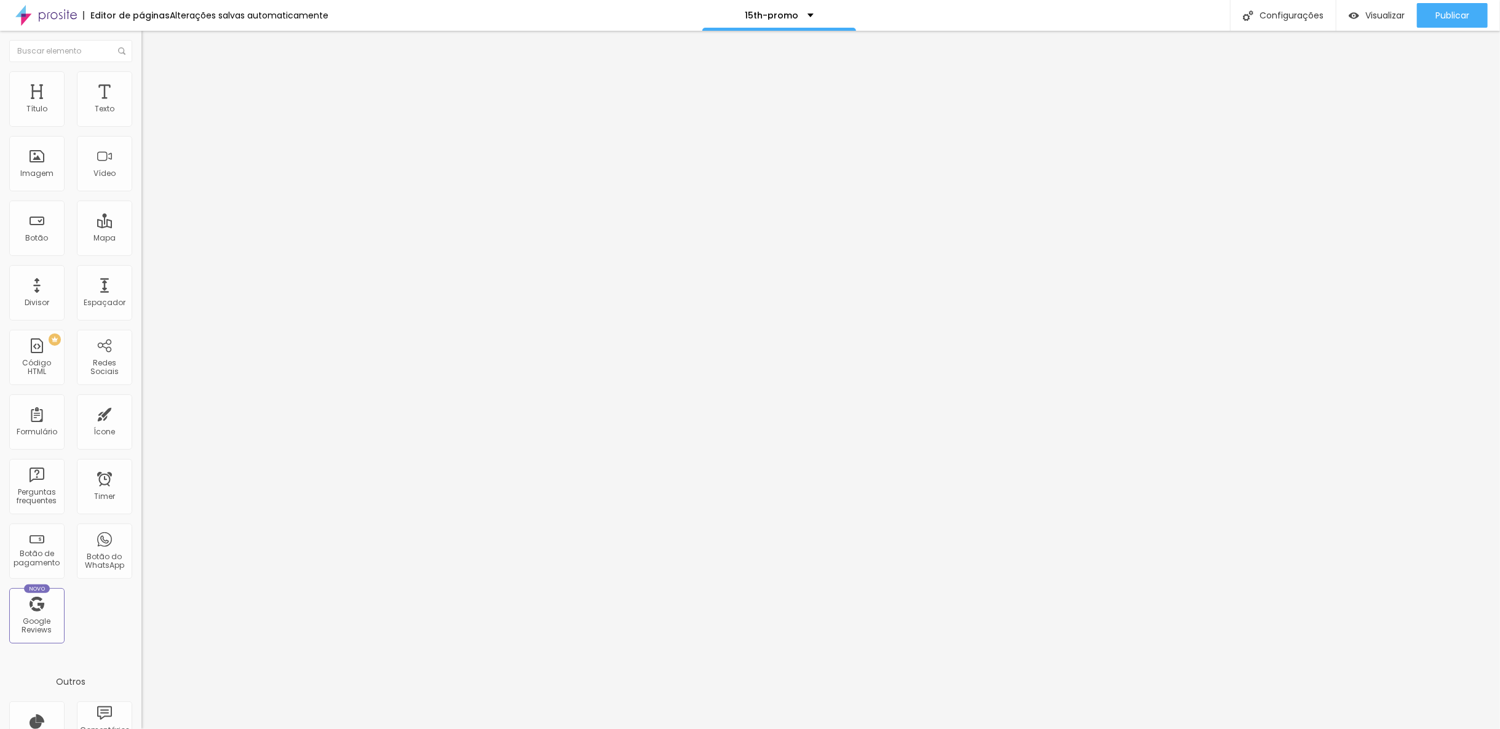
paste input "calendar.app.google/6kuQcqAUadEJiYnK6"
type input "https://calendar.app.google/6kuQcqAUadEJiYnK6"
drag, startPoint x: 66, startPoint y: 145, endPoint x: -33, endPoint y: 145, distance: 98.4
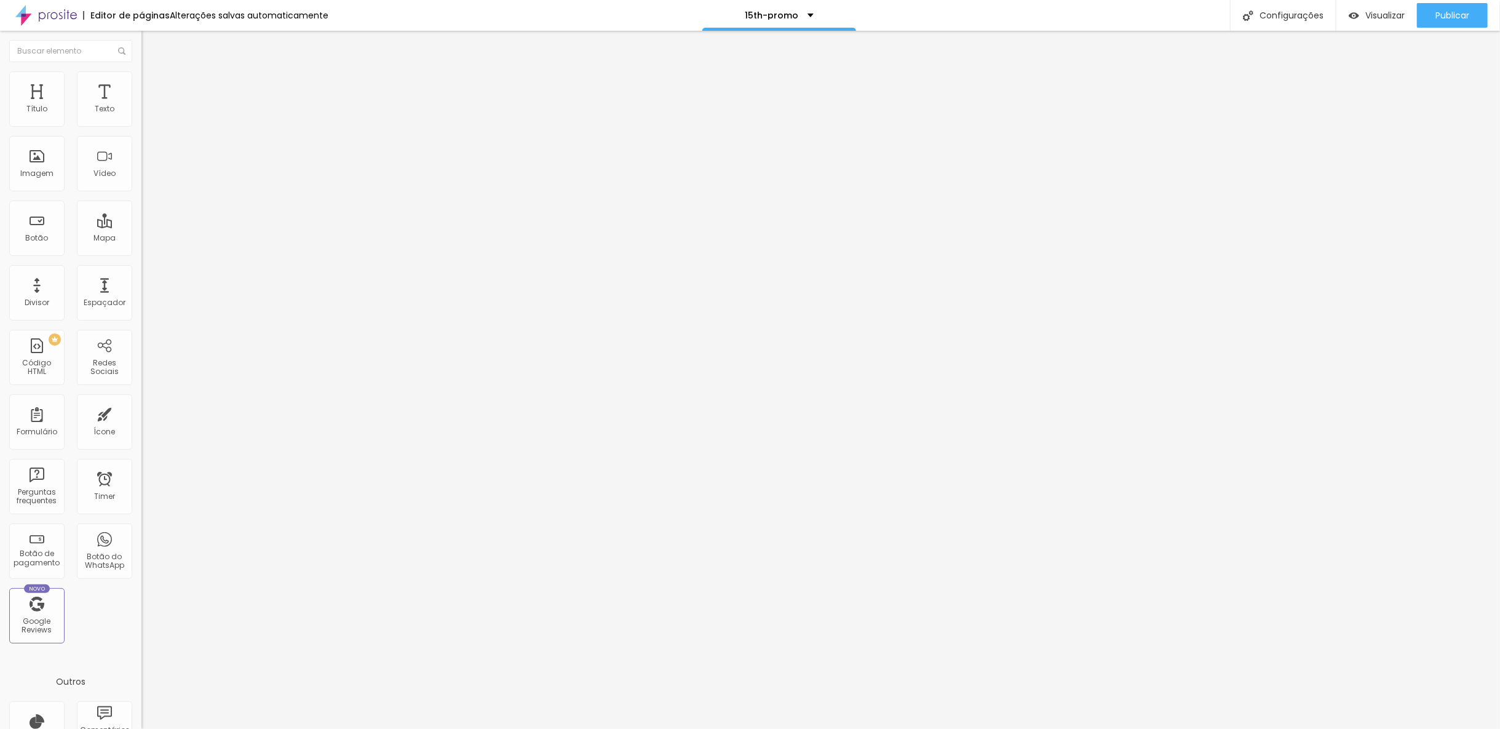
click at [0, 145] on html "Editor de páginas Alterações salvas automaticamente 15th-promo Configurações Co…" at bounding box center [750, 364] width 1500 height 729
paste input "ários disponí"
type input "Ver datas e horários disponível"
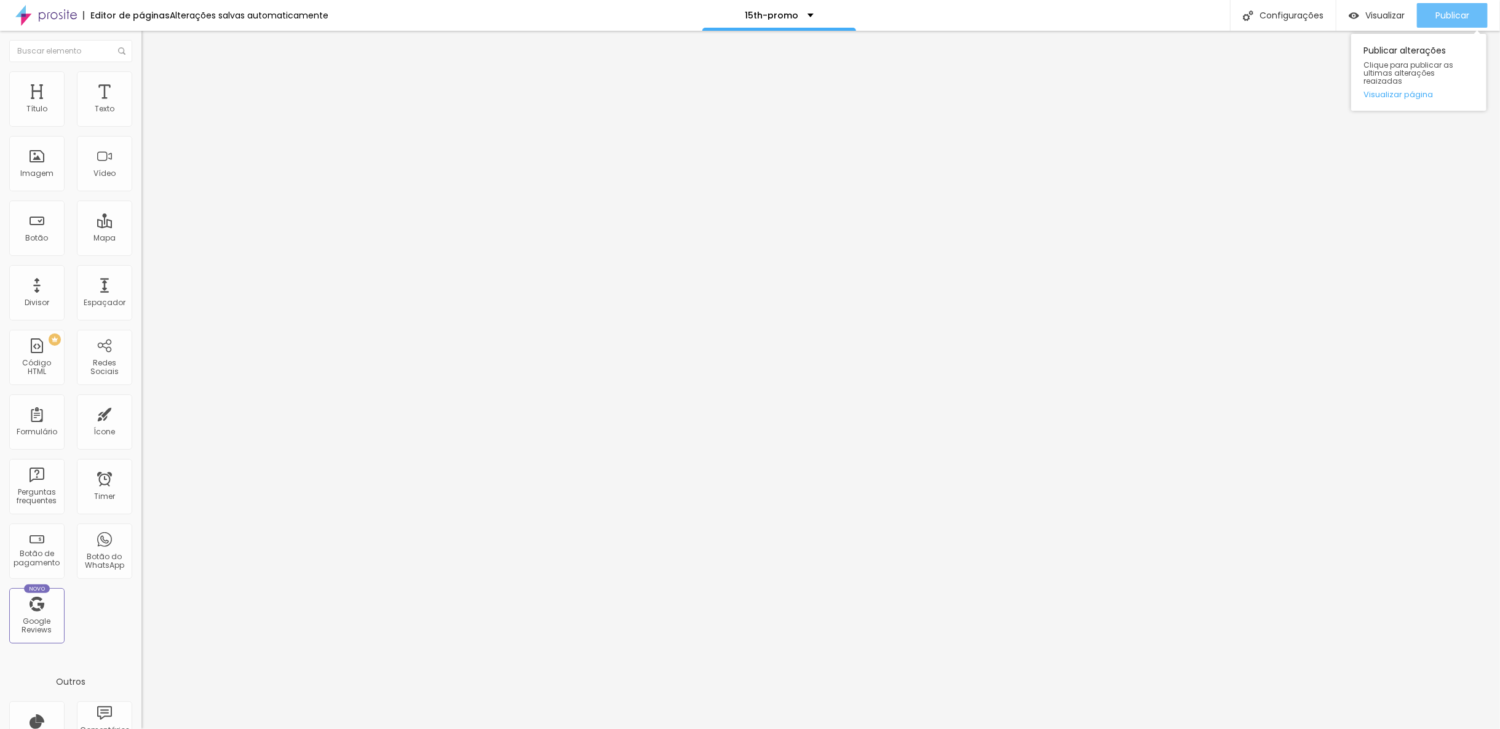
click at [1446, 9] on div "Publicar" at bounding box center [1453, 15] width 34 height 25
click at [1378, 17] on span "Visualizar" at bounding box center [1385, 15] width 39 height 10
paste input "https://calendar.app.google/BaPqTkGv2qz6VH6c8"
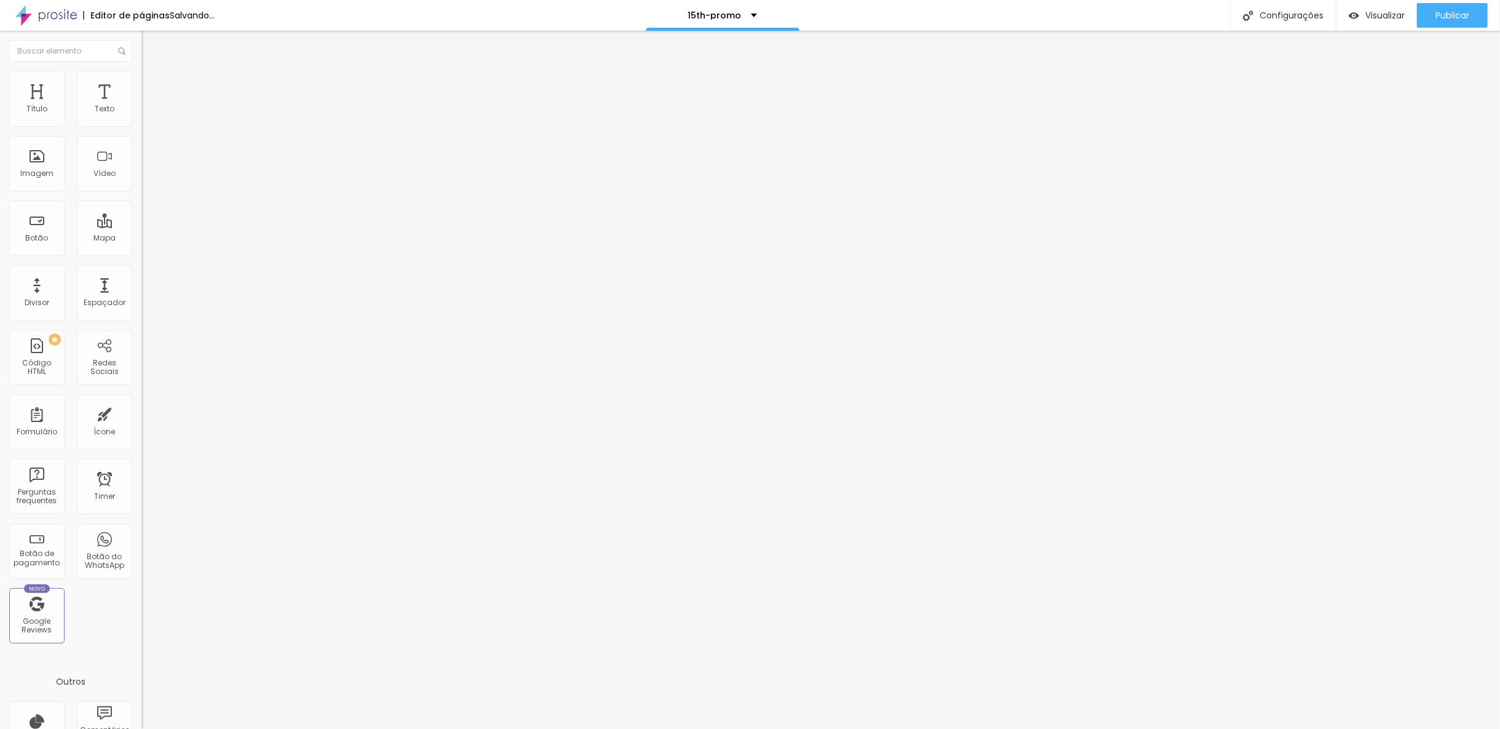
type input "https://calendar.app.google/BaPqTkGv2qz6VH6c8"
click at [141, 269] on div at bounding box center [211, 269] width 141 height 0
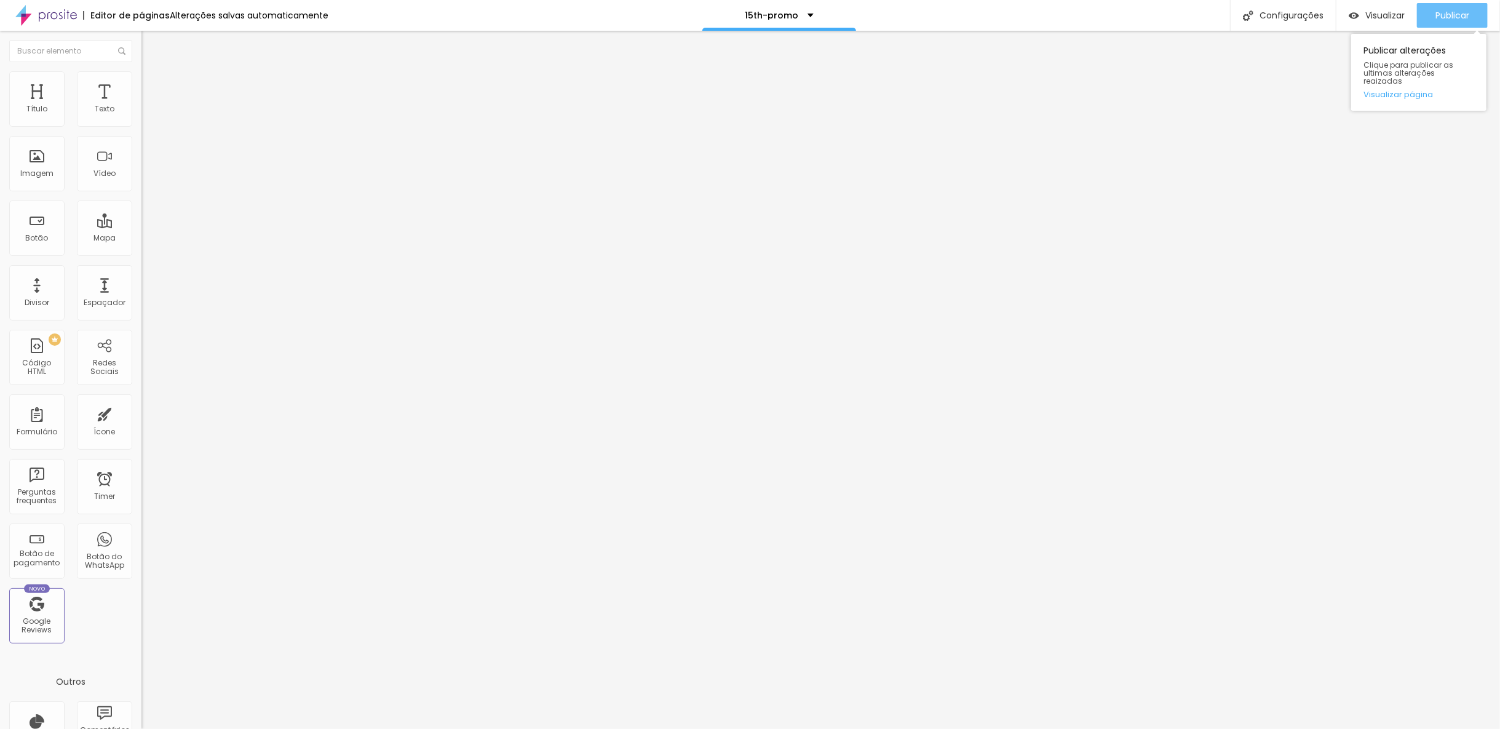
click at [1432, 23] on button "Publicar" at bounding box center [1452, 15] width 71 height 25
click at [1390, 20] on span "Visualizar" at bounding box center [1374, 15] width 39 height 10
click at [1288, 21] on div "Configurações" at bounding box center [1283, 15] width 106 height 31
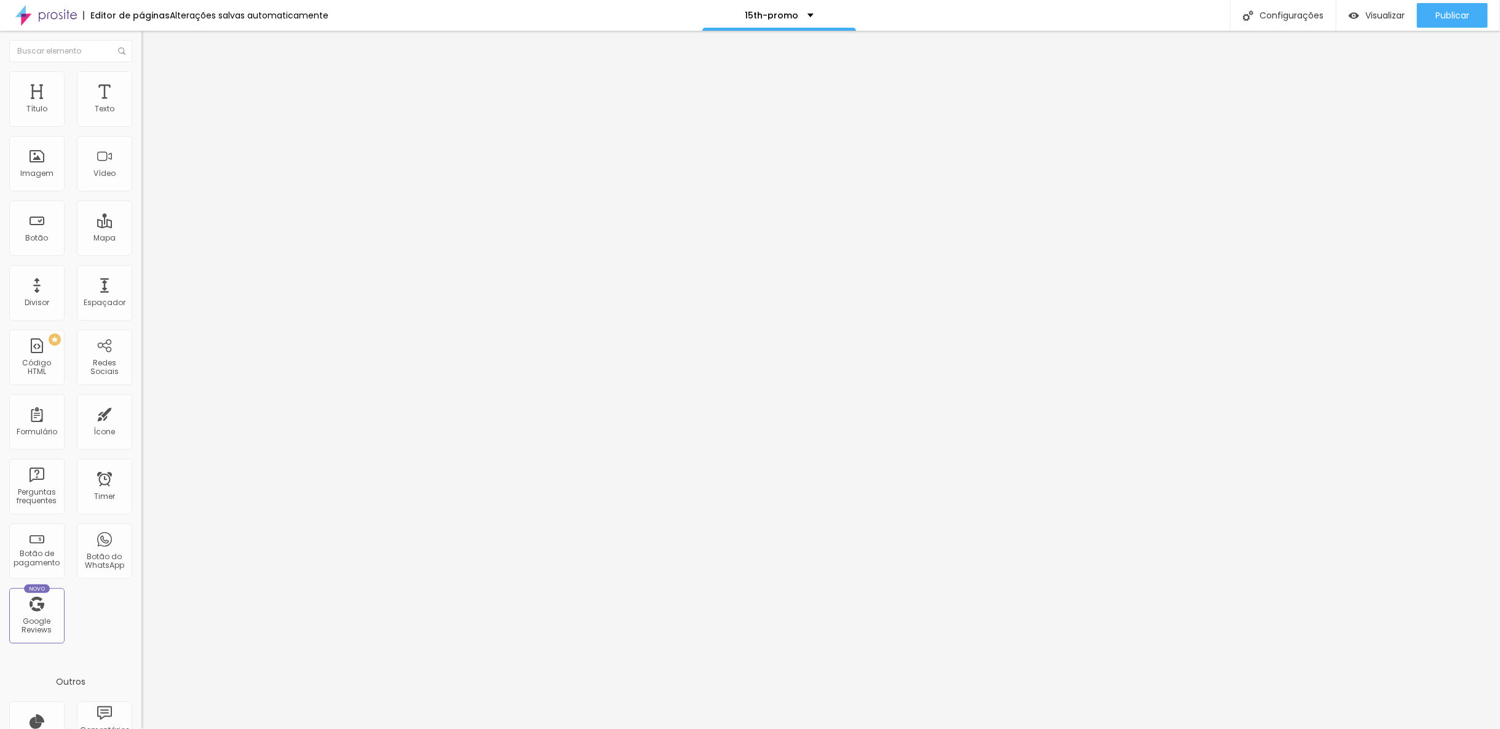
scroll to position [1430, 0]
click at [975, 728] on div at bounding box center [750, 741] width 1500 height 11
click at [1268, 22] on div "Configurações" at bounding box center [1283, 15] width 106 height 31
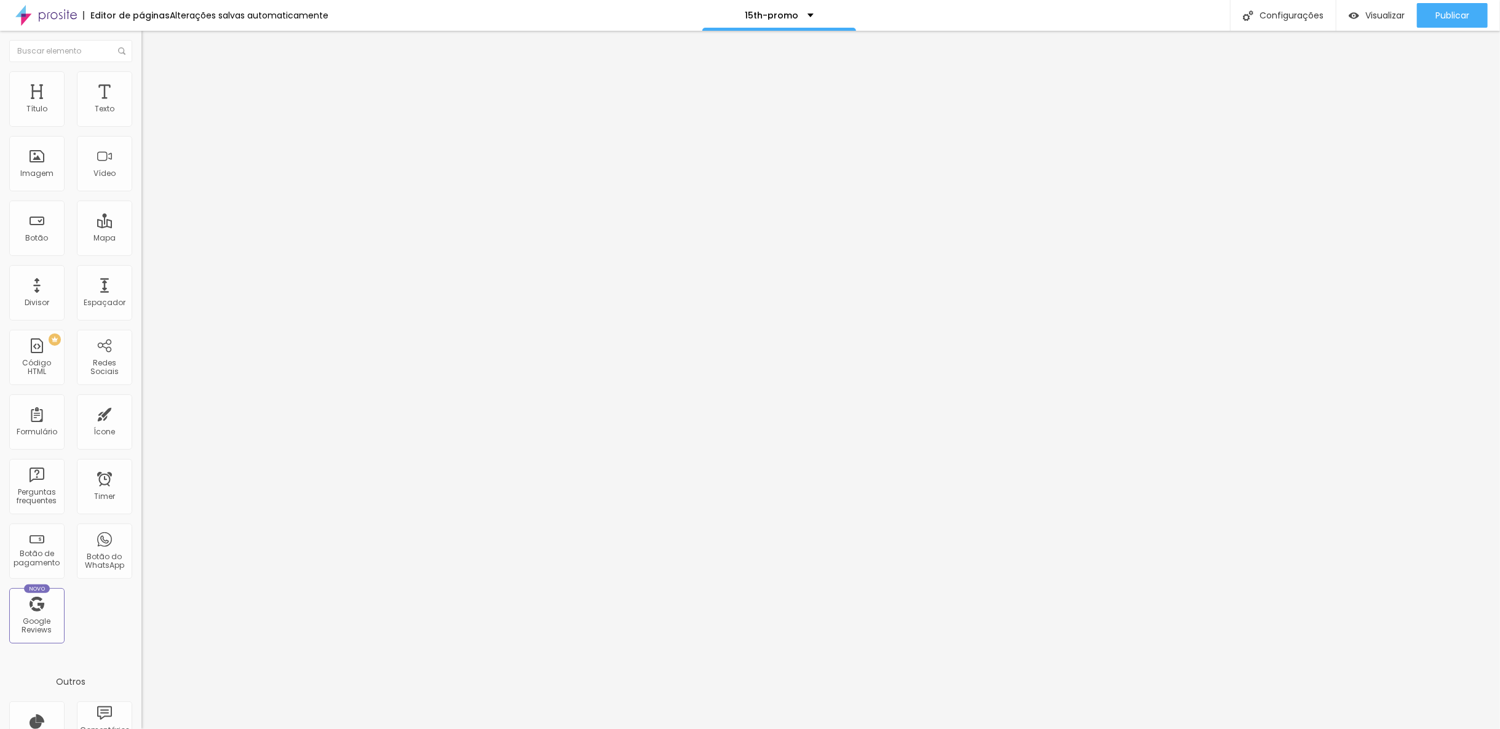
click at [282, 728] on div at bounding box center [750, 736] width 1500 height 0
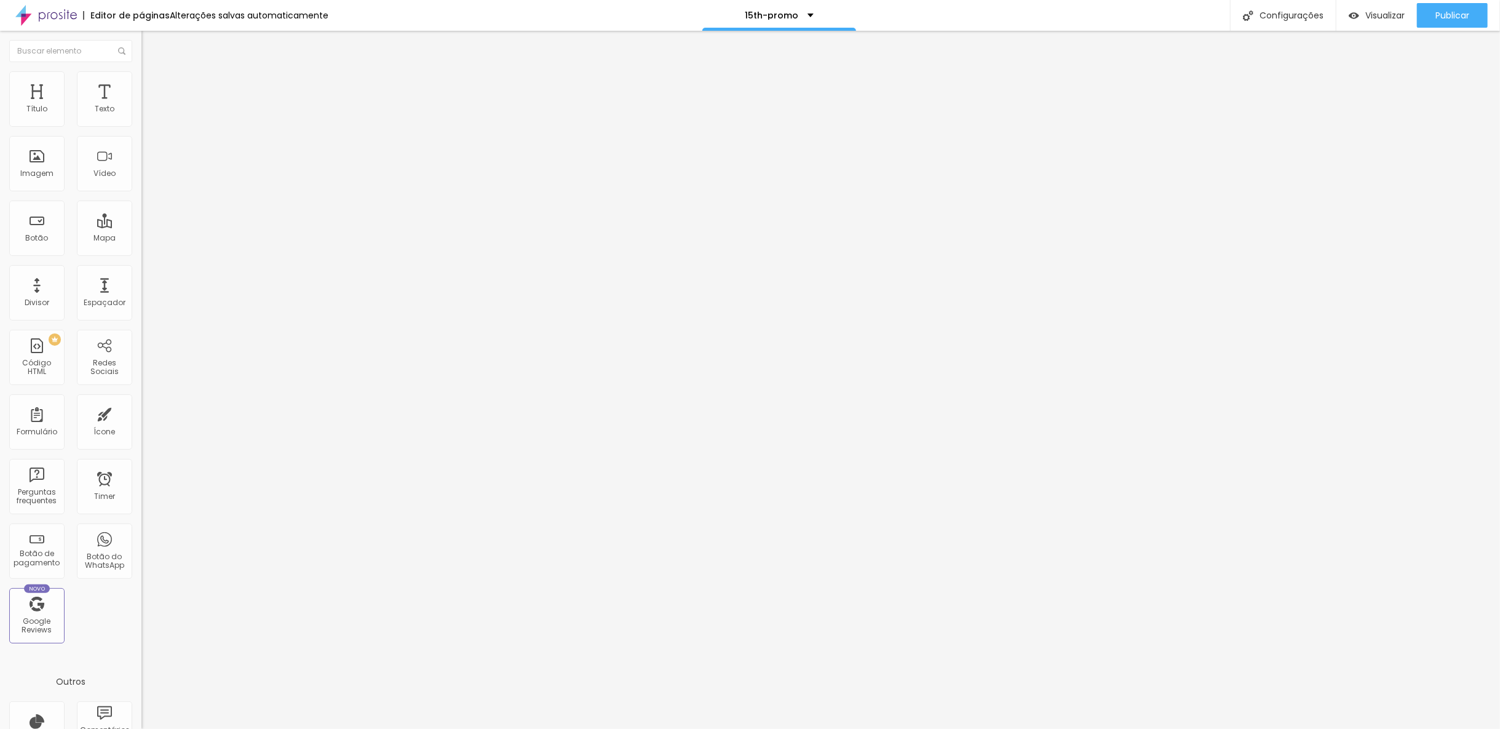
click at [971, 728] on div at bounding box center [750, 741] width 1500 height 11
click at [1433, 22] on button "Publicar" at bounding box center [1452, 15] width 71 height 25
click at [1282, 18] on div "Configurações" at bounding box center [1283, 15] width 106 height 31
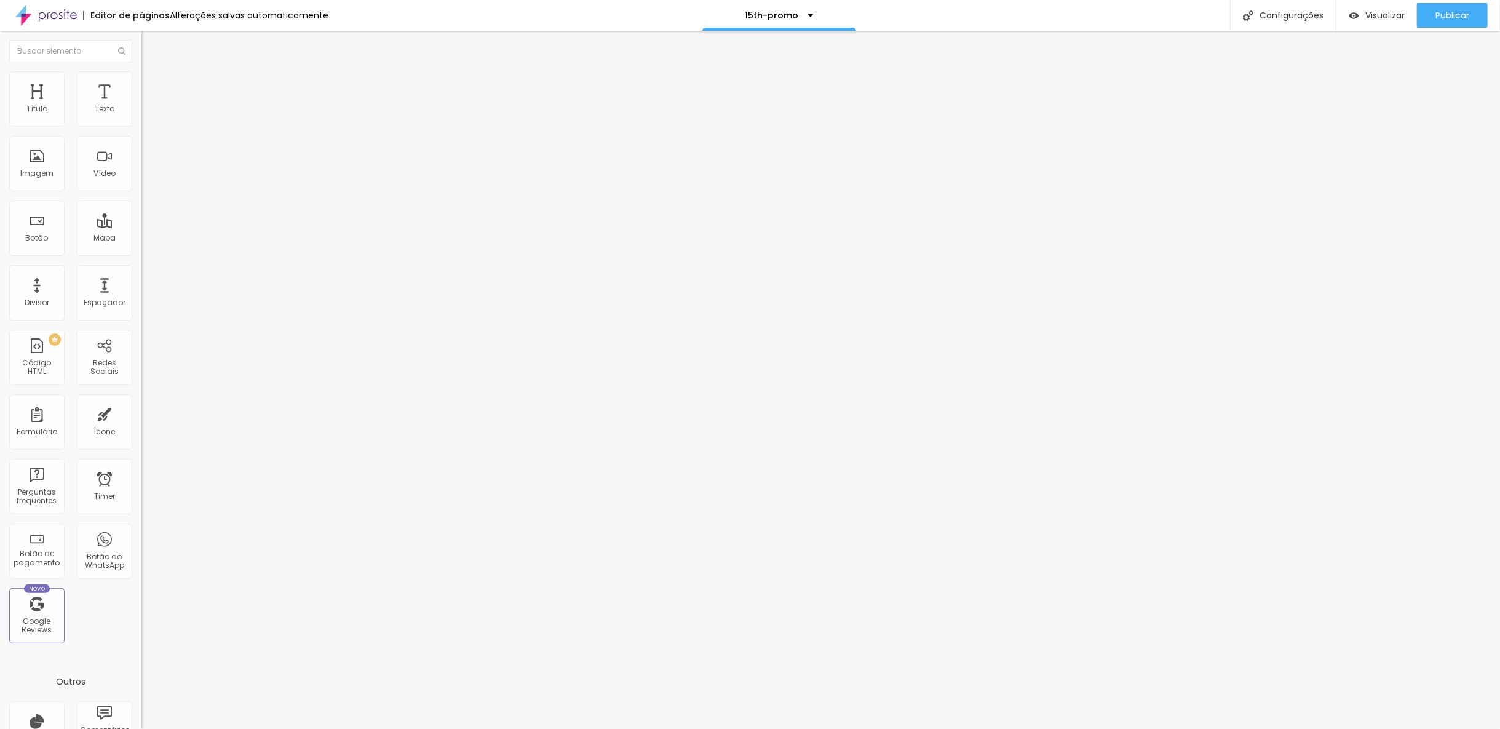
click at [1264, 22] on div "Configurações" at bounding box center [1283, 15] width 106 height 31
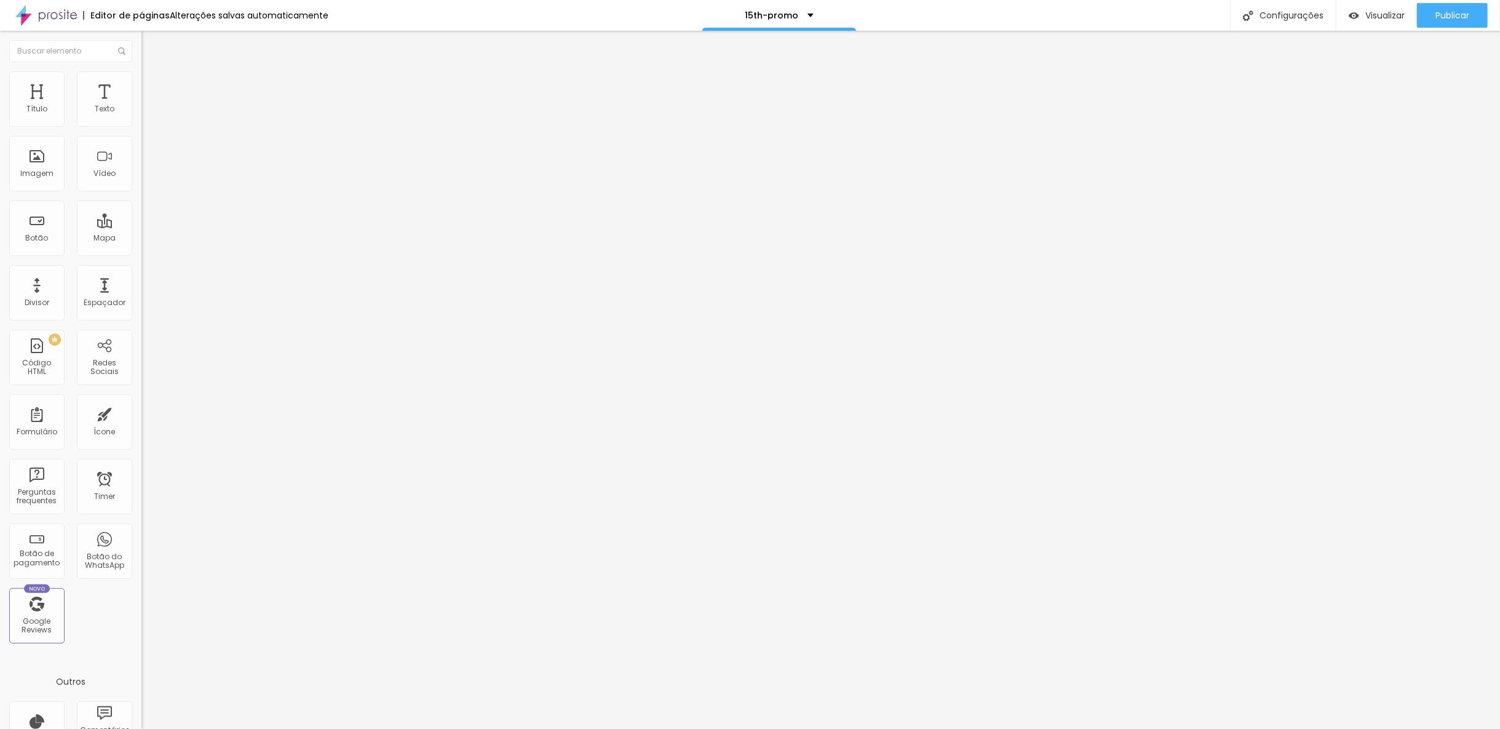
click at [976, 728] on div at bounding box center [750, 741] width 1500 height 11
click at [1457, 20] on span "Publicar" at bounding box center [1453, 15] width 34 height 10
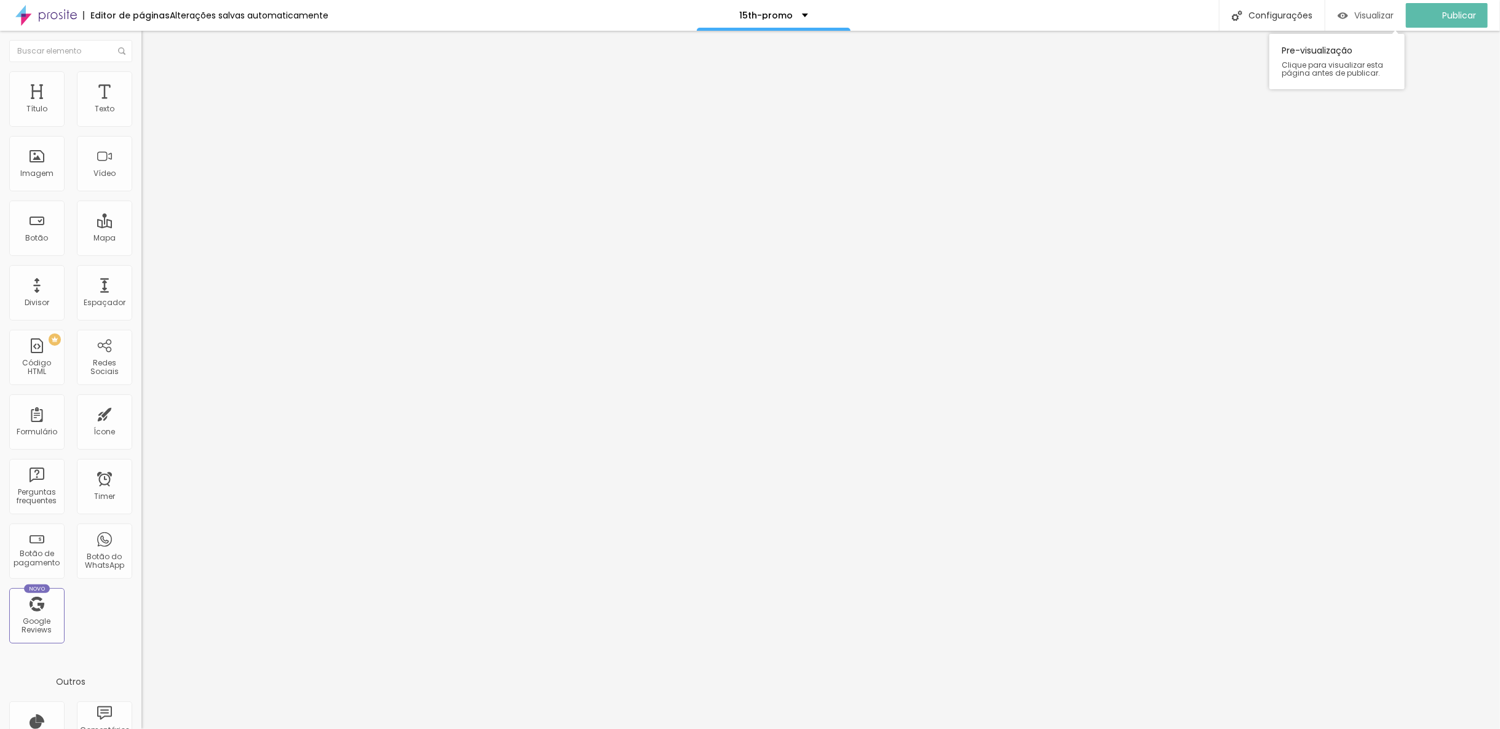
click at [1367, 16] on span "Visualizar" at bounding box center [1374, 15] width 39 height 10
click at [141, 106] on span "Trocar imagem" at bounding box center [174, 100] width 67 height 10
click at [141, 252] on input "https://www.guilhermers.com.br/portfolio/15-anos/1212338-festa-15-anos-da-julia…" at bounding box center [215, 246] width 148 height 12
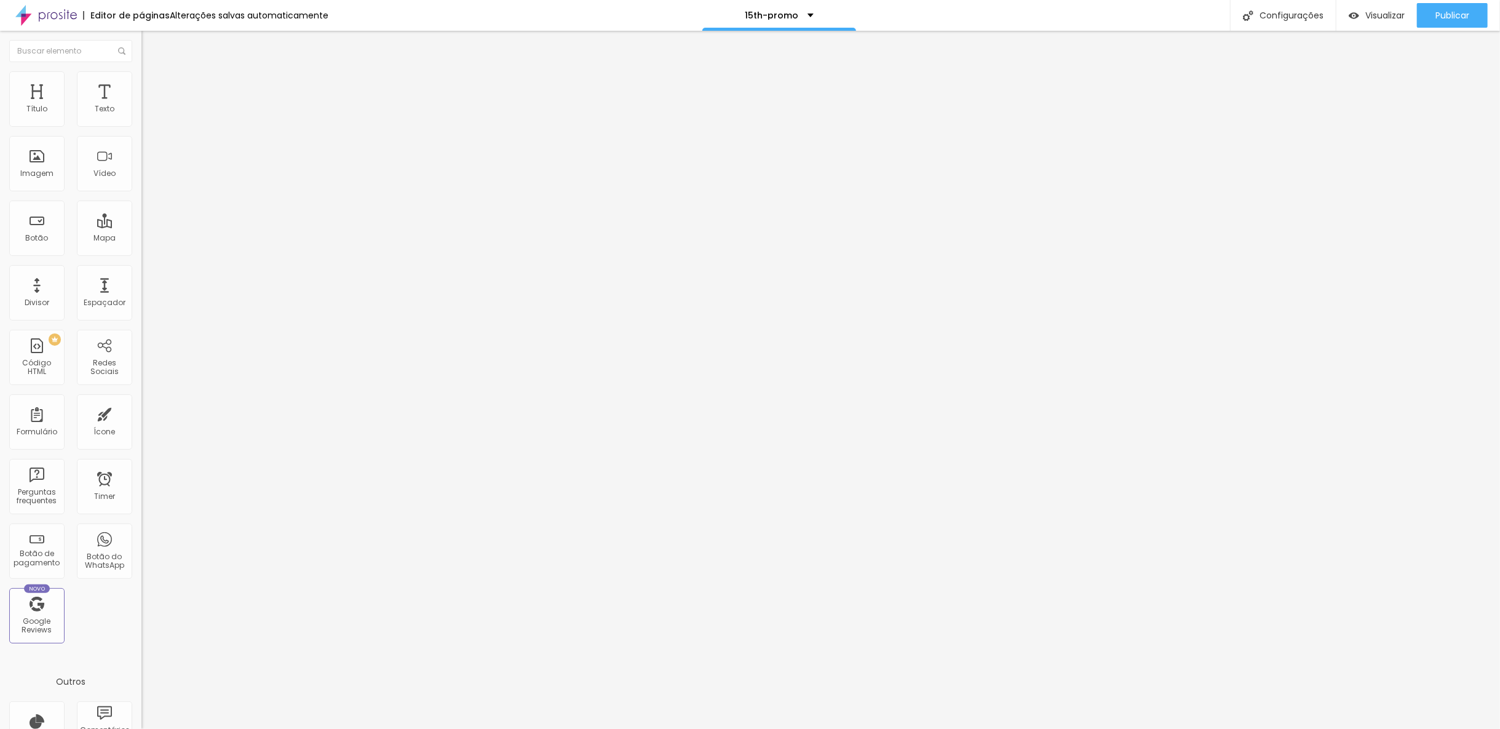
scroll to position [1, 261]
paste input "ensaios-fotograficos/1499038-sessao-fotografica-da-lara-lazzaretti"
type input "https://www.guilhermers.com.br/portfolio/ensaios-fotograficos/1499038-sessao-fo…"
click at [1464, 17] on span "Publicar" at bounding box center [1453, 15] width 34 height 10
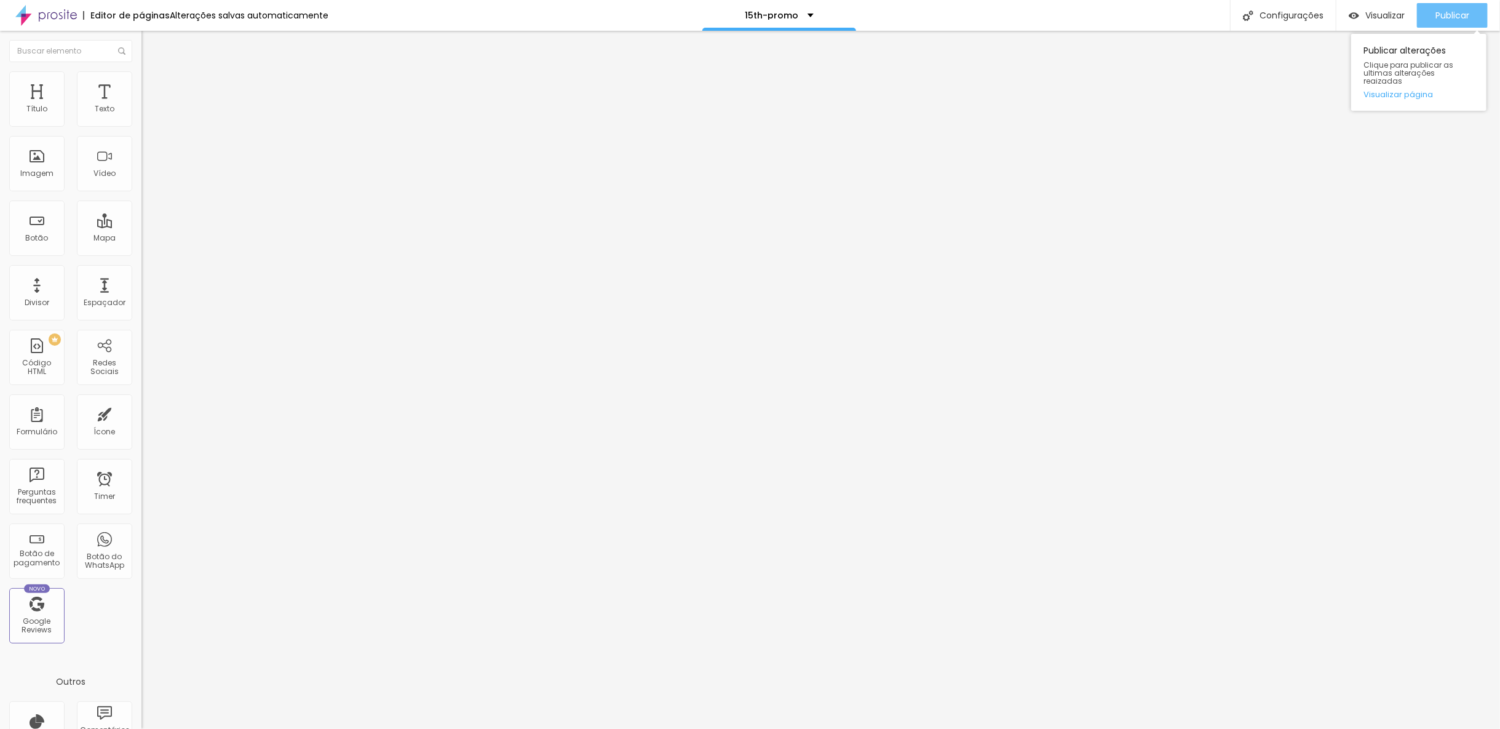
scroll to position [0, 0]
click at [1452, 22] on div "Publicar" at bounding box center [1453, 15] width 34 height 25
click at [1366, 17] on span "Visualizar" at bounding box center [1385, 15] width 39 height 10
click at [141, 132] on span at bounding box center [144, 126] width 7 height 10
drag, startPoint x: 771, startPoint y: 232, endPoint x: 656, endPoint y: 229, distance: 115.7
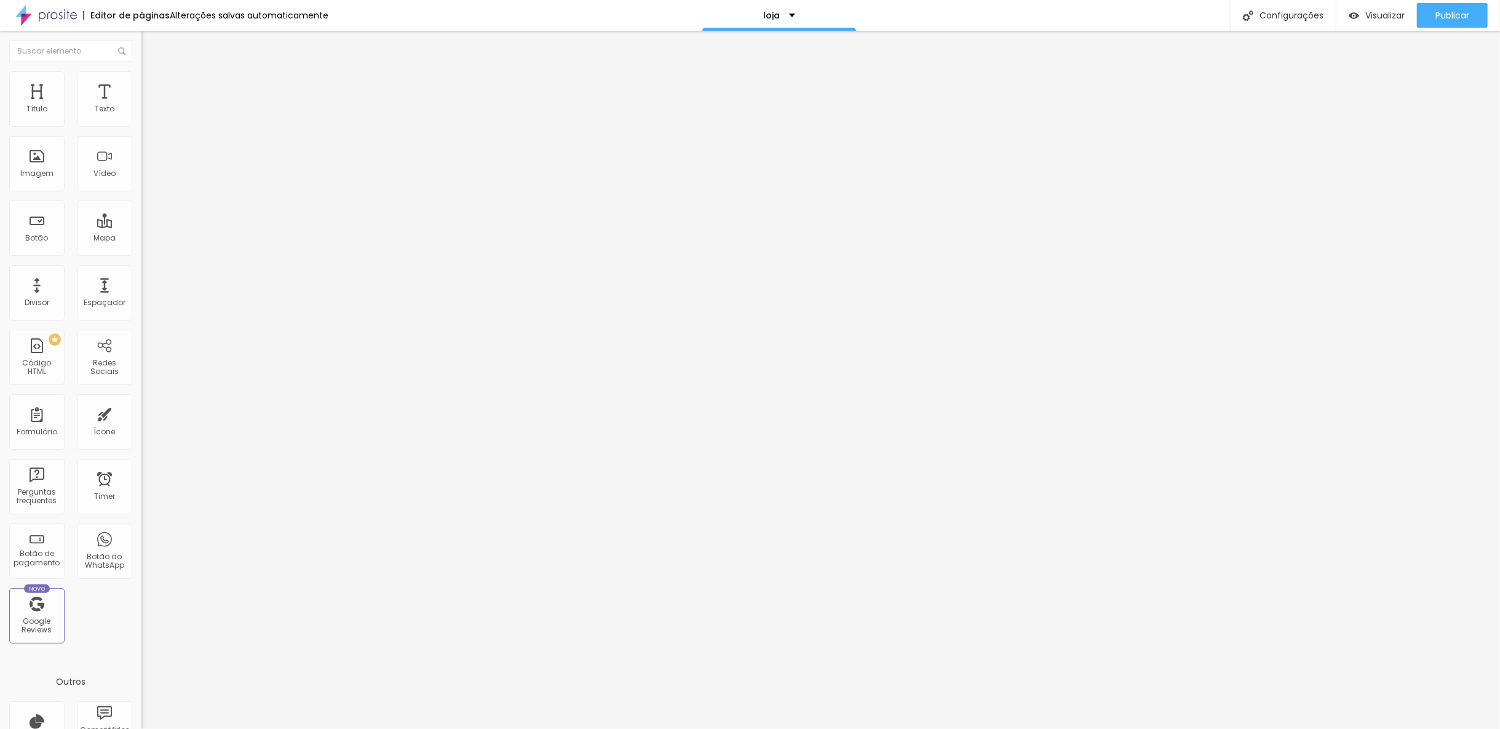
type input "R$ 450,00"
drag, startPoint x: 76, startPoint y: 139, endPoint x: -40, endPoint y: 135, distance: 116.3
click at [0, 135] on html "Editor de páginas Alterações salvas automaticamente loja Configurações Configur…" at bounding box center [750, 364] width 1500 height 729
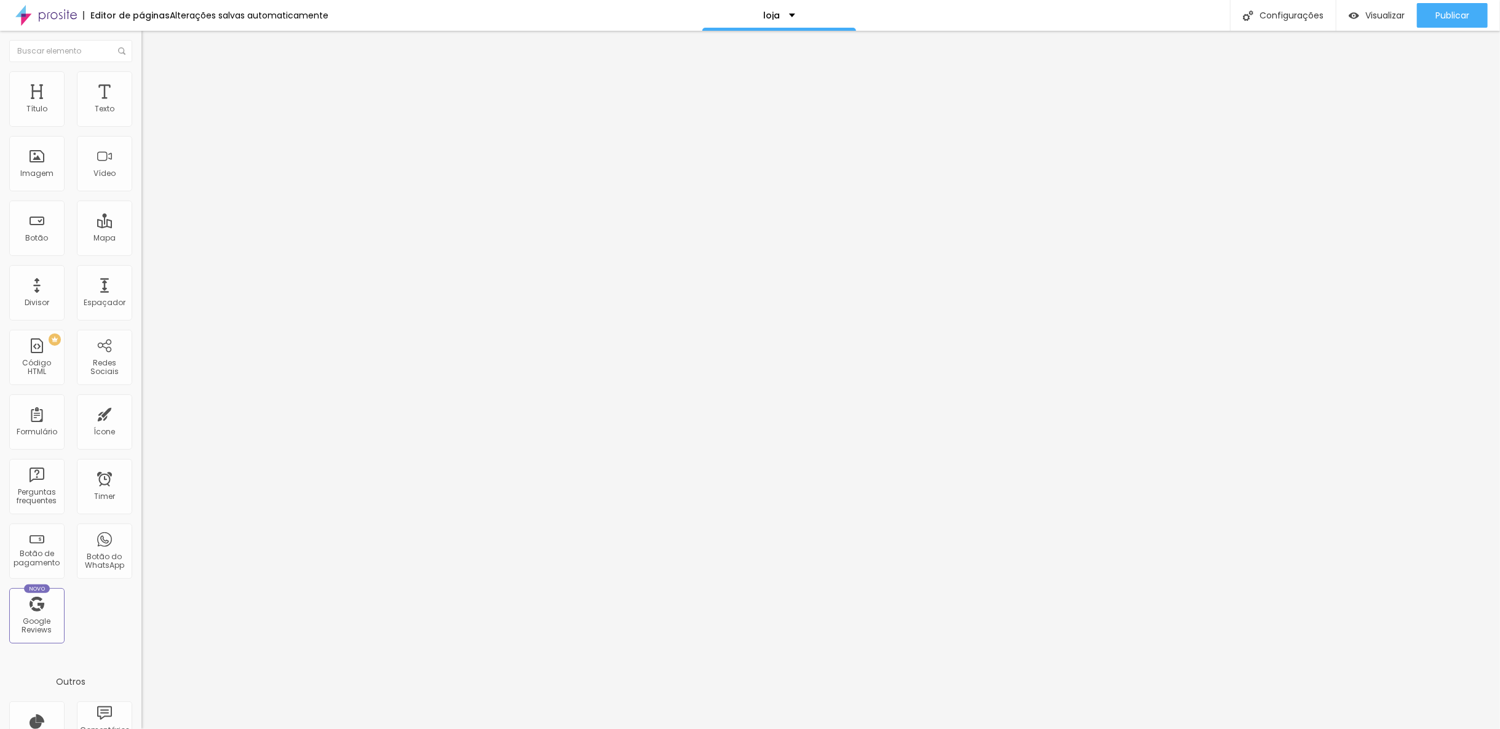
paste input "Ver datas e horários disponível"
type input "Ver datas e horários disponível"
drag, startPoint x: 63, startPoint y: 255, endPoint x: -46, endPoint y: 258, distance: 108.9
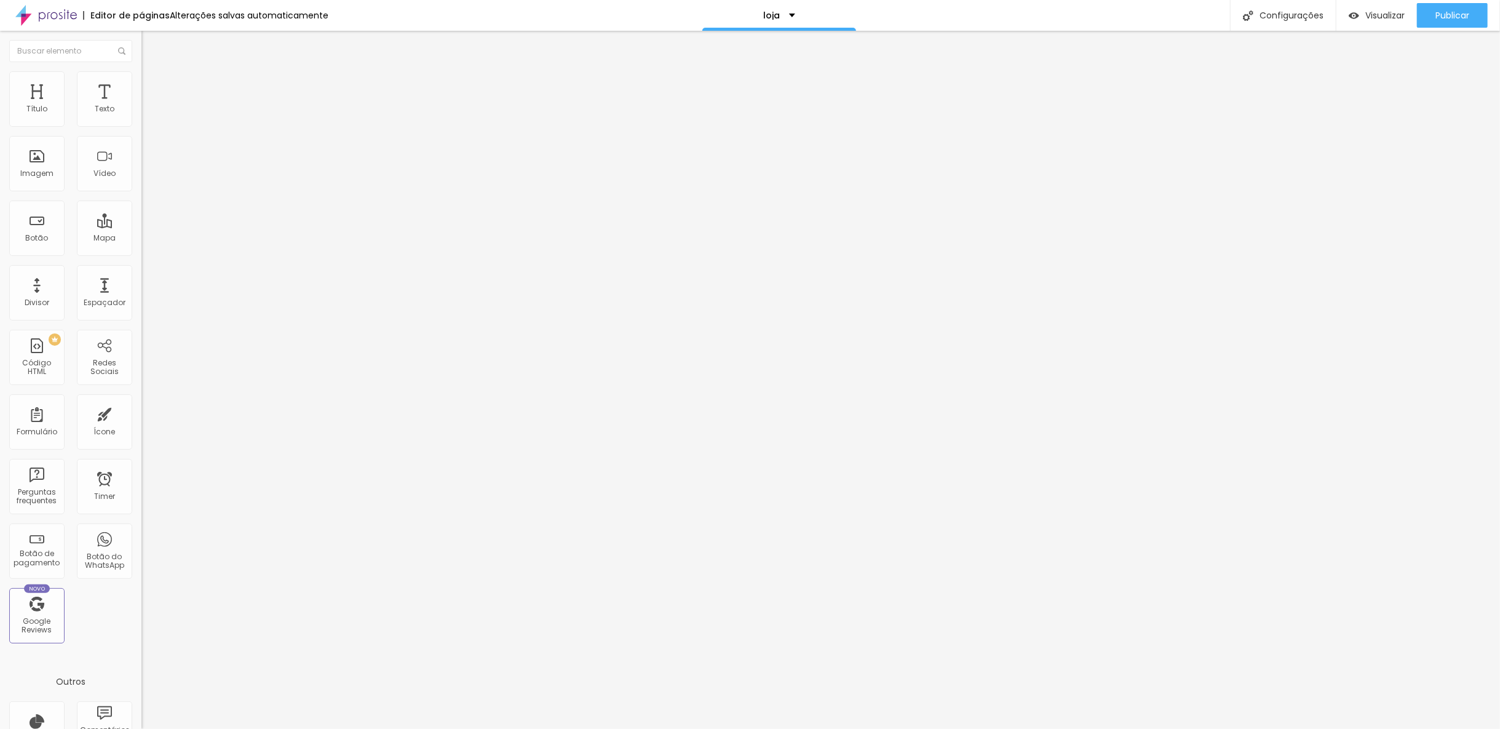
click at [0, 258] on html "Editor de páginas Alterações salvas automaticamente loja Configurações Configur…" at bounding box center [750, 364] width 1500 height 729
paste input "calendar.app.google/BaPqTkGv2qz6VH6c8"
type input "[URL][DOMAIN_NAME]"
click at [1426, 13] on button "Publicar" at bounding box center [1452, 15] width 71 height 25
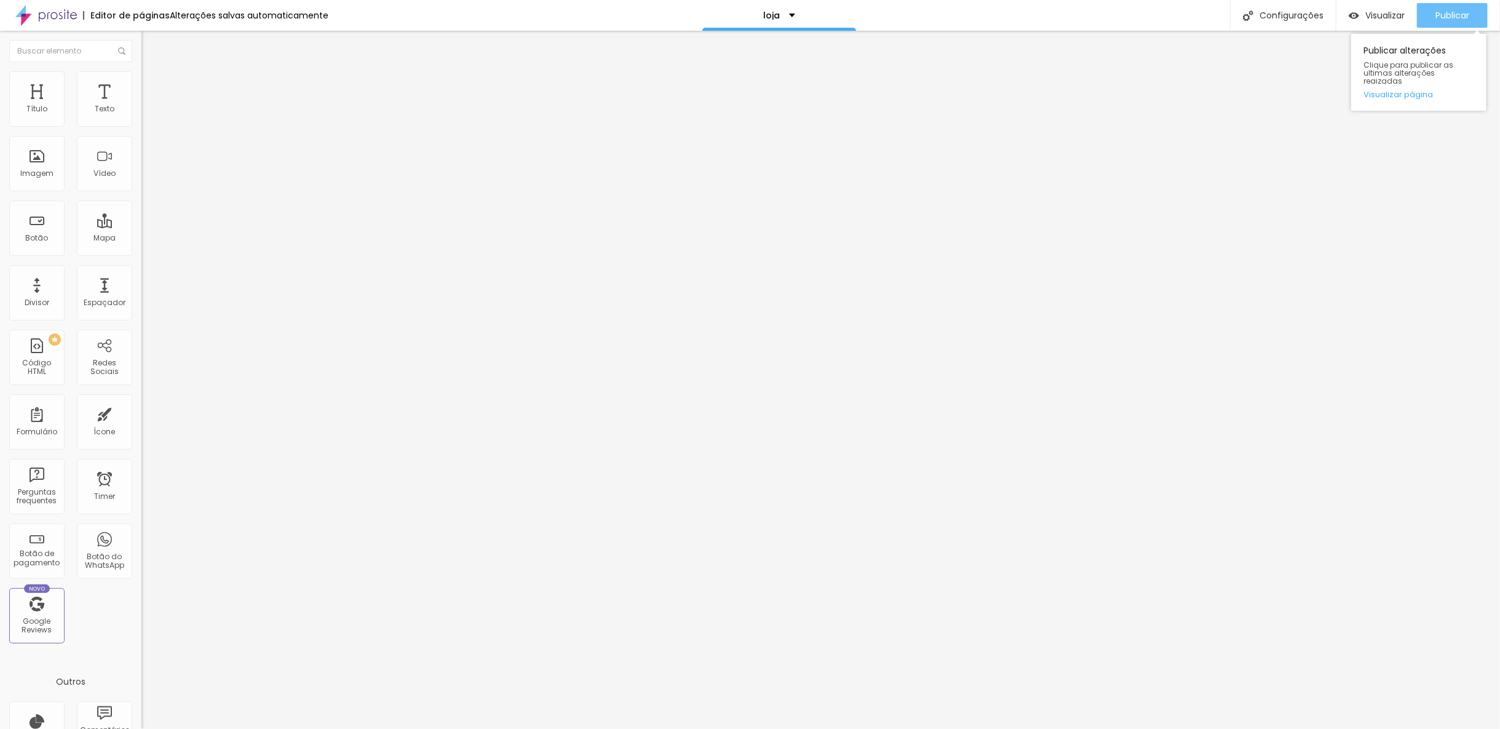
scroll to position [0, 0]
click at [141, 129] on img at bounding box center [144, 125] width 7 height 7
drag, startPoint x: 799, startPoint y: 173, endPoint x: 578, endPoint y: 170, distance: 221.5
type input "Promo-50"
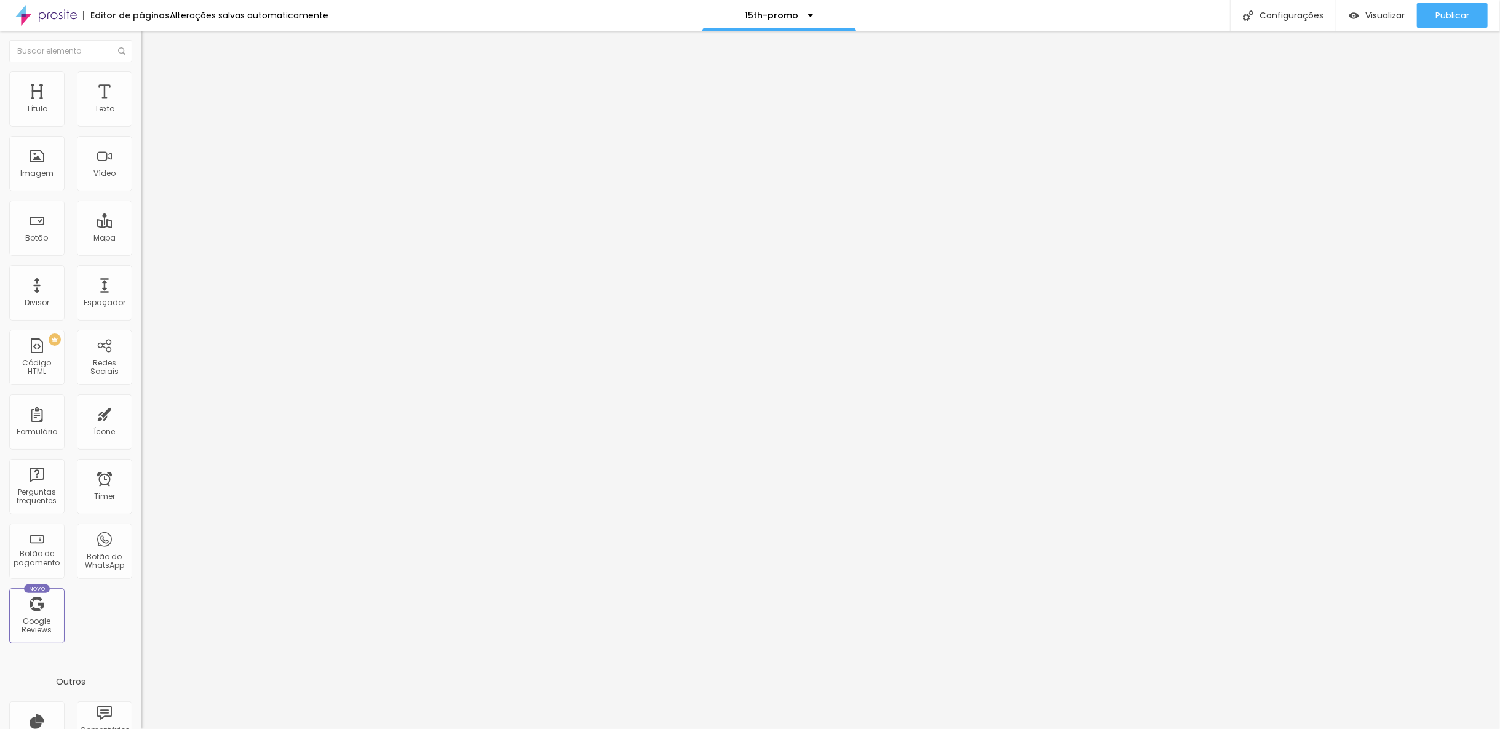
click at [1461, 18] on span "Publicar" at bounding box center [1453, 15] width 34 height 10
